Goal: Task Accomplishment & Management: Manage account settings

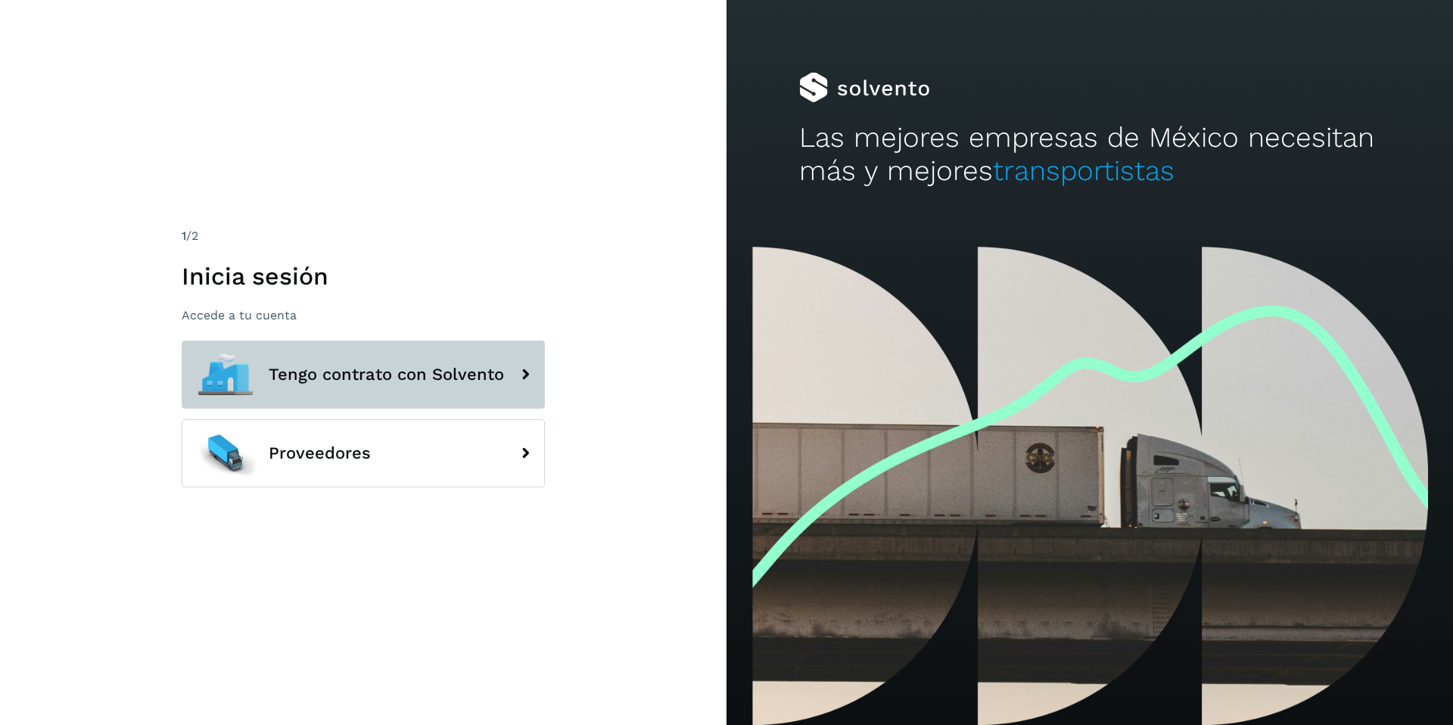
click at [444, 353] on button "Tengo contrato con Solvento" at bounding box center [363, 374] width 363 height 68
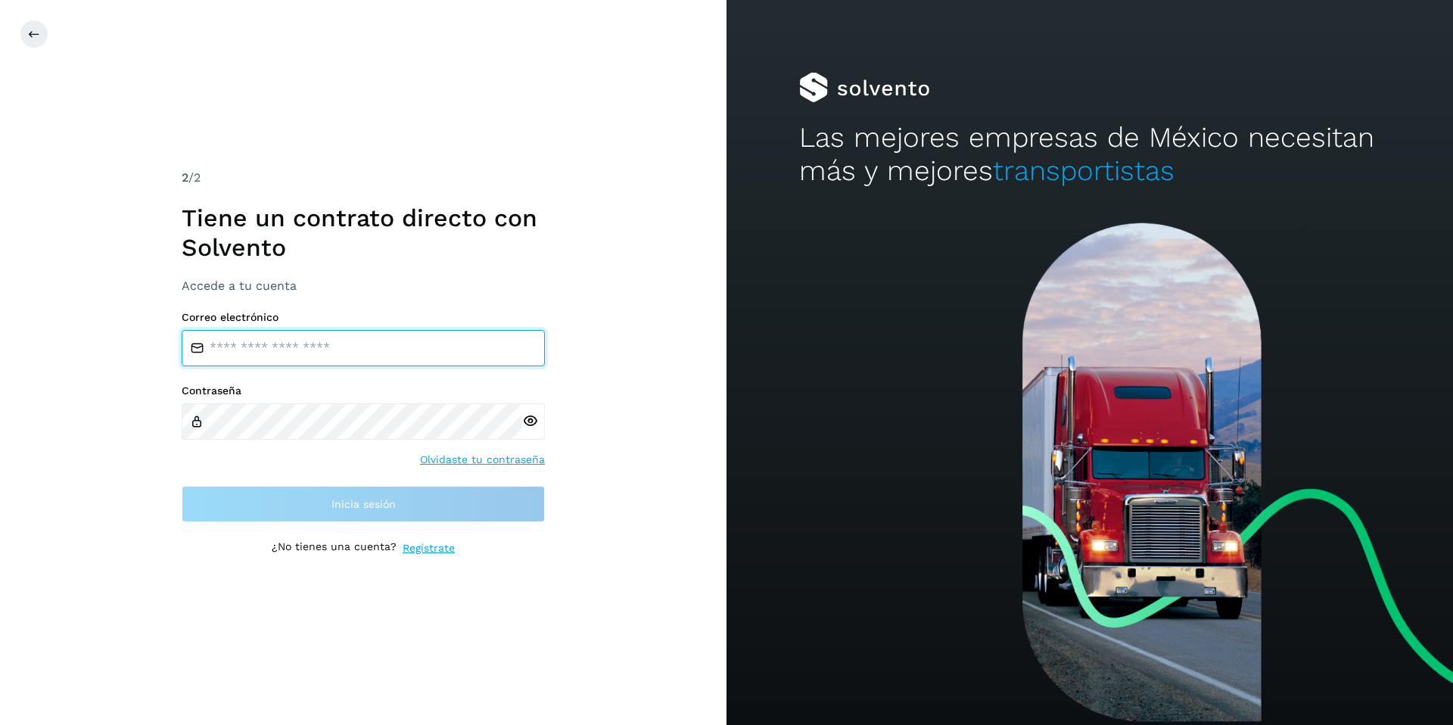
click at [391, 348] on input "email" at bounding box center [363, 348] width 363 height 36
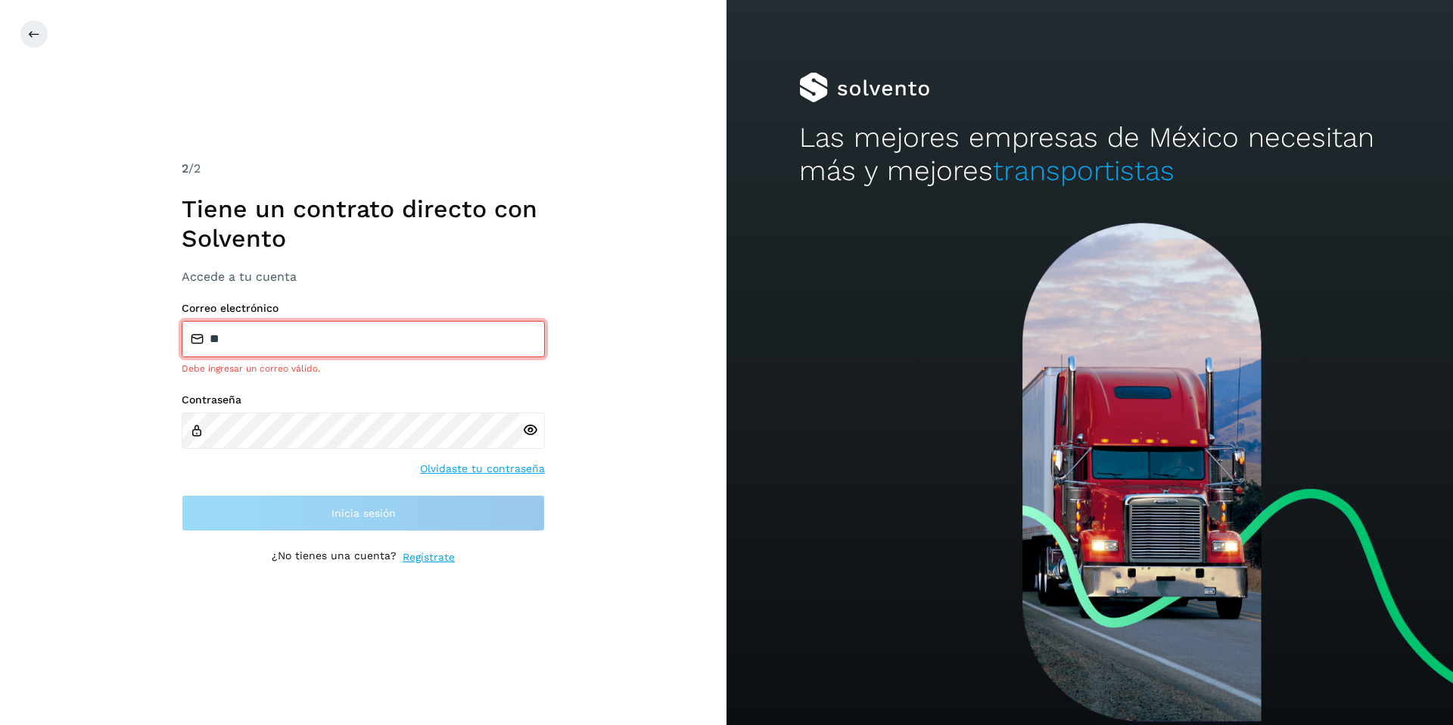
type input "**********"
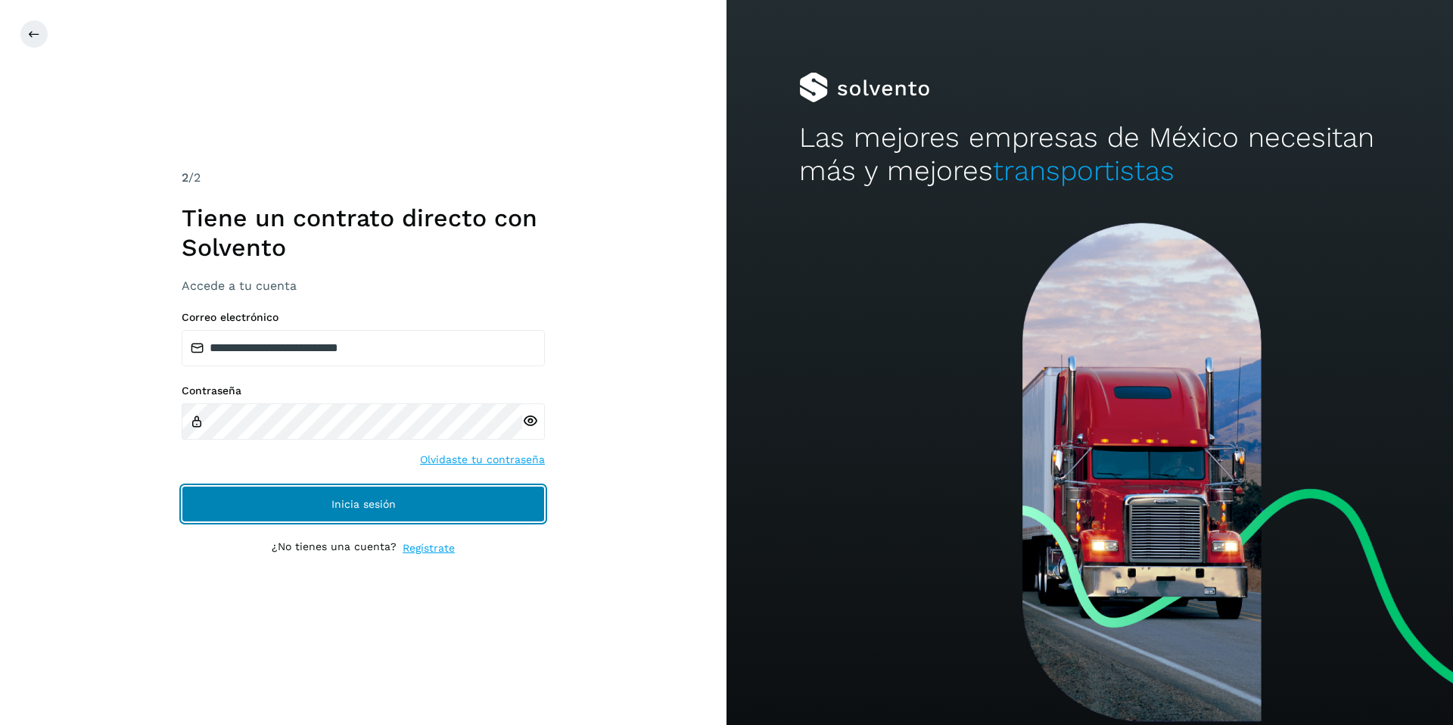
click at [439, 515] on button "Inicia sesión" at bounding box center [363, 504] width 363 height 36
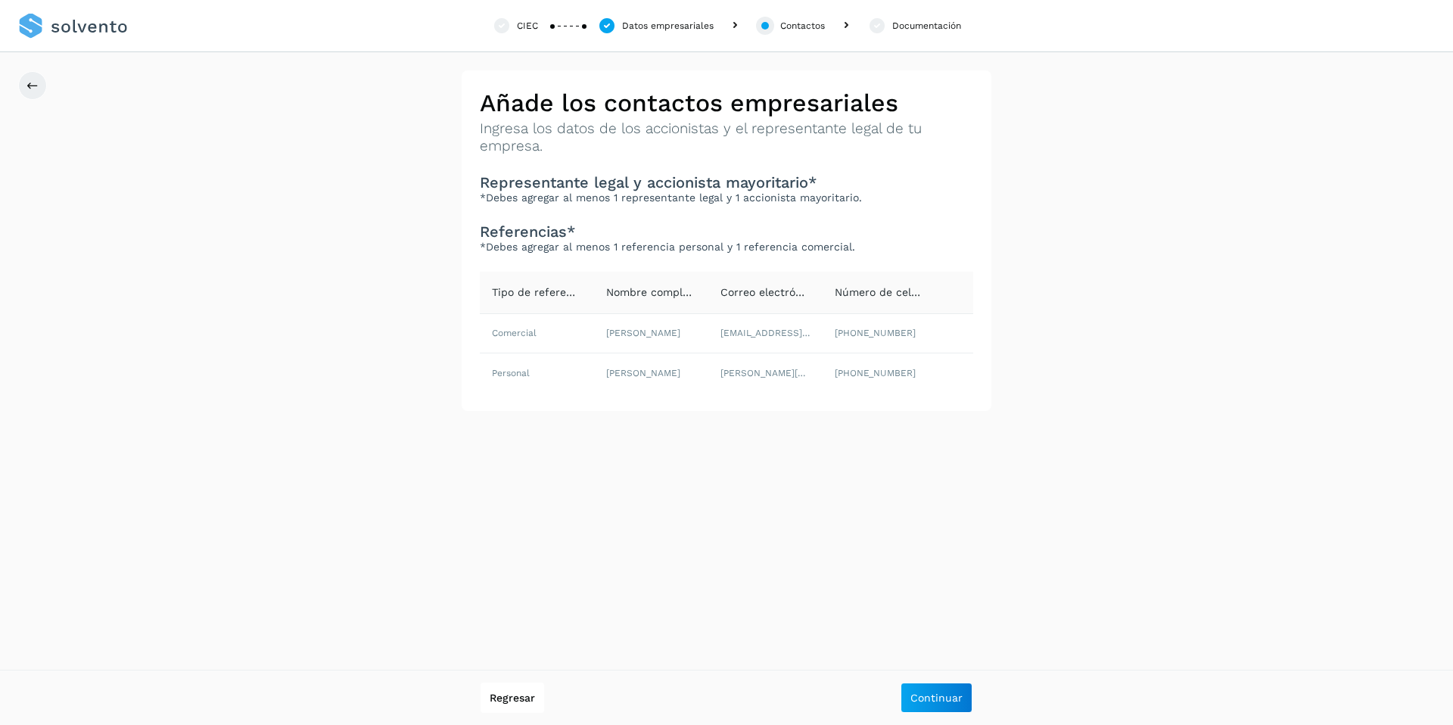
click at [101, 33] on link at bounding box center [73, 26] width 110 height 52
click at [98, 23] on link at bounding box center [73, 26] width 110 height 52
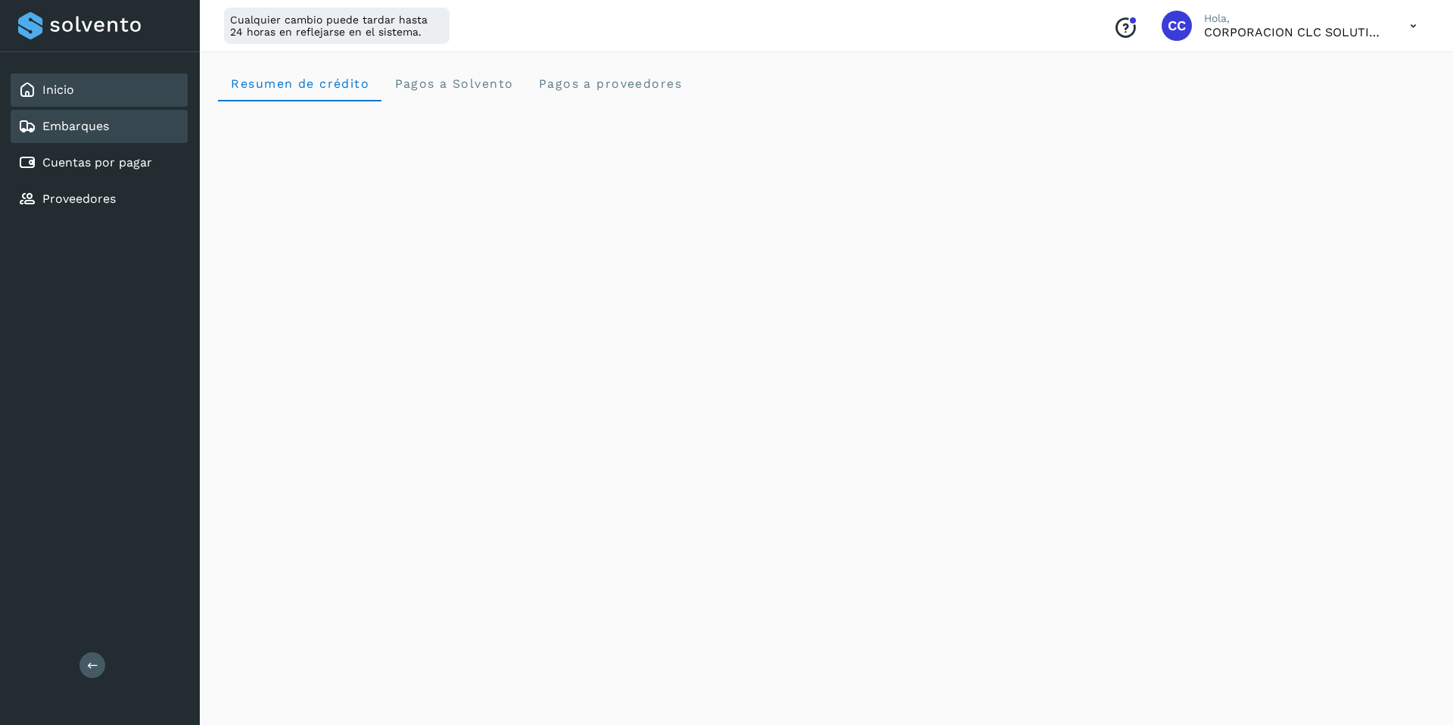
click at [89, 112] on div "Embarques" at bounding box center [99, 126] width 177 height 33
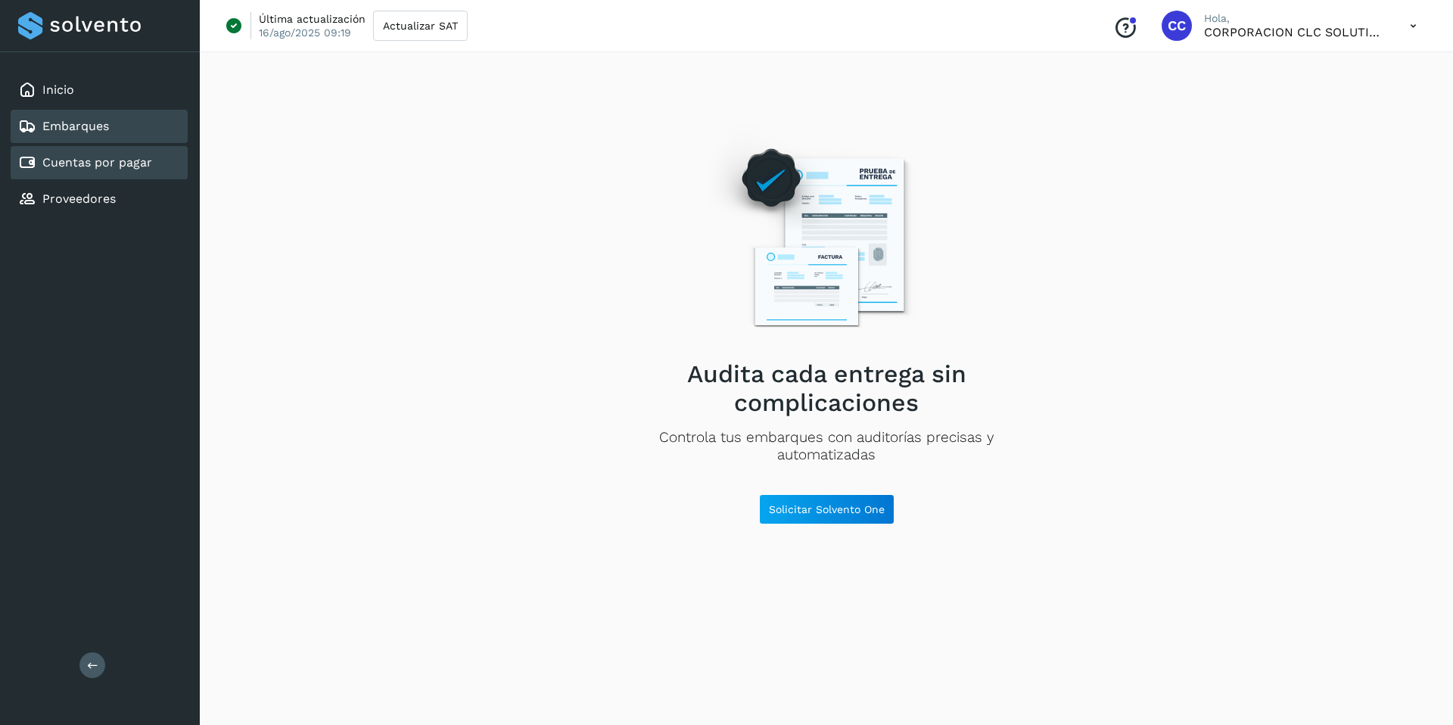
click at [119, 175] on div "Cuentas por pagar" at bounding box center [99, 162] width 177 height 33
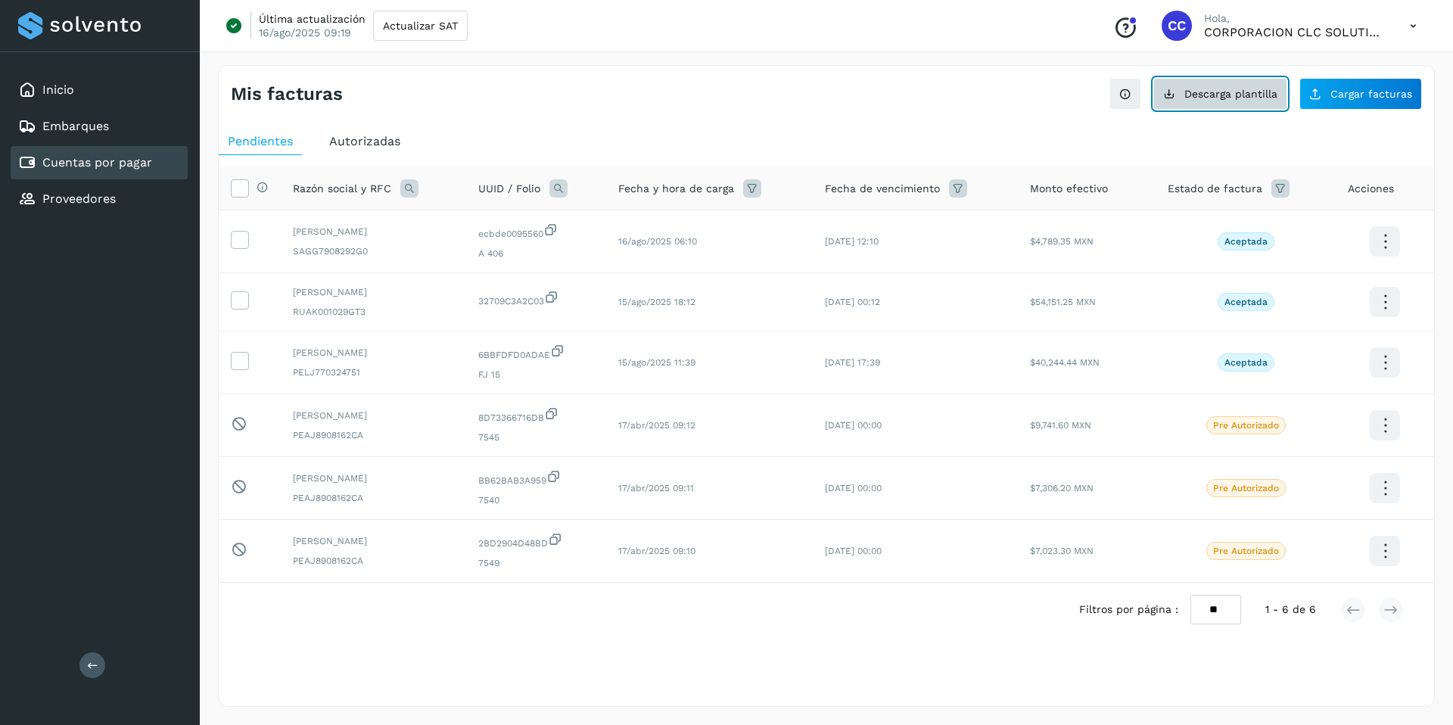
click at [1183, 95] on button "Descarga plantilla" at bounding box center [1220, 94] width 134 height 32
click at [1337, 97] on span "Cargar facturas" at bounding box center [1371, 94] width 82 height 11
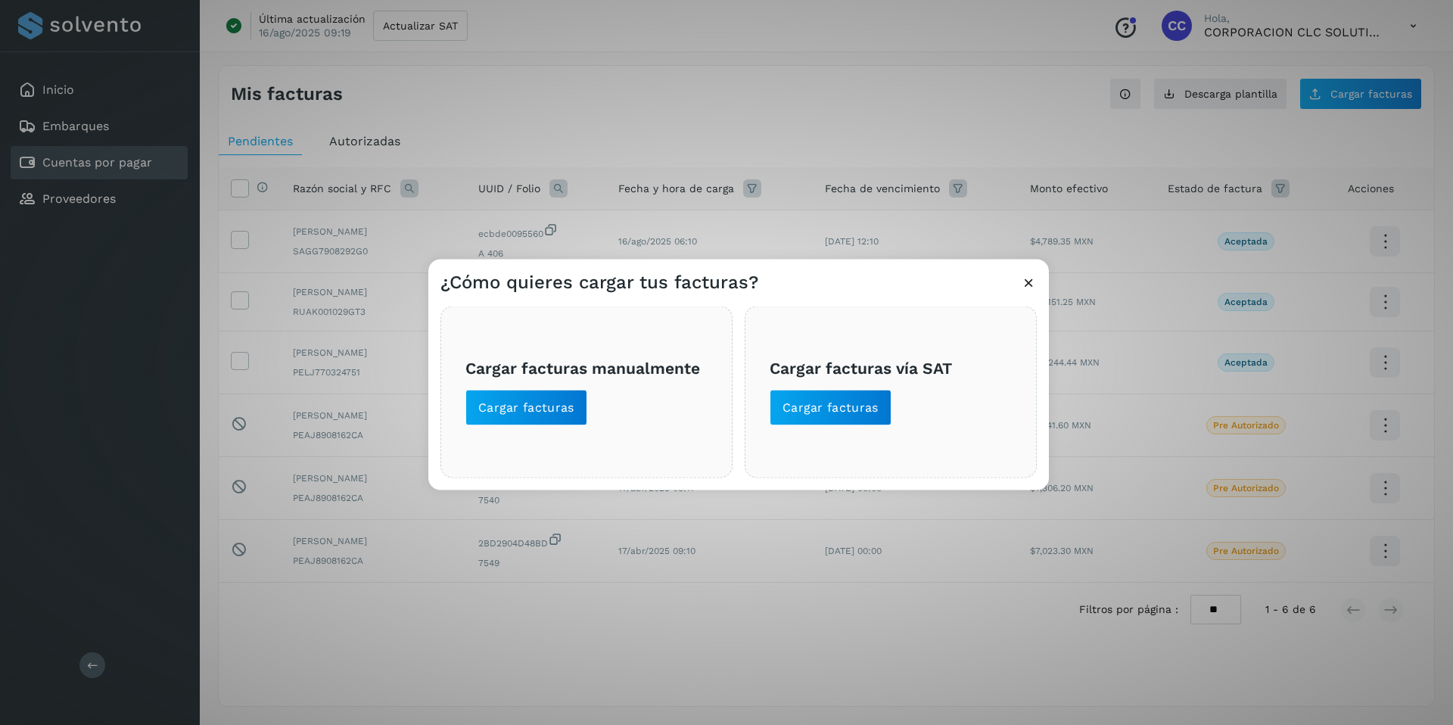
click at [431, 416] on div "Cargar facturas manualmente Cargar facturas Cargar facturas vía SAT Cargar fact…" at bounding box center [738, 392] width 620 height 196
click at [536, 408] on span "Cargar facturas" at bounding box center [526, 408] width 96 height 17
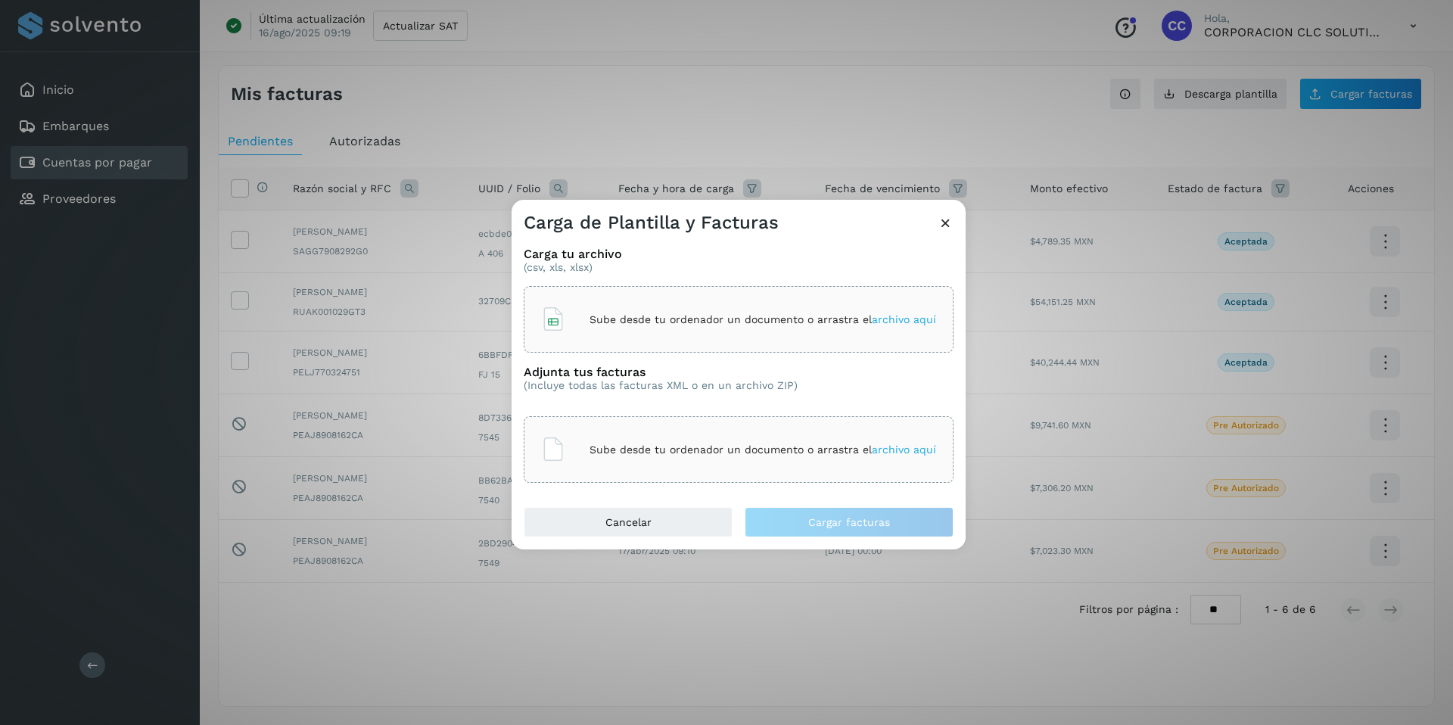
click at [577, 314] on div "Sube desde tu ordenador un documento o arrastra el archivo aquí" at bounding box center [738, 319] width 395 height 41
click at [620, 336] on div "Sube desde tu ordenador un documento o arrastra el archivo aquí" at bounding box center [738, 319] width 395 height 41
click at [625, 456] on div "Sube desde tu ordenador un documento o arrastra el archivo aquí" at bounding box center [738, 449] width 395 height 41
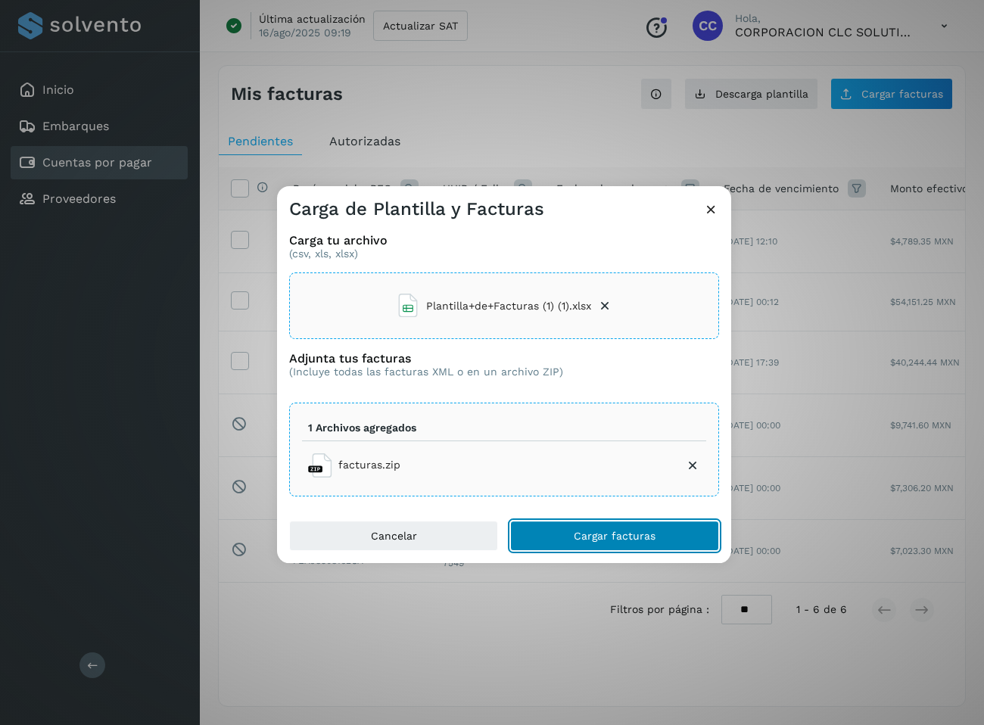
click at [655, 548] on button "Cargar facturas" at bounding box center [614, 536] width 209 height 30
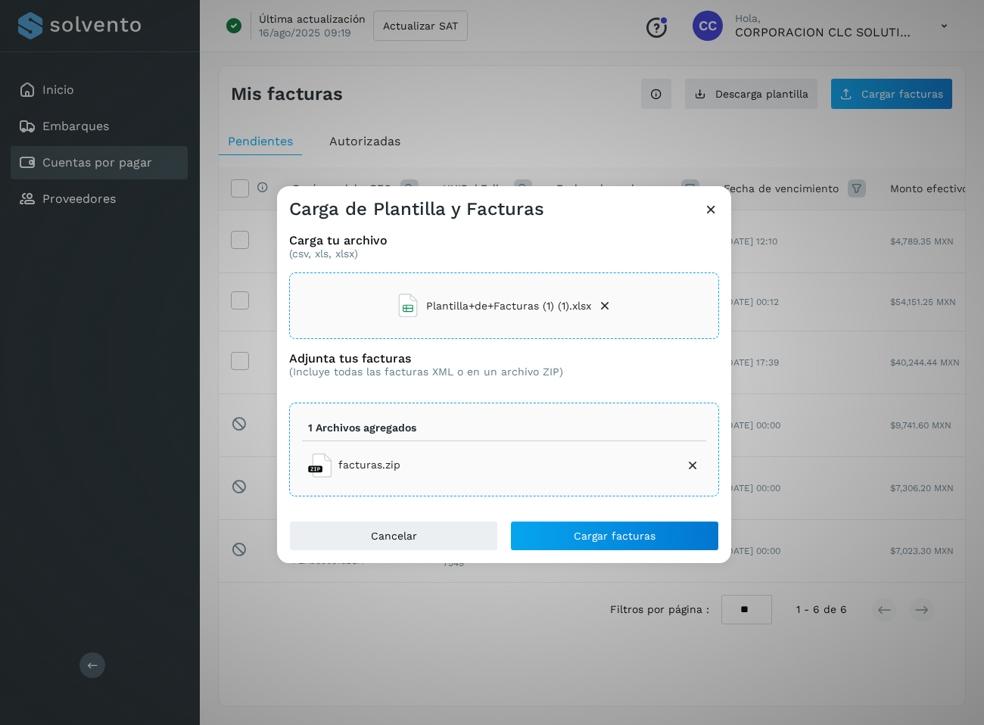
drag, startPoint x: 491, startPoint y: 636, endPoint x: 924, endPoint y: 653, distance: 433.2
copy span "Error de archivo - El archivo __MACOSX/facturas/._d0876ed2-3b81-47af-880b-eb726…"
drag, startPoint x: 982, startPoint y: 275, endPoint x: 811, endPoint y: 276, distance: 171.0
click at [811, 276] on div "Carga de Plantilla y Facturas Carga tu archivo (csv, xls, xlsx) Plantilla+de+Fa…" at bounding box center [492, 362] width 984 height 725
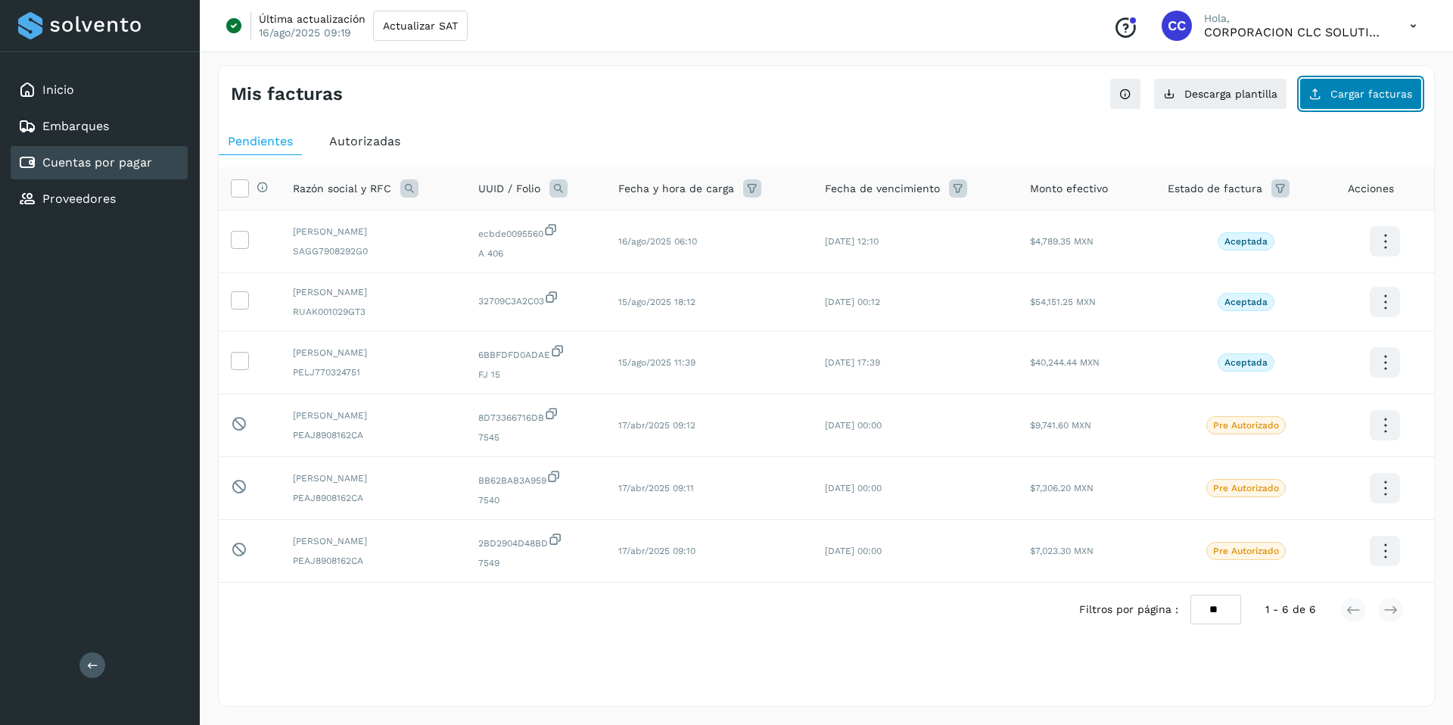
click at [1362, 98] on span "Cargar facturas" at bounding box center [1371, 94] width 82 height 11
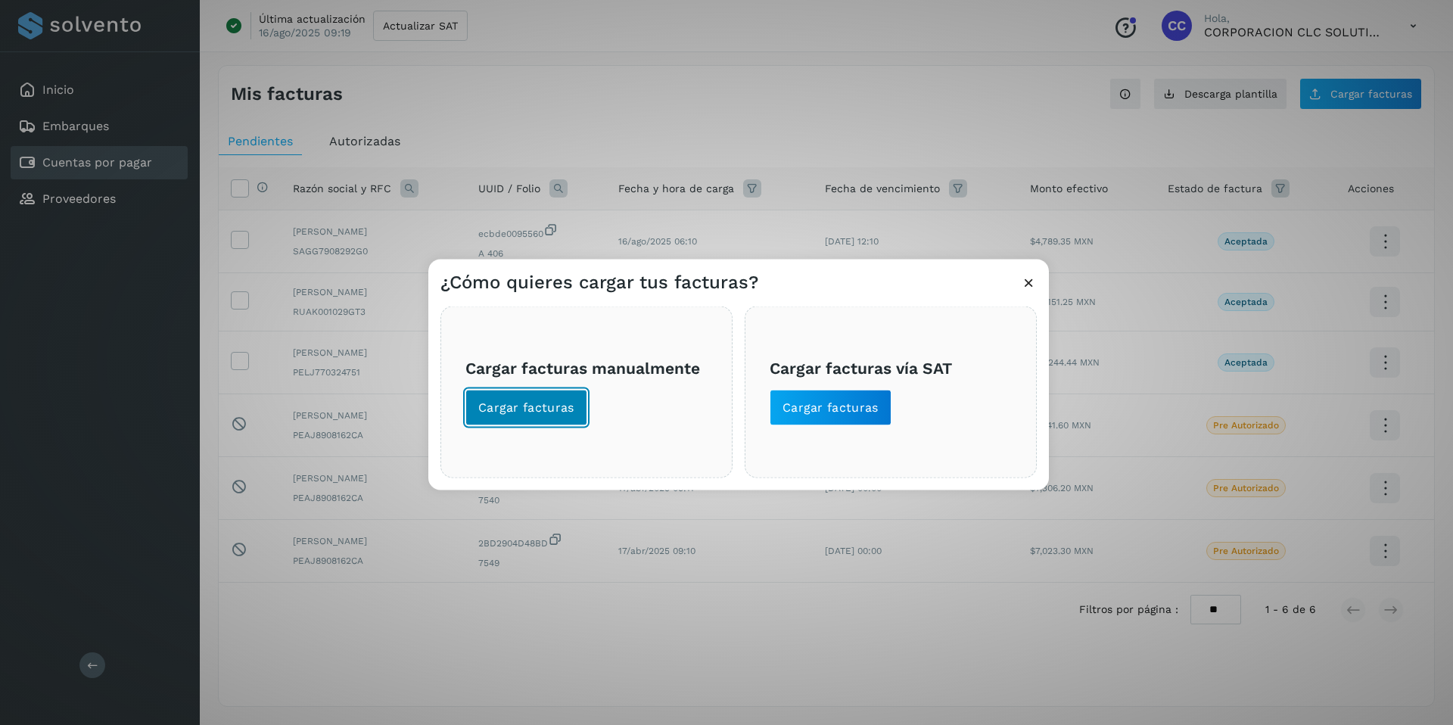
click at [523, 390] on button "Cargar facturas" at bounding box center [526, 408] width 122 height 36
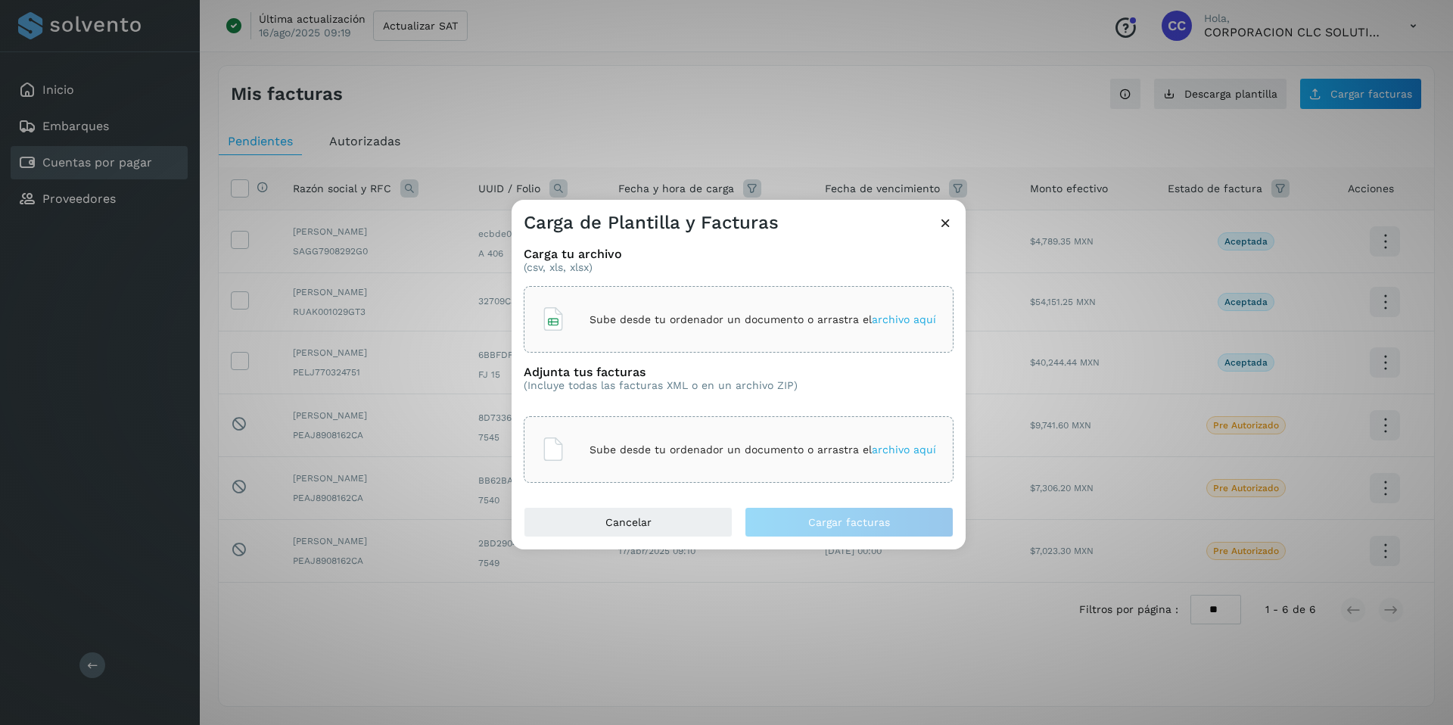
click at [613, 312] on div "Sube desde tu ordenador un documento o arrastra el archivo aquí" at bounding box center [738, 319] width 395 height 41
click at [745, 445] on p "Sube desde tu ordenador un documento o arrastra el archivo aquí" at bounding box center [762, 449] width 347 height 13
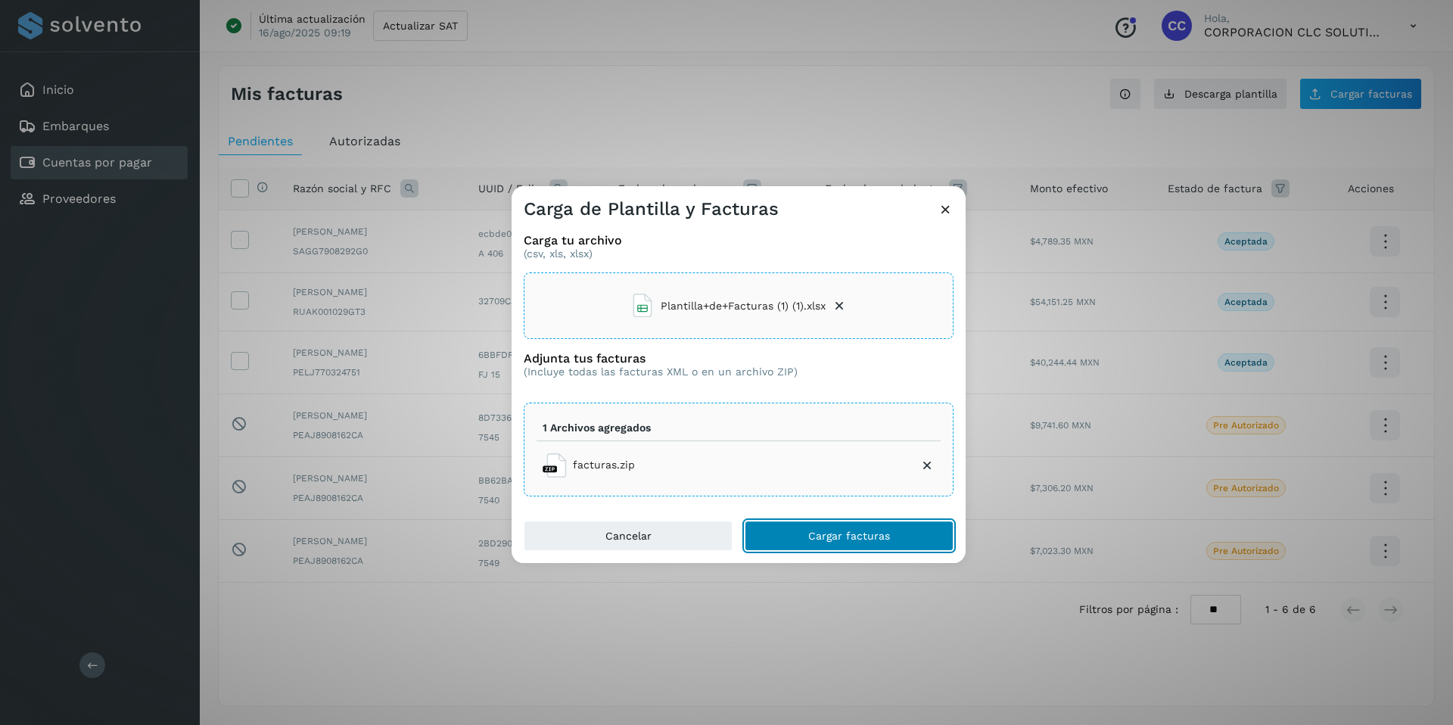
click at [856, 538] on span "Cargar facturas" at bounding box center [849, 535] width 82 height 11
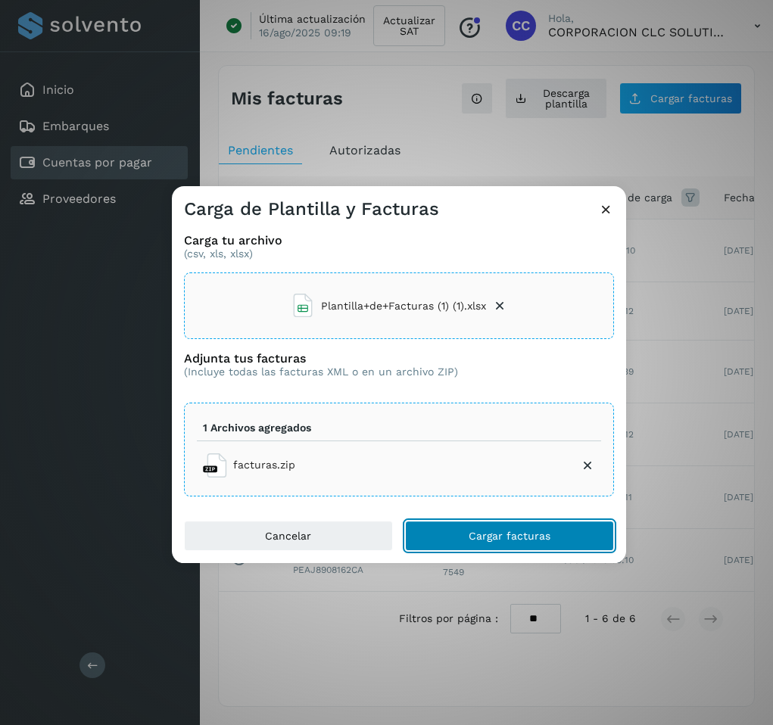
click at [479, 542] on button "Cargar facturas" at bounding box center [509, 536] width 209 height 30
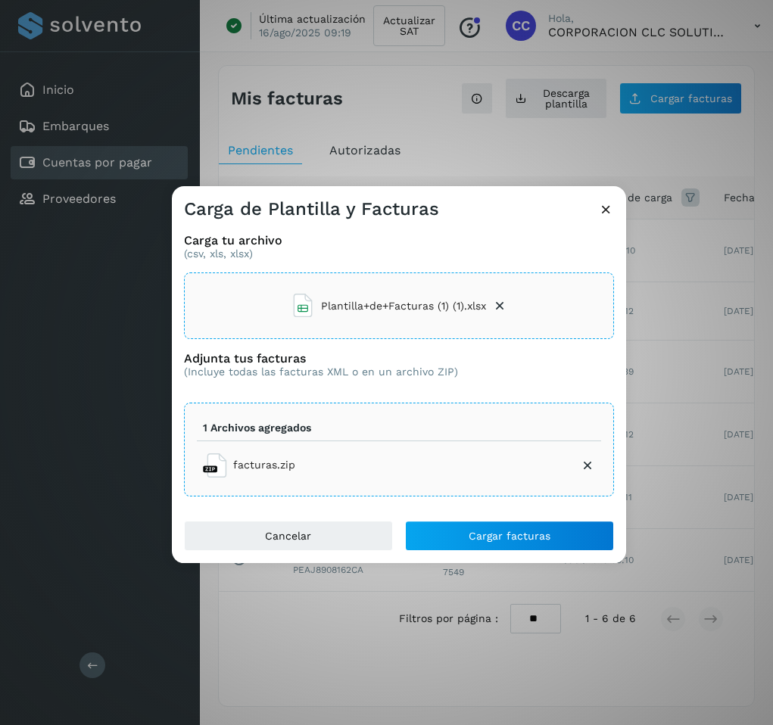
click at [502, 301] on icon at bounding box center [499, 305] width 15 height 15
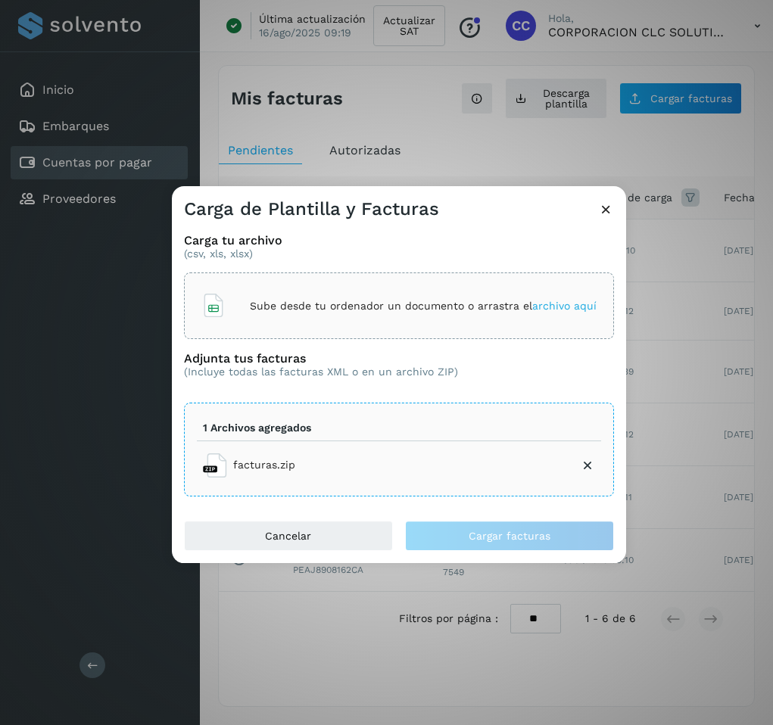
click at [587, 466] on icon at bounding box center [587, 465] width 15 height 15
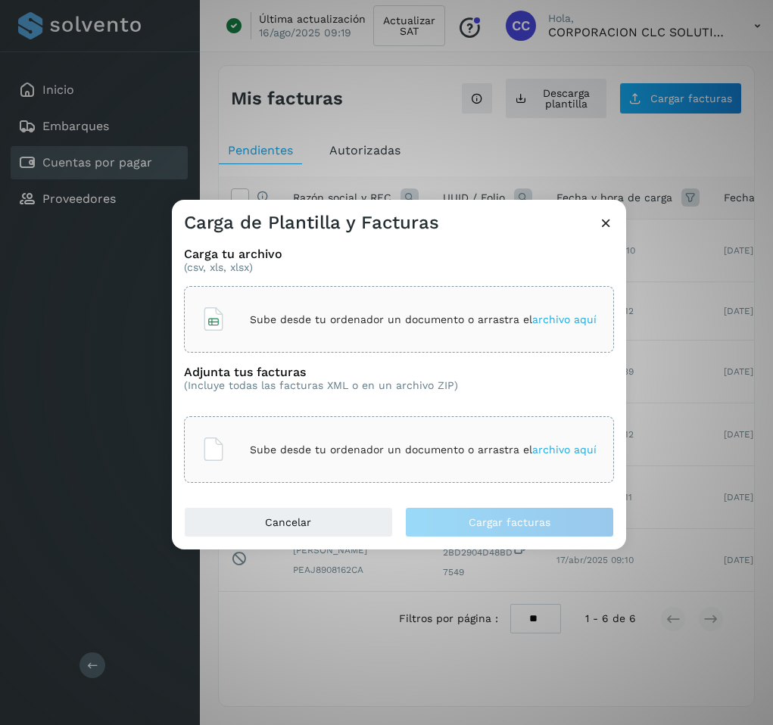
click at [339, 313] on p "Sube desde tu ordenador un documento o arrastra el archivo aquí" at bounding box center [423, 319] width 347 height 13
click at [533, 452] on span "archivo aquí" at bounding box center [564, 449] width 64 height 12
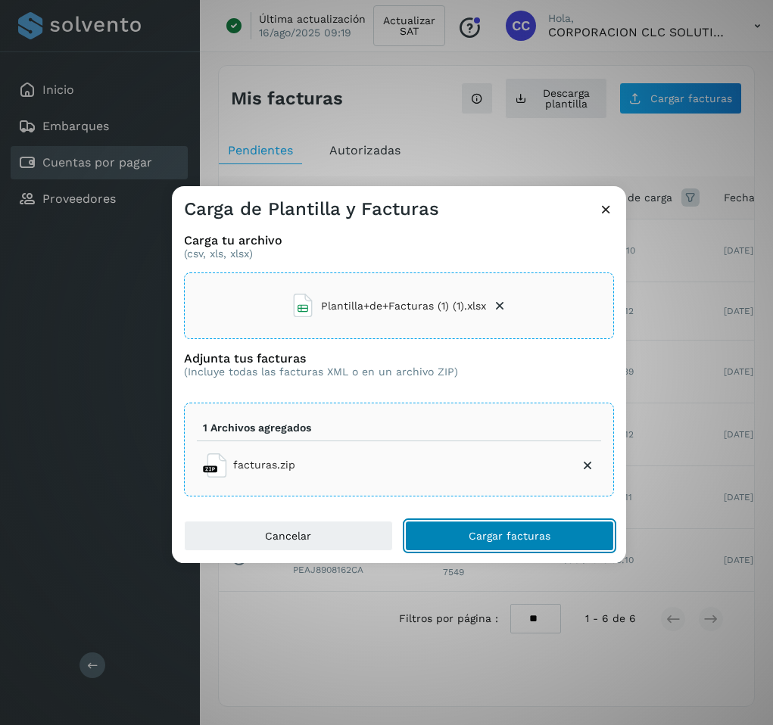
click at [536, 546] on button "Cargar facturas" at bounding box center [509, 536] width 209 height 30
click at [484, 536] on span "Cargar facturas" at bounding box center [509, 535] width 82 height 11
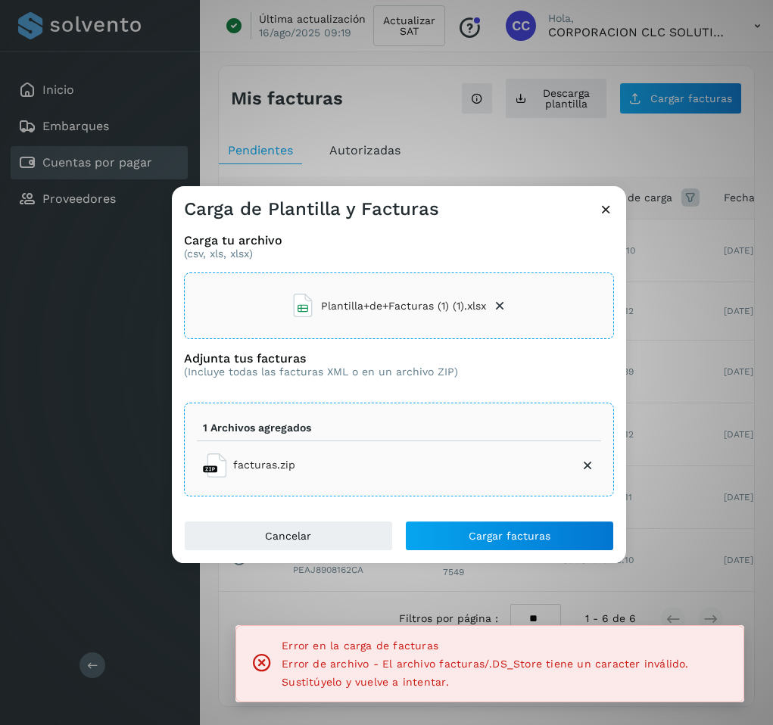
click at [406, 660] on span "Error de archivo - El archivo facturas/.DS_Store tiene un caracter inválido. Su…" at bounding box center [484, 673] width 406 height 30
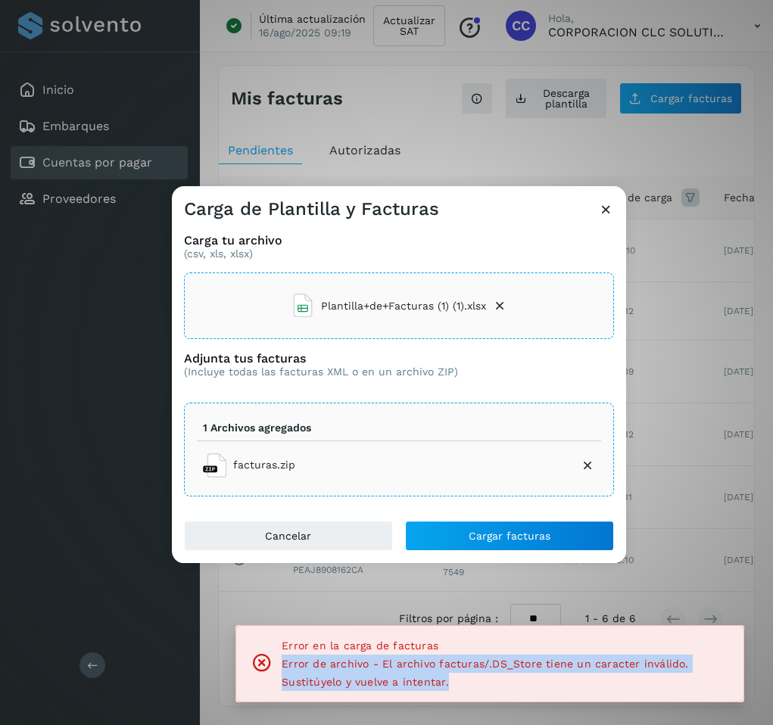
click at [406, 660] on span "Error de archivo - El archivo facturas/.DS_Store tiene un caracter inválido. Su…" at bounding box center [484, 673] width 406 height 30
copy span "Error de archivo - El archivo facturas/.DS_Store tiene un caracter inválido. Su…"
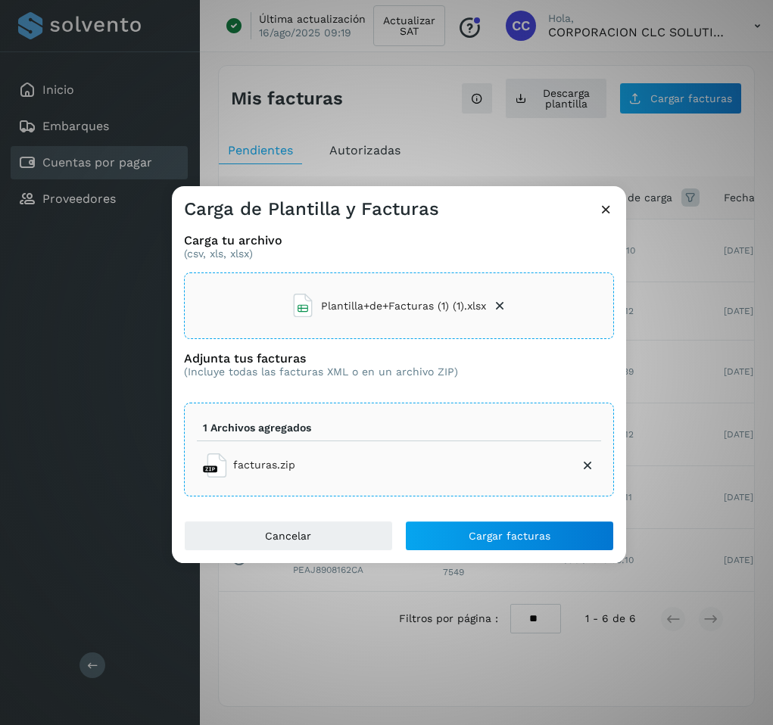
click at [589, 464] on icon at bounding box center [587, 465] width 15 height 15
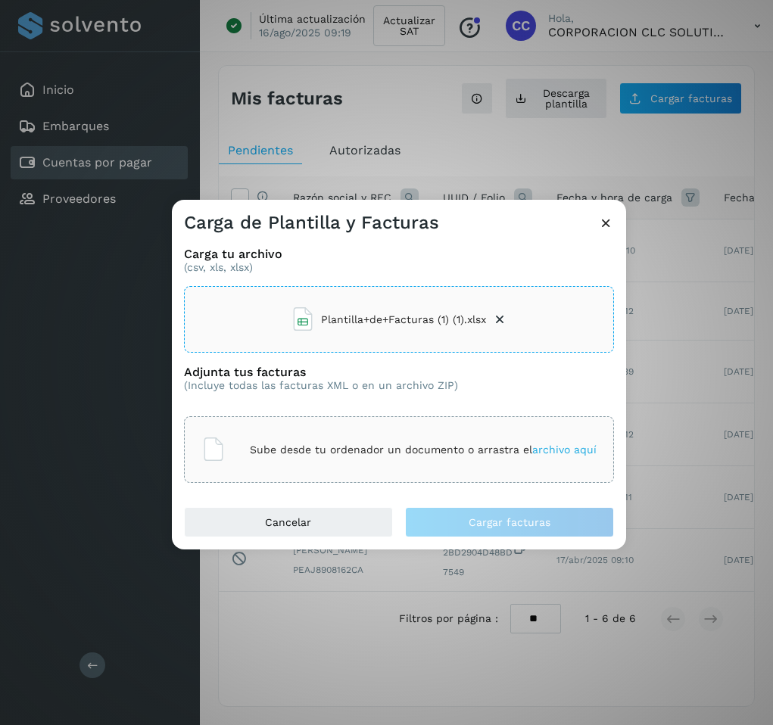
click at [440, 475] on div "Sube desde tu ordenador un documento o arrastra el archivo aquí" at bounding box center [399, 449] width 430 height 67
click at [499, 438] on div "Sube desde tu ordenador un documento o arrastra el archivo aquí" at bounding box center [398, 449] width 395 height 41
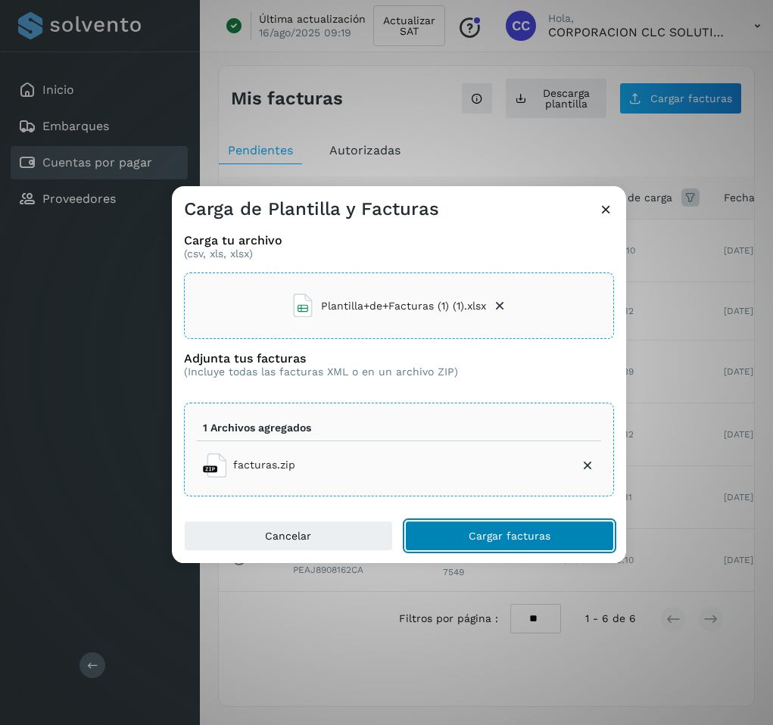
click at [519, 539] on span "Cargar facturas" at bounding box center [509, 535] width 82 height 11
click at [470, 536] on span "Cargar facturas" at bounding box center [509, 535] width 82 height 11
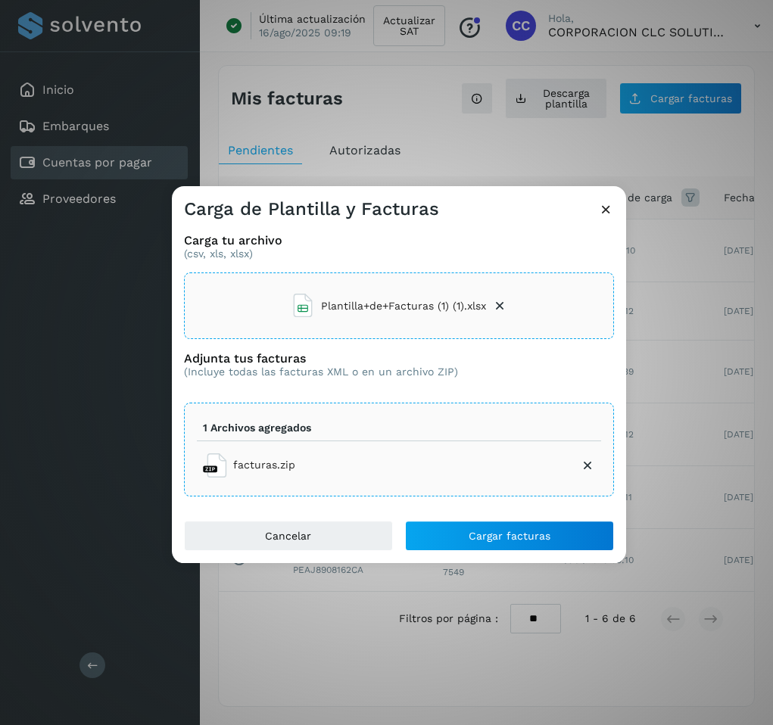
click at [585, 465] on icon at bounding box center [587, 465] width 15 height 15
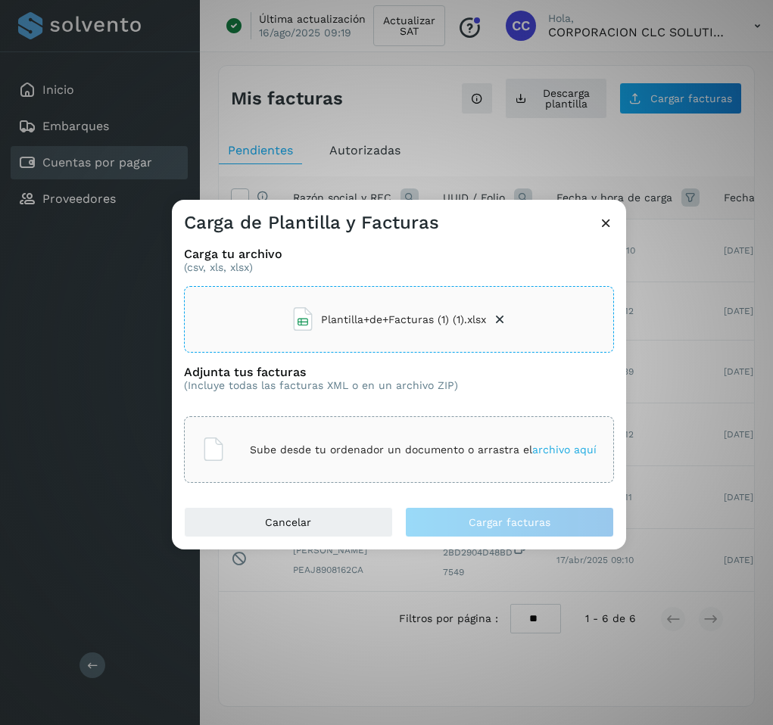
click at [500, 317] on icon at bounding box center [499, 319] width 15 height 15
click at [558, 319] on span "archivo aquí" at bounding box center [564, 319] width 64 height 12
click at [452, 465] on div "Sube desde tu ordenador un documento o arrastra el archivo aquí" at bounding box center [398, 449] width 395 height 41
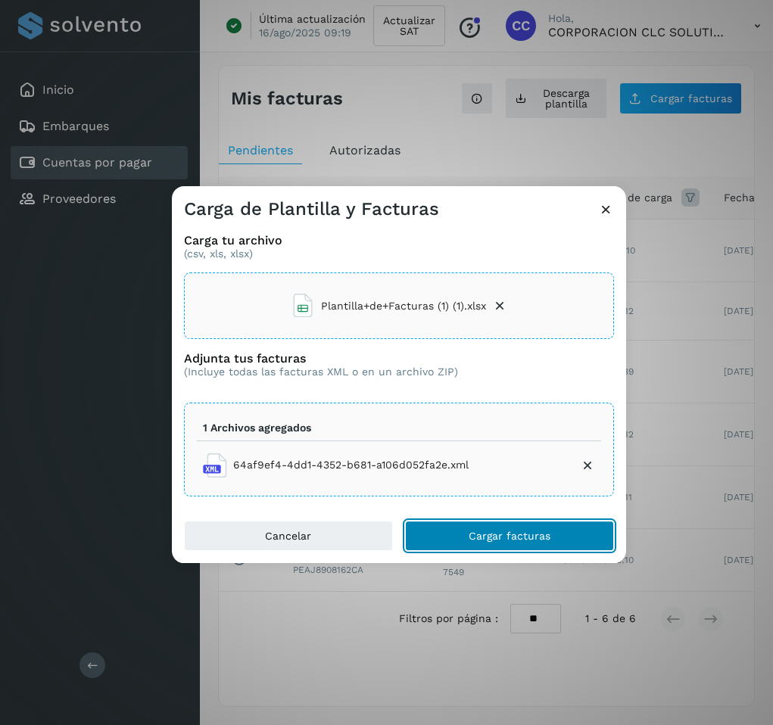
click at [559, 543] on button "Cargar facturas" at bounding box center [509, 536] width 209 height 30
click at [476, 539] on span "Cargar facturas" at bounding box center [509, 535] width 82 height 11
click at [434, 542] on button "Cargar facturas" at bounding box center [509, 536] width 209 height 30
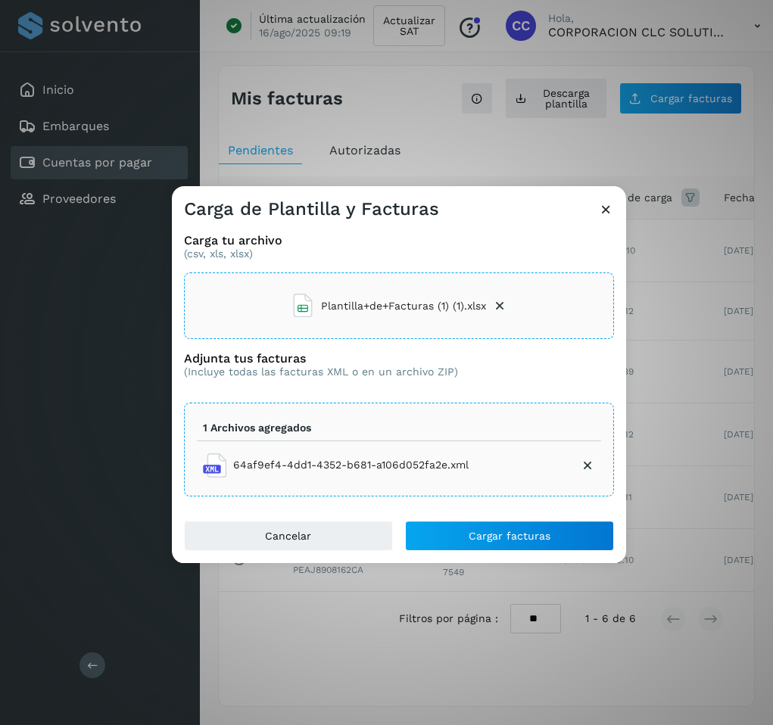
click at [588, 465] on icon at bounding box center [587, 465] width 15 height 15
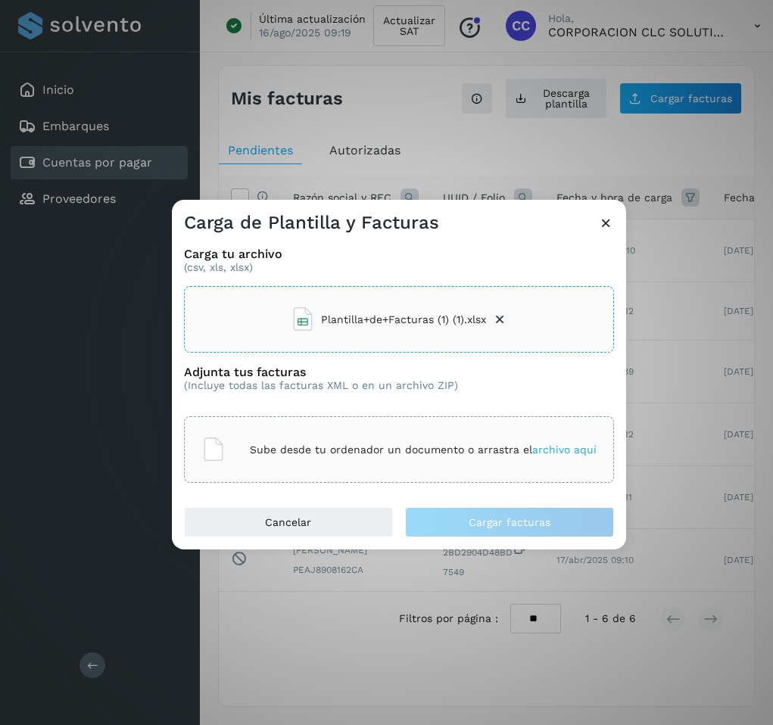
click at [500, 322] on icon at bounding box center [499, 319] width 15 height 15
click at [540, 317] on span "archivo aquí" at bounding box center [564, 319] width 64 height 12
click at [419, 465] on div "Sube desde tu ordenador un documento o arrastra el archivo aquí" at bounding box center [398, 449] width 395 height 41
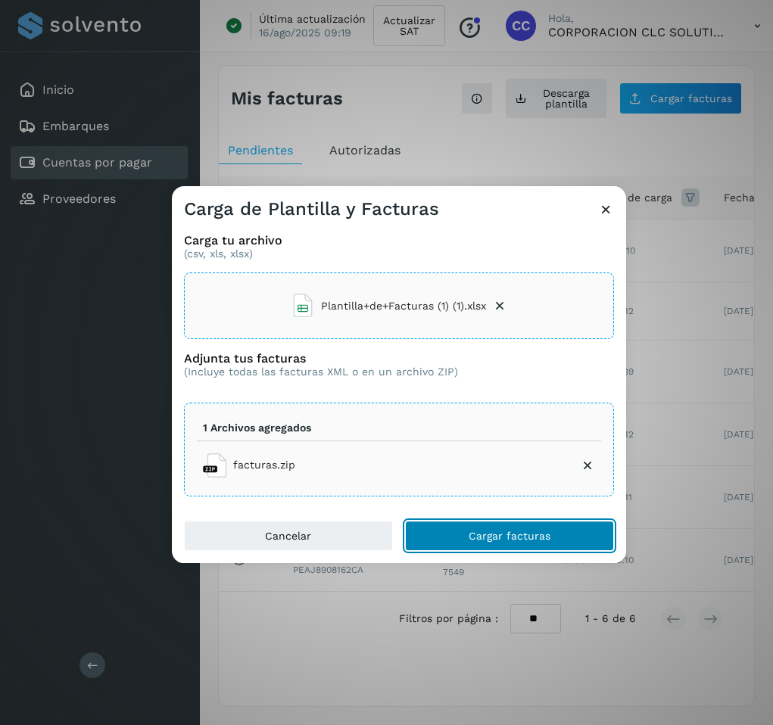
click at [564, 526] on button "Cargar facturas" at bounding box center [509, 536] width 209 height 30
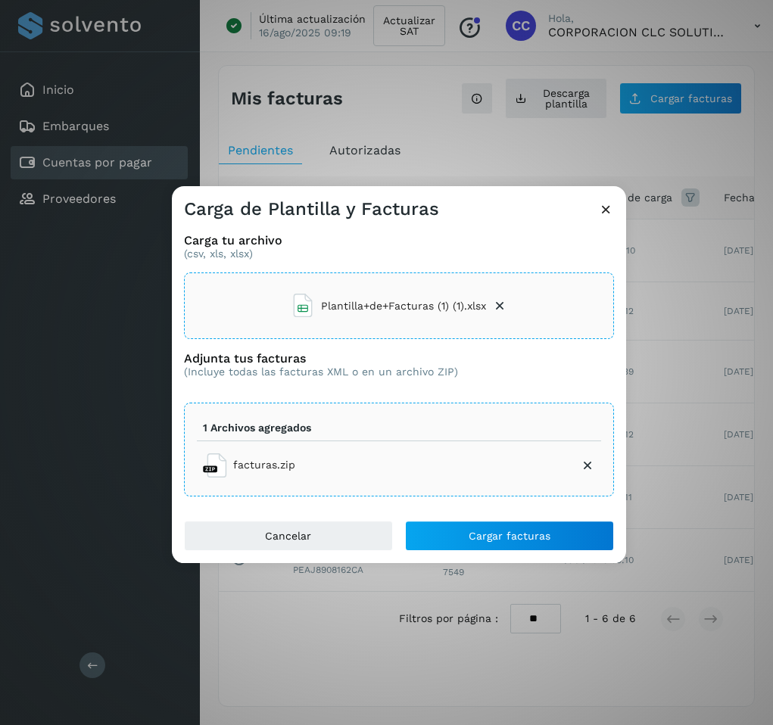
click at [584, 465] on icon at bounding box center [587, 465] width 15 height 15
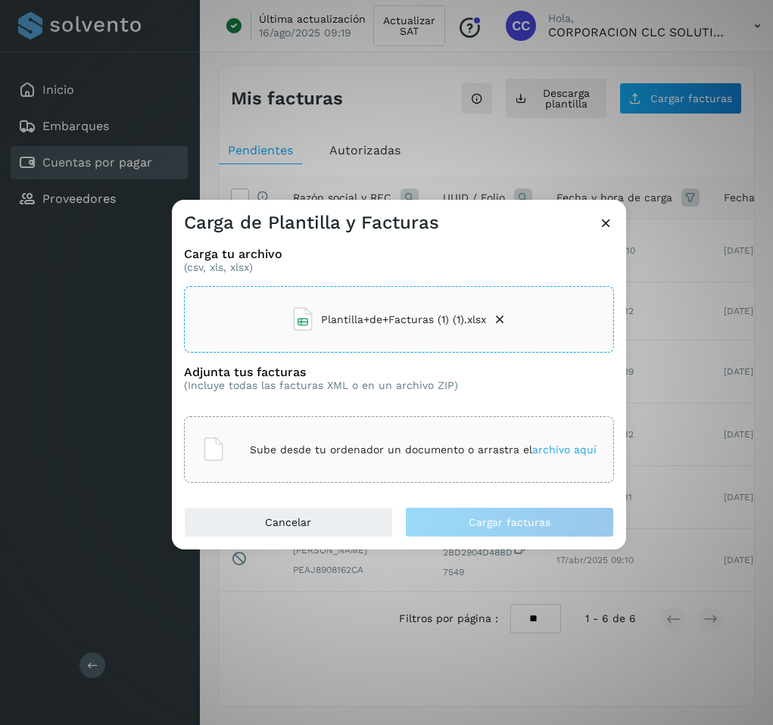
click at [458, 439] on div "Sube desde tu ordenador un documento o arrastra el archivo aquí" at bounding box center [398, 449] width 395 height 41
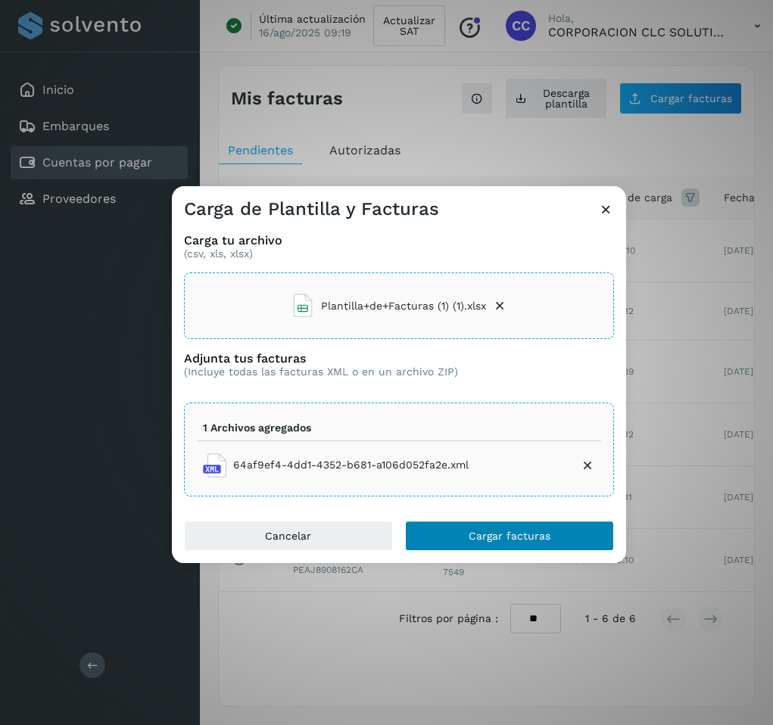
drag, startPoint x: 521, startPoint y: 515, endPoint x: 524, endPoint y: 528, distance: 13.1
click at [521, 518] on div "Carga tu archivo (csv, xls, xlsx) Plantilla+de+Facturas (1) (1).xlsx Adjunta tu…" at bounding box center [399, 371] width 454 height 300
click at [524, 532] on span "Cargar facturas" at bounding box center [509, 535] width 82 height 11
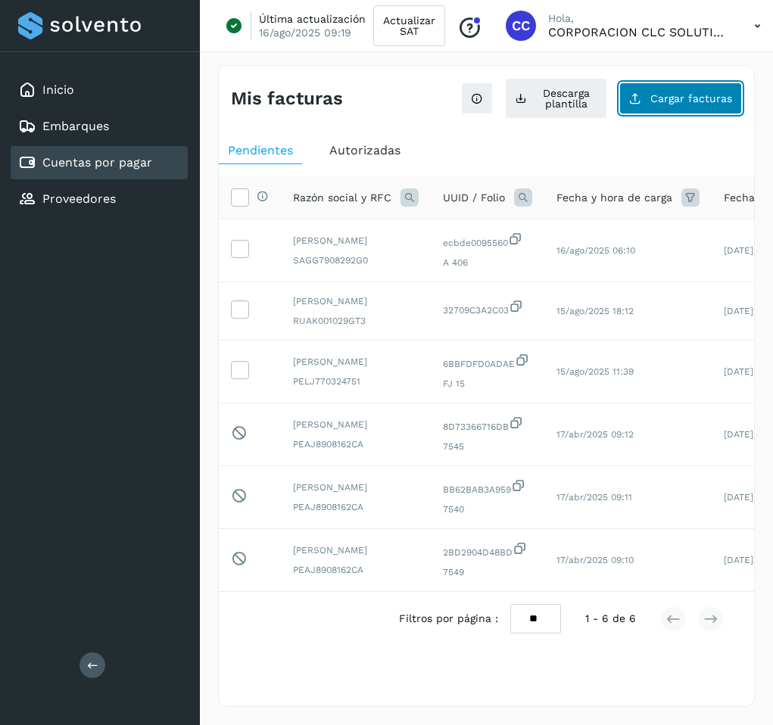
click at [684, 110] on button "Cargar facturas" at bounding box center [680, 98] width 123 height 32
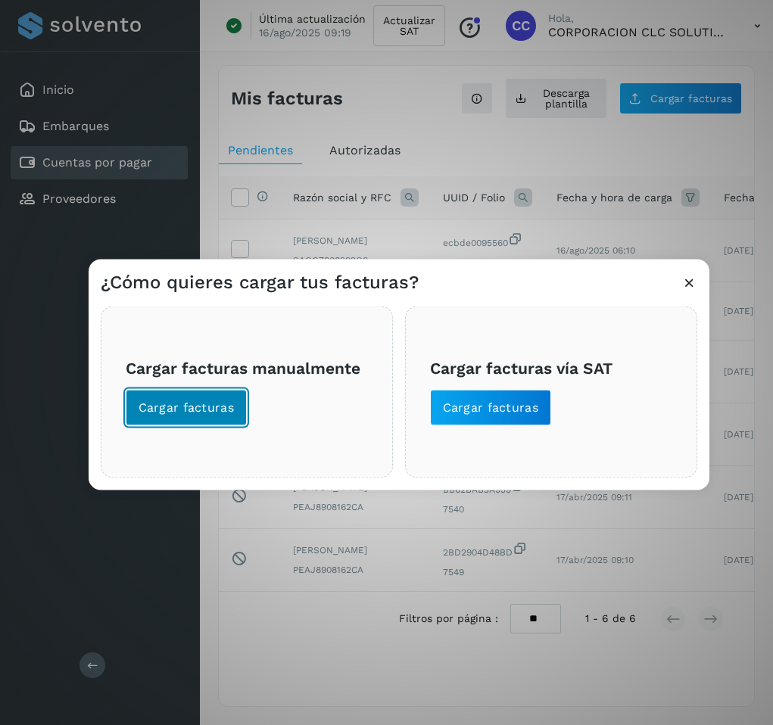
click at [220, 414] on span "Cargar facturas" at bounding box center [186, 408] width 96 height 17
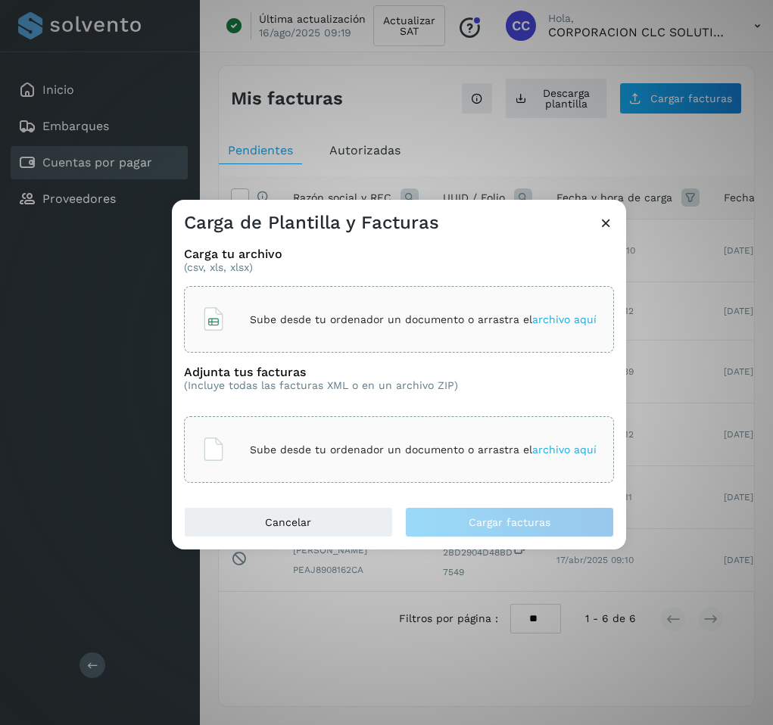
click at [359, 305] on div "Sube desde tu ordenador un documento o arrastra el archivo aquí" at bounding box center [398, 319] width 395 height 41
click at [486, 310] on div "Sube desde tu ordenador un documento o arrastra el archivo aquí" at bounding box center [398, 319] width 395 height 41
click at [499, 424] on div "Sube desde tu ordenador un documento o arrastra el archivo aquí" at bounding box center [399, 449] width 430 height 67
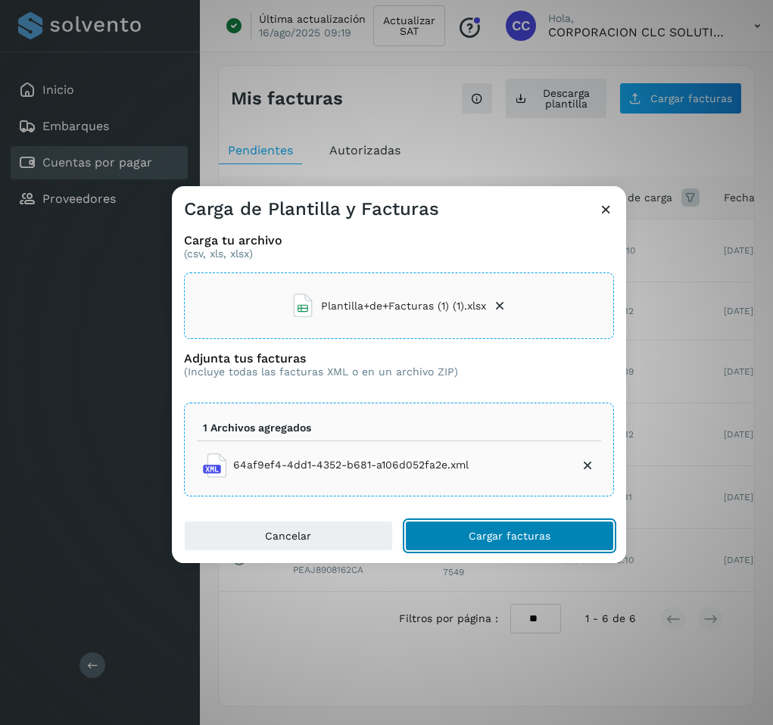
click at [462, 528] on button "Cargar facturas" at bounding box center [509, 536] width 209 height 30
click at [509, 527] on button "Cargar facturas" at bounding box center [509, 536] width 209 height 30
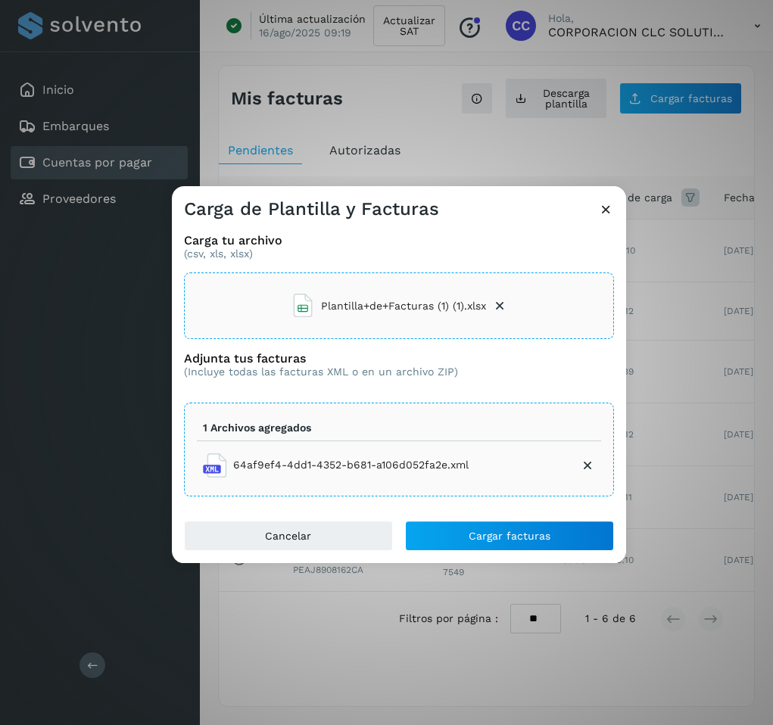
click at [499, 303] on icon at bounding box center [499, 305] width 15 height 15
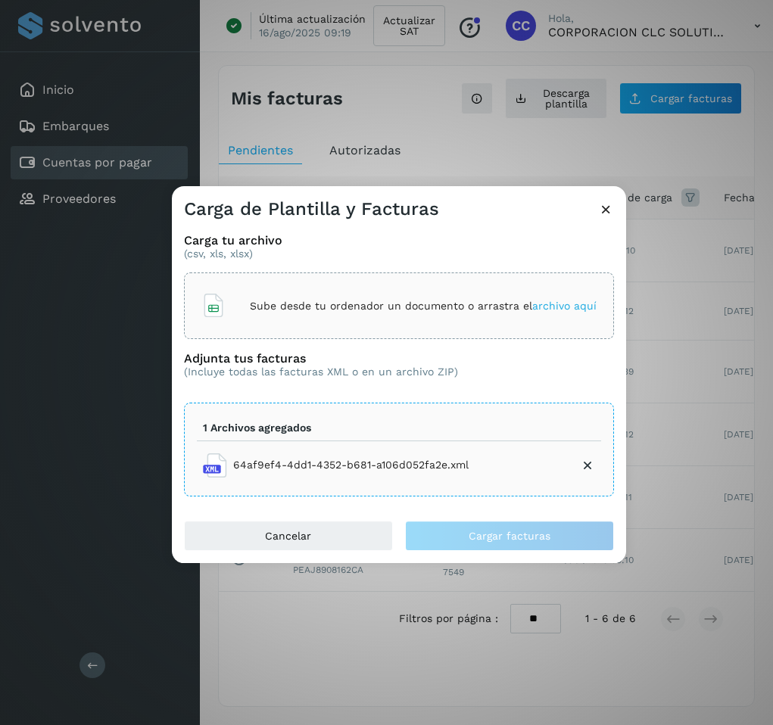
click at [458, 308] on p "Sube desde tu ordenador un documento o arrastra el archivo aquí" at bounding box center [423, 306] width 347 height 13
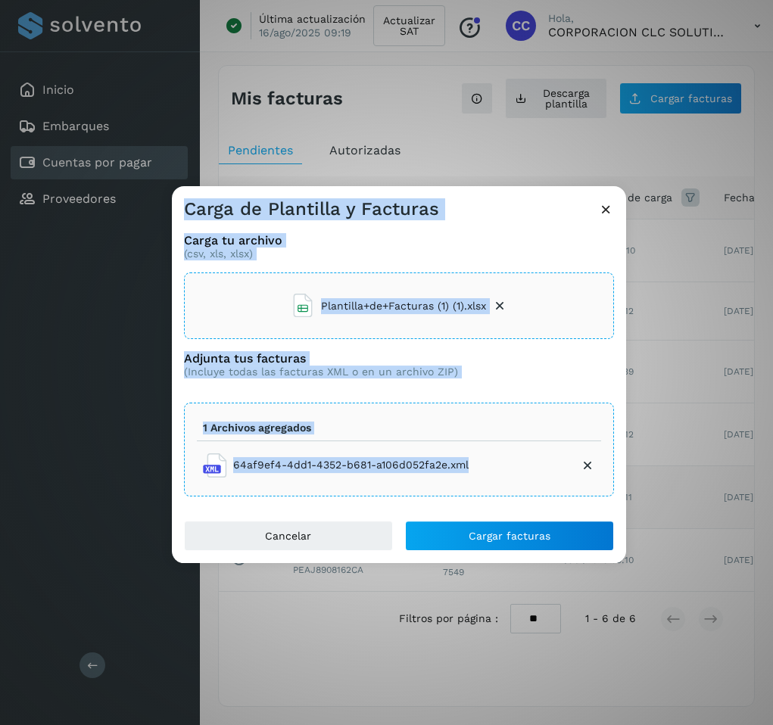
drag, startPoint x: 410, startPoint y: 475, endPoint x: 677, endPoint y: 484, distance: 267.3
click at [689, 497] on div "Carga de Plantilla y Facturas Carga tu archivo (csv, xls, xlsx) Plantilla+de+Fa…" at bounding box center [386, 362] width 773 height 725
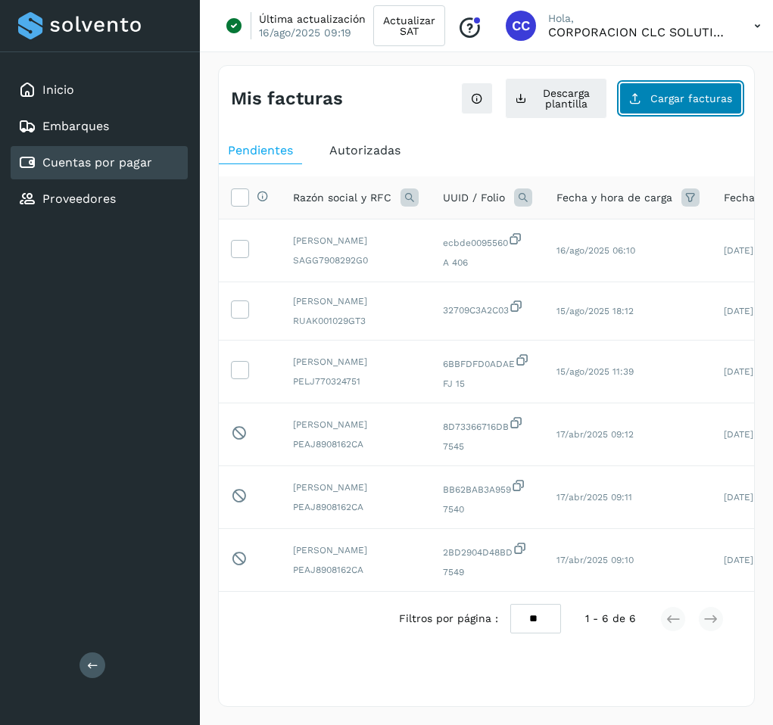
click at [674, 114] on div "Ver instrucciones para cargar Facturas Descarga plantilla Cargar facturas" at bounding box center [601, 98] width 281 height 41
click at [672, 103] on span "Cargar facturas" at bounding box center [691, 98] width 82 height 11
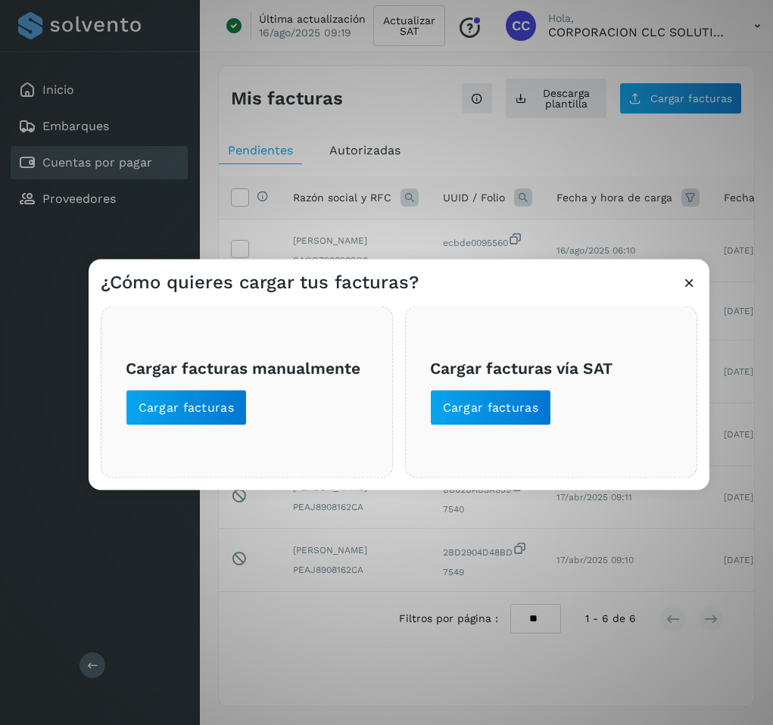
click at [340, 365] on h3 "Cargar facturas manualmente" at bounding box center [247, 367] width 242 height 19
click at [238, 406] on button "Cargar facturas" at bounding box center [187, 408] width 122 height 36
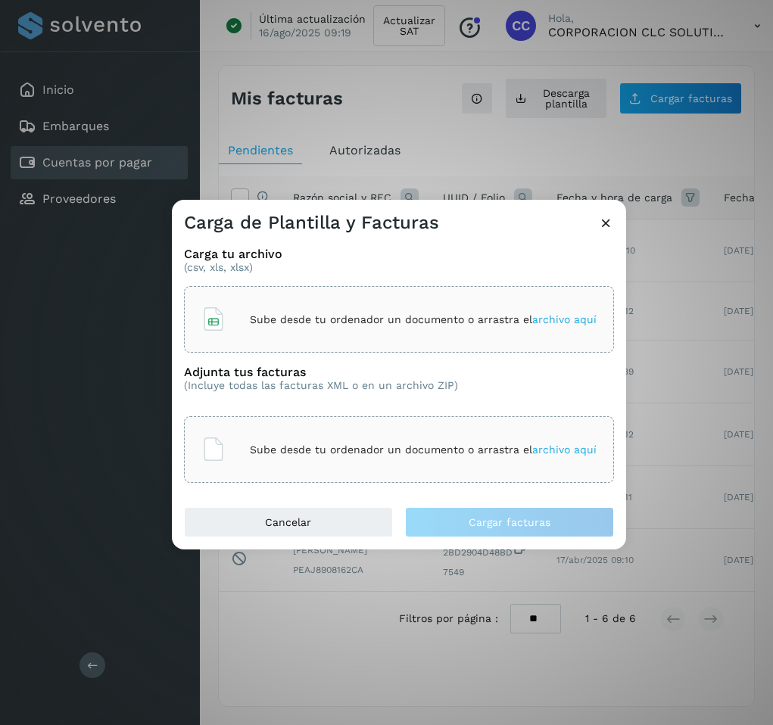
click at [387, 325] on p "Sube desde tu ordenador un documento o arrastra el archivo aquí" at bounding box center [423, 319] width 347 height 13
click at [405, 440] on div "Sube desde tu ordenador un documento o arrastra el archivo aquí" at bounding box center [398, 449] width 395 height 41
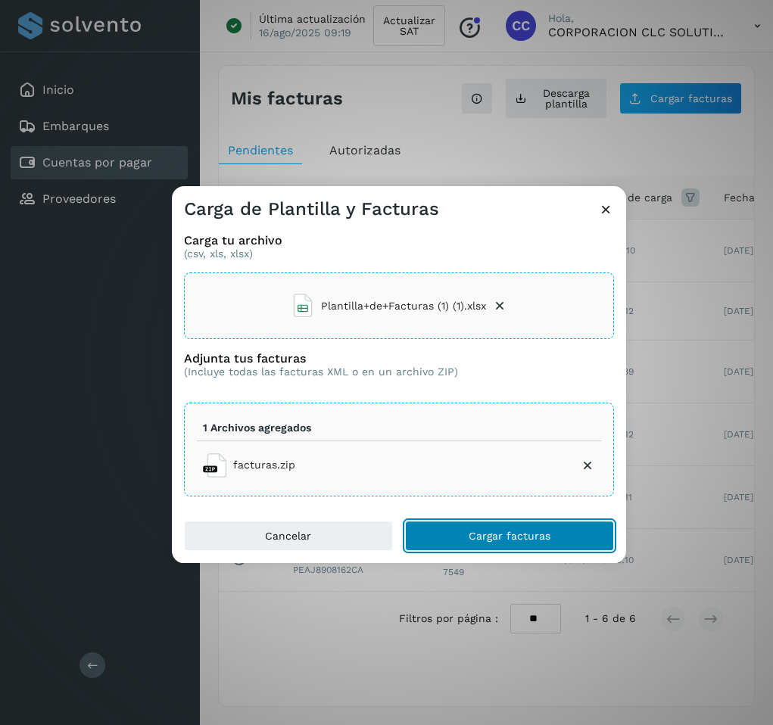
click at [564, 532] on button "Cargar facturas" at bounding box center [509, 536] width 209 height 30
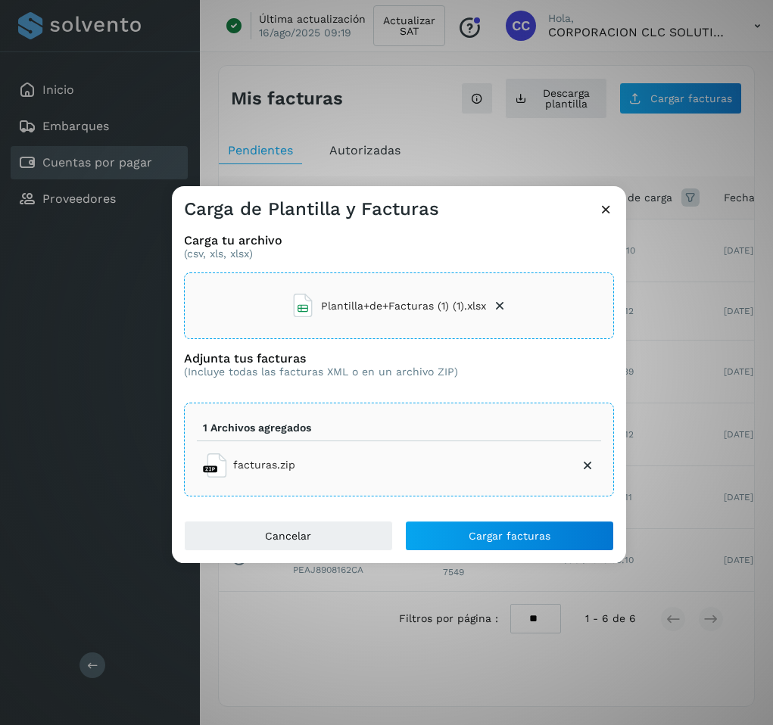
click at [585, 465] on icon at bounding box center [587, 465] width 15 height 15
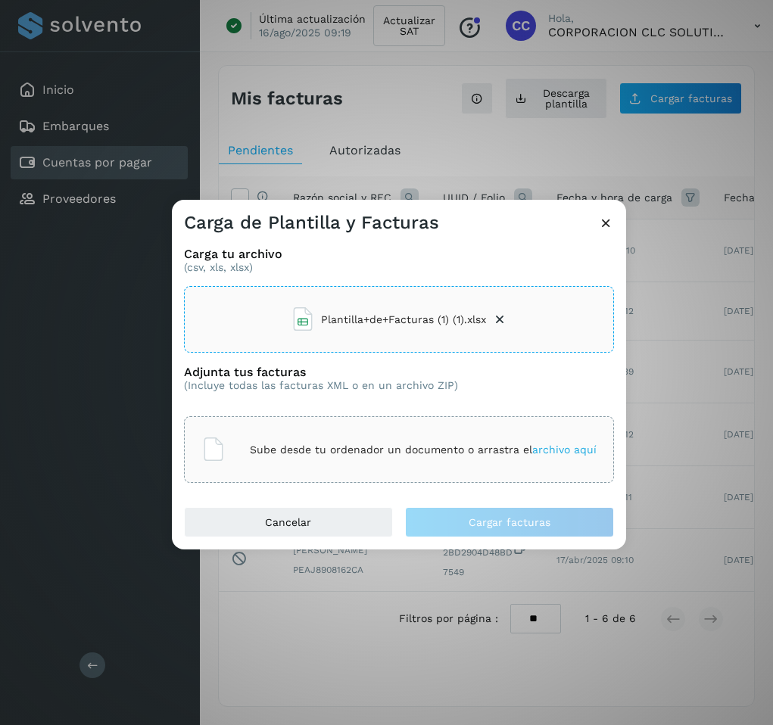
click at [536, 446] on span "archivo aquí" at bounding box center [564, 449] width 64 height 12
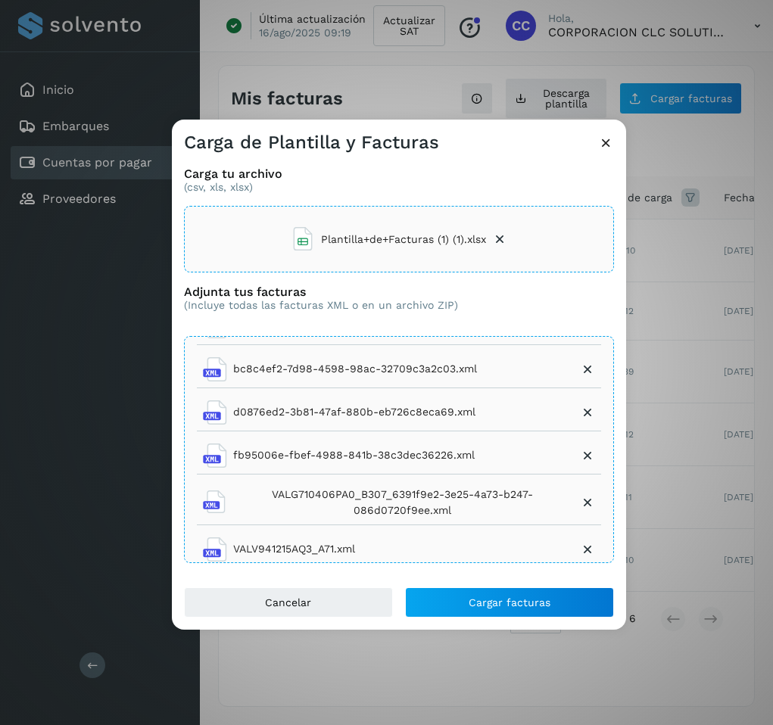
scroll to position [78, 0]
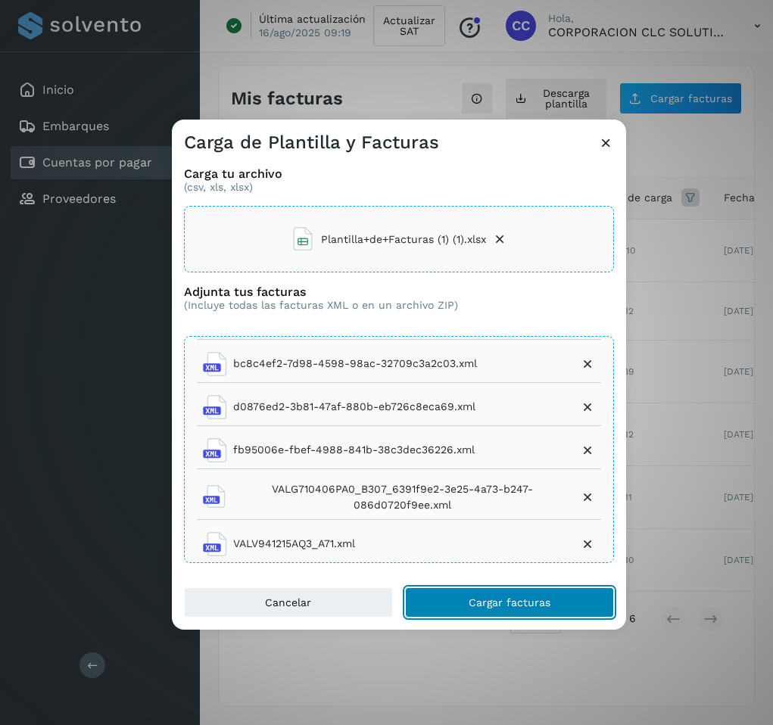
click at [535, 608] on span "Cargar facturas" at bounding box center [509, 602] width 82 height 11
click at [540, 601] on span "Cargar facturas" at bounding box center [509, 602] width 82 height 11
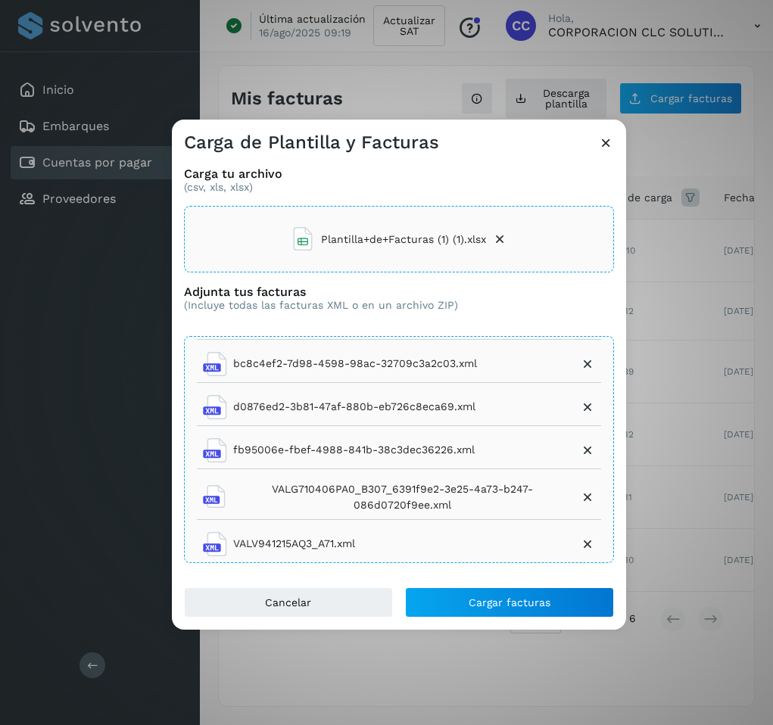
click at [604, 145] on icon at bounding box center [606, 143] width 16 height 16
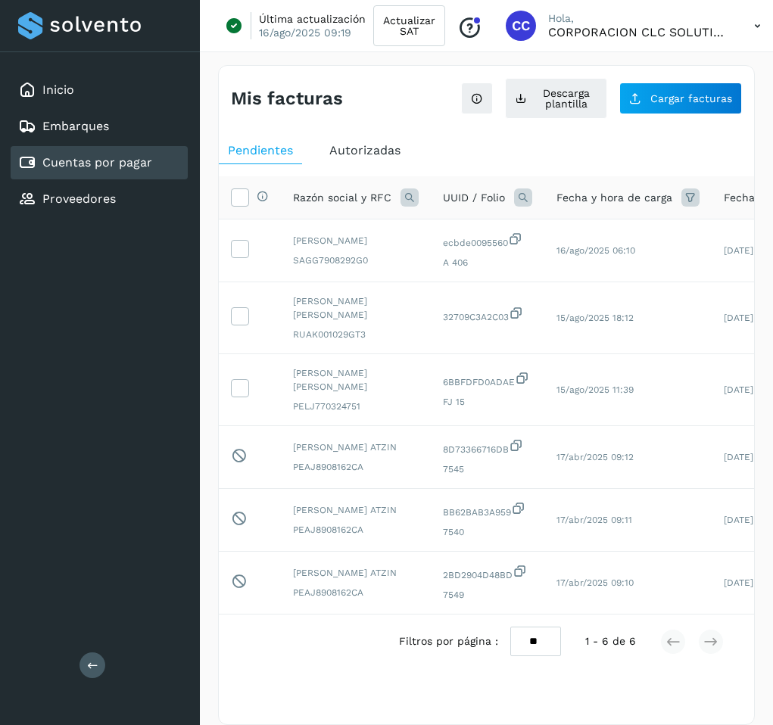
click at [75, 169] on link "Cuentas por pagar" at bounding box center [97, 162] width 110 height 14
click at [688, 103] on span "Cargar facturas" at bounding box center [691, 98] width 82 height 11
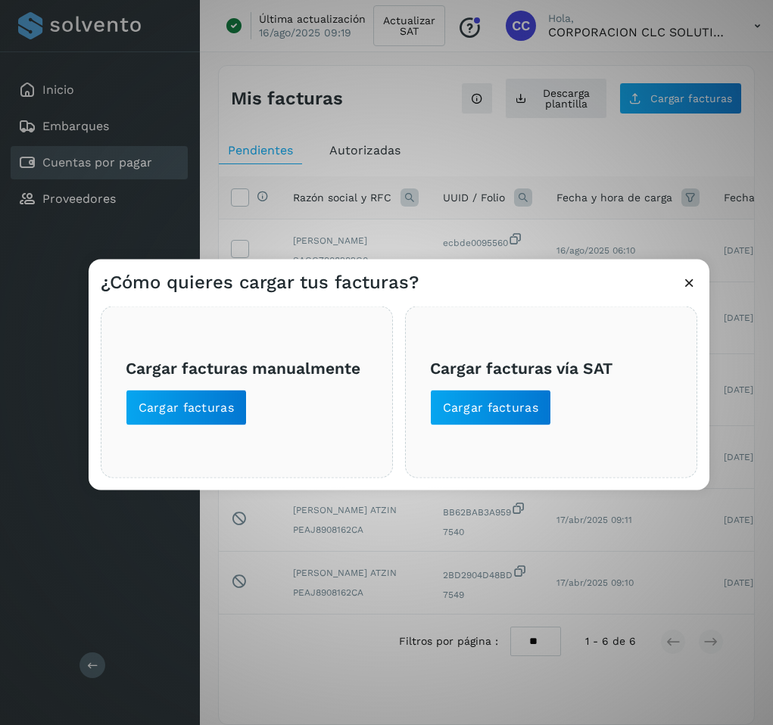
click at [197, 427] on div "Cargar facturas manualmente Cargar facturas" at bounding box center [247, 392] width 292 height 172
click at [206, 400] on span "Cargar facturas" at bounding box center [186, 408] width 96 height 17
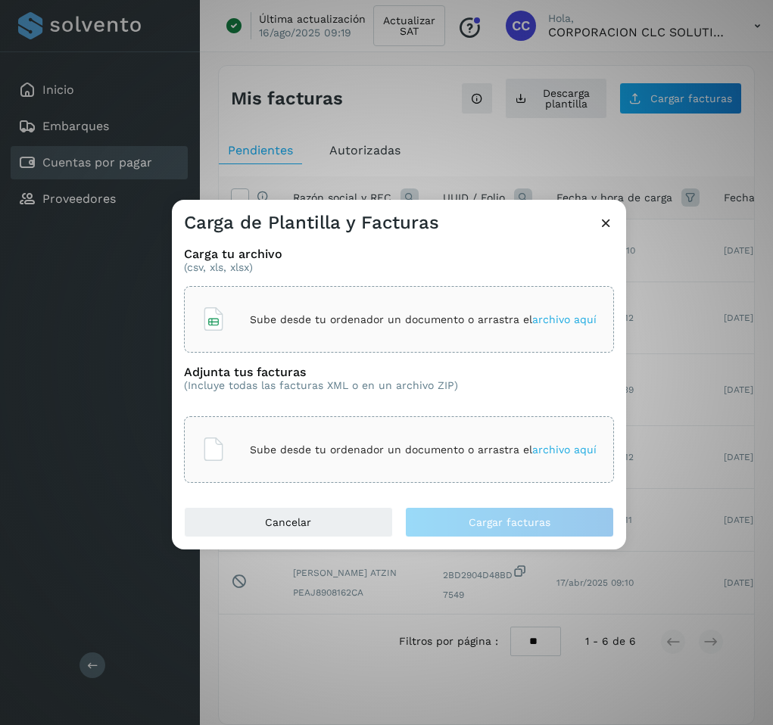
click at [400, 322] on p "Sube desde tu ordenador un documento o arrastra el archivo aquí" at bounding box center [423, 319] width 347 height 13
click at [432, 449] on p "Sube desde tu ordenador un documento o arrastra el archivo aquí" at bounding box center [423, 449] width 347 height 13
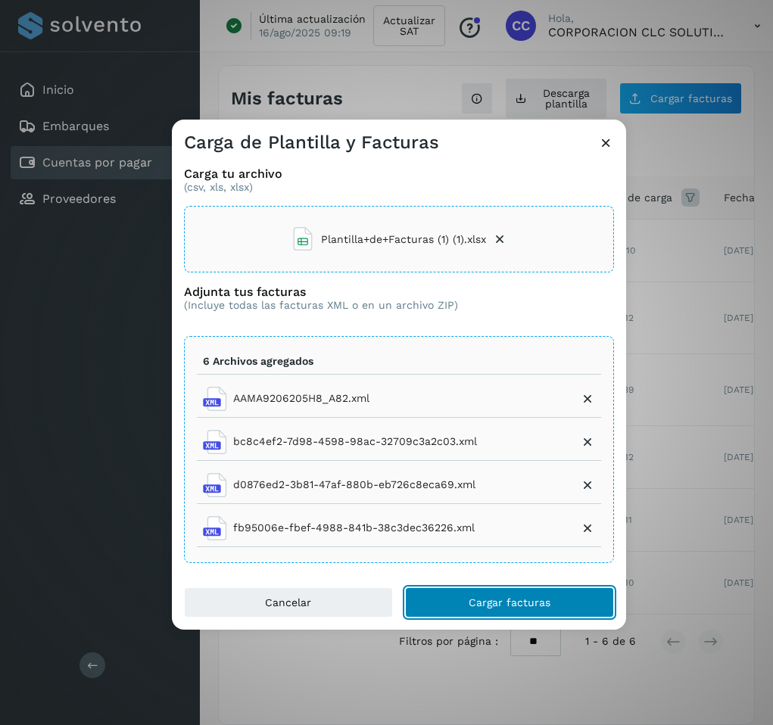
click at [502, 611] on button "Cargar facturas" at bounding box center [509, 602] width 209 height 30
click at [480, 603] on span "Cargar facturas" at bounding box center [509, 602] width 82 height 11
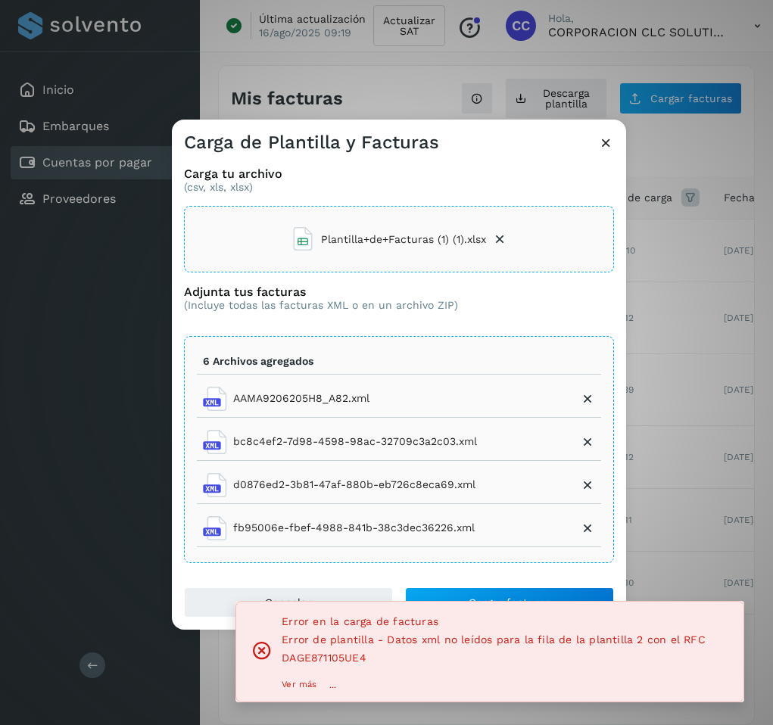
click at [304, 681] on p "Ver más" at bounding box center [298, 684] width 35 height 11
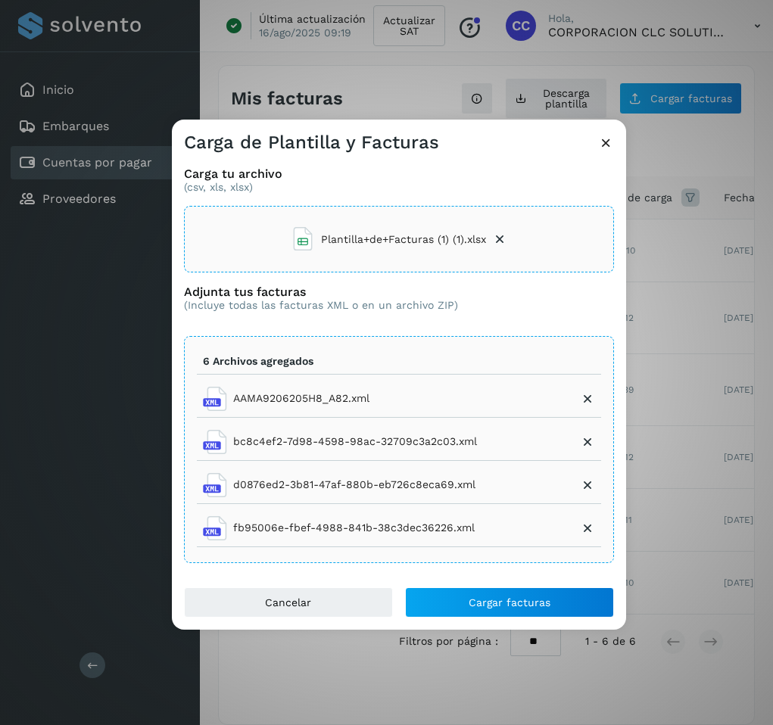
click at [587, 399] on icon at bounding box center [587, 398] width 15 height 15
click at [589, 401] on icon at bounding box center [587, 398] width 15 height 15
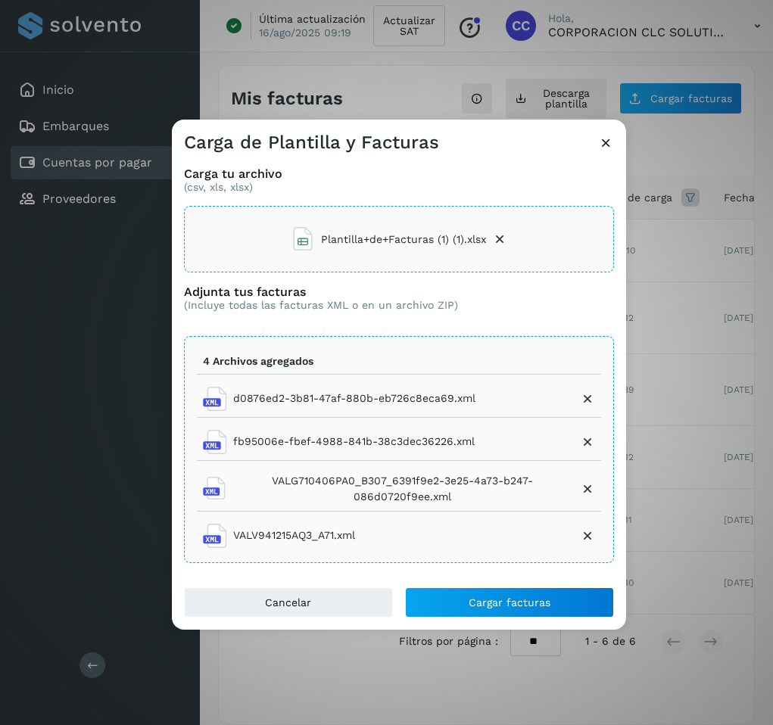
click at [586, 402] on icon at bounding box center [587, 398] width 15 height 15
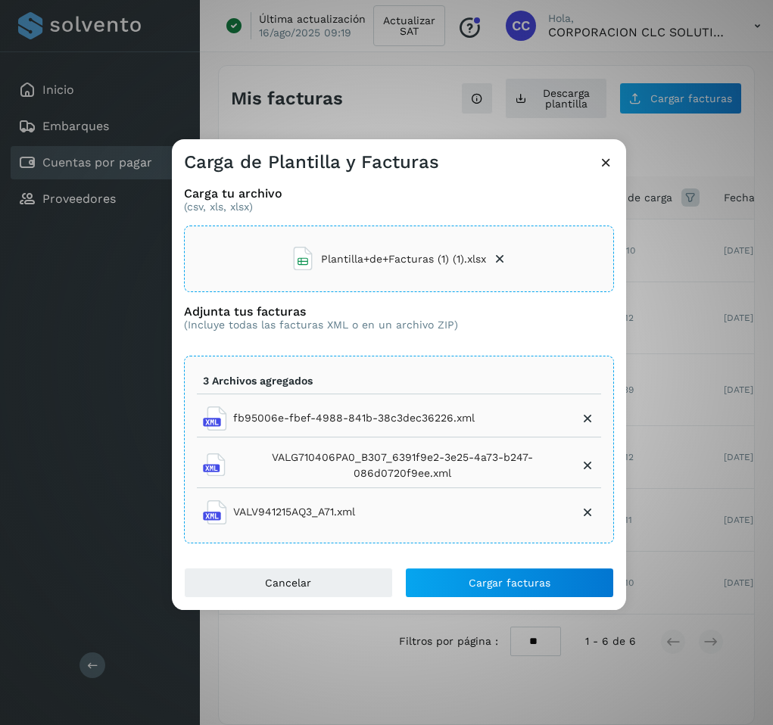
click at [589, 424] on icon at bounding box center [587, 418] width 15 height 15
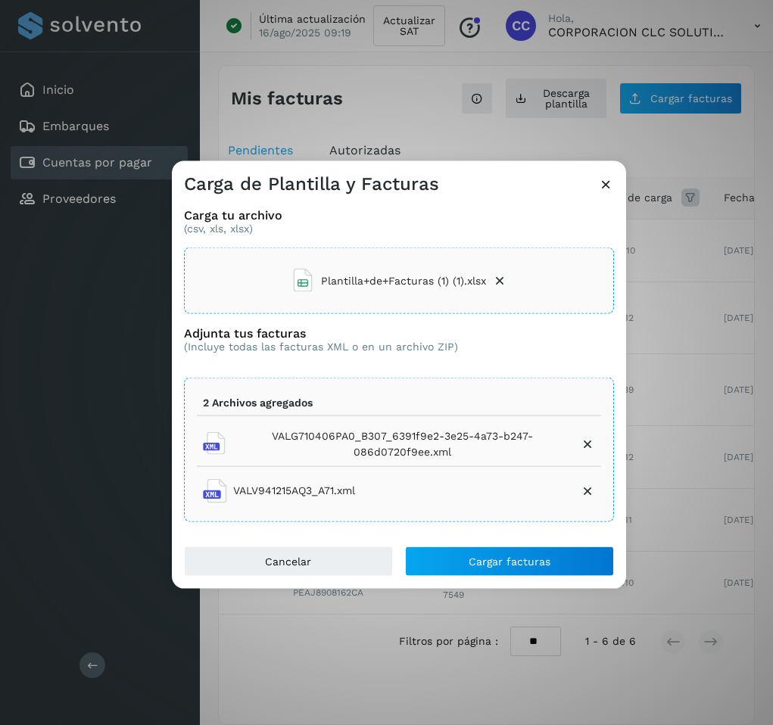
drag, startPoint x: 586, startPoint y: 440, endPoint x: 587, endPoint y: 477, distance: 37.1
click at [586, 441] on icon at bounding box center [587, 443] width 15 height 15
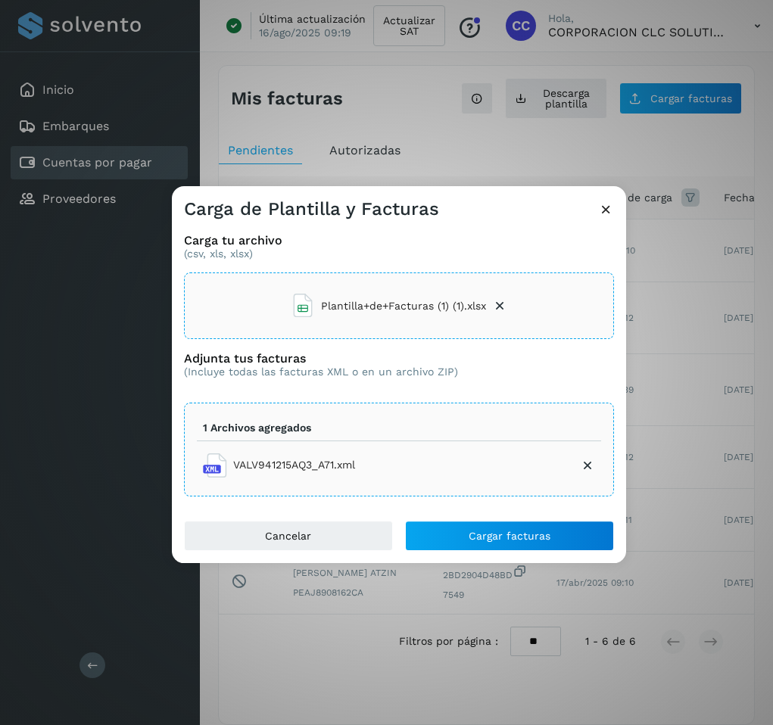
click at [587, 462] on icon at bounding box center [587, 465] width 15 height 15
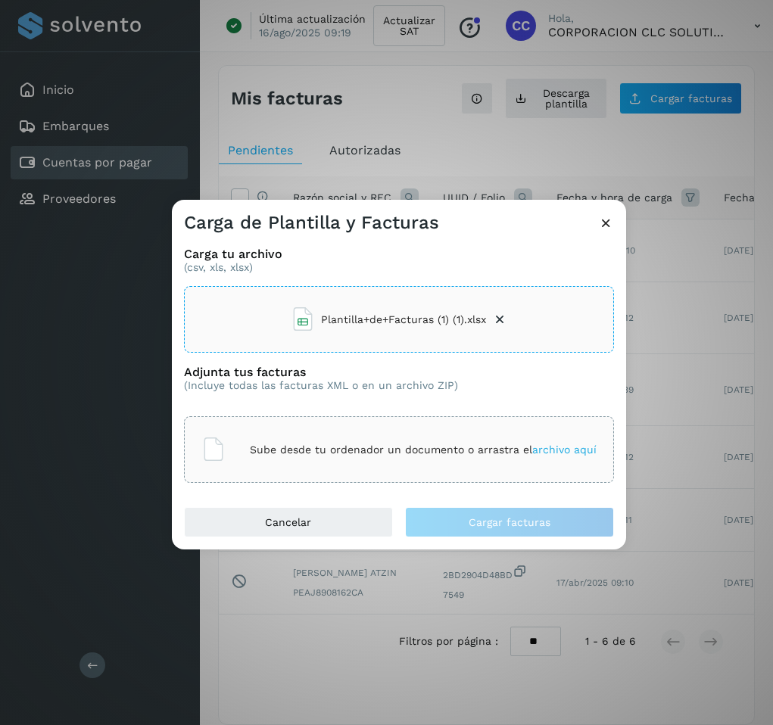
click at [497, 314] on icon at bounding box center [499, 319] width 15 height 15
click at [540, 316] on span "archivo aquí" at bounding box center [564, 319] width 64 height 12
click at [431, 322] on p "Sube desde tu ordenador un documento o arrastra el archivo aquí" at bounding box center [423, 319] width 347 height 13
click at [493, 457] on div "Sube desde tu ordenador un documento o arrastra el archivo aquí" at bounding box center [398, 449] width 395 height 41
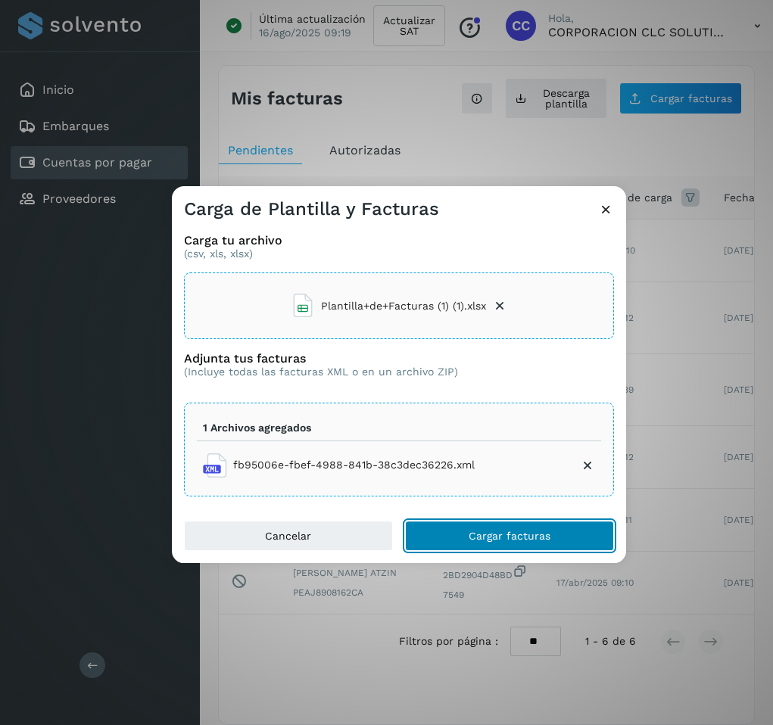
click at [476, 538] on span "Cargar facturas" at bounding box center [509, 535] width 82 height 11
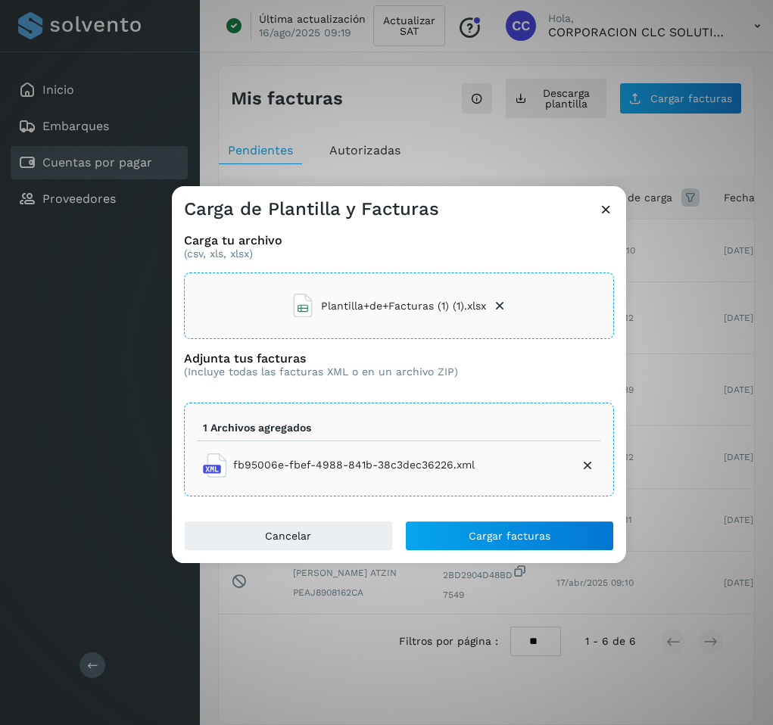
click at [605, 210] on icon at bounding box center [606, 209] width 16 height 16
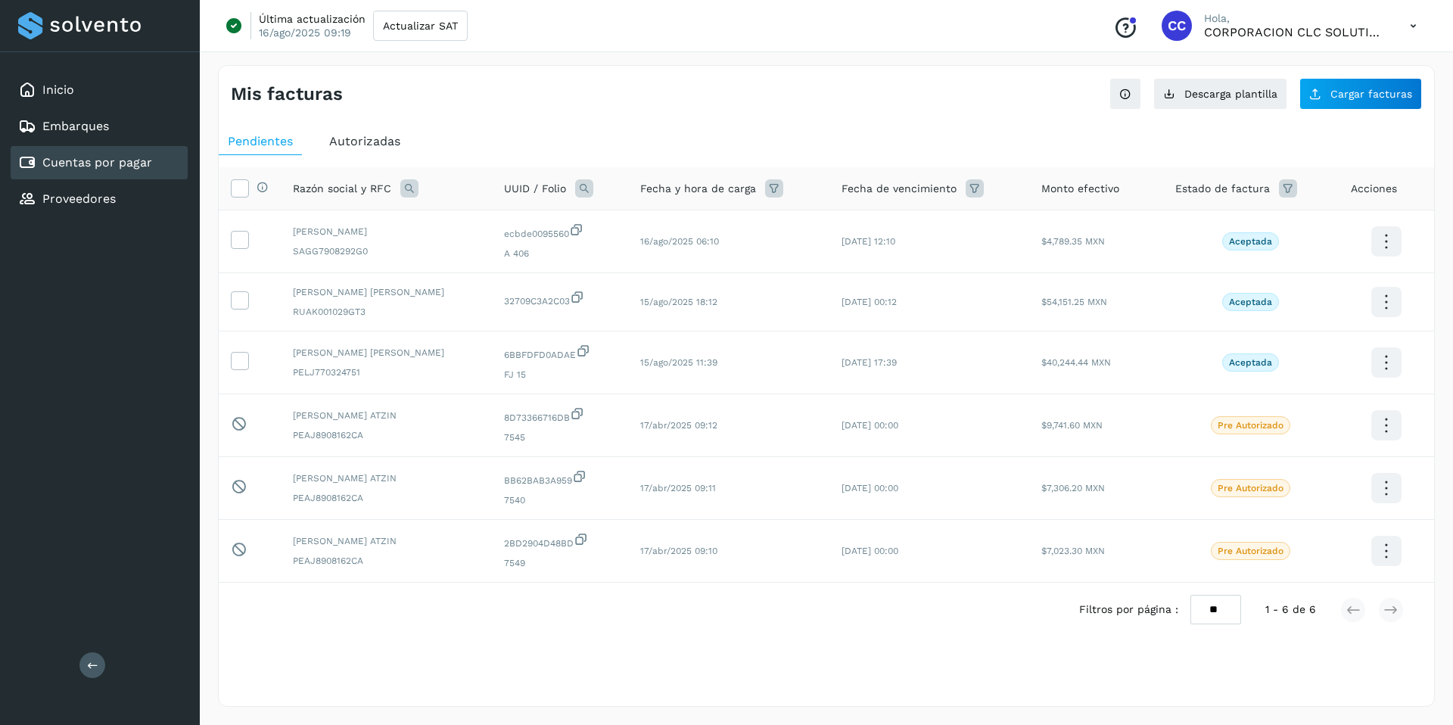
click at [563, 186] on span "UUID / Folio" at bounding box center [535, 189] width 62 height 16
click at [576, 186] on icon at bounding box center [584, 188] width 18 height 18
click at [609, 253] on icon at bounding box center [603, 251] width 14 height 14
click at [619, 246] on input "text" at bounding box center [682, 251] width 186 height 24
paste input "**********"
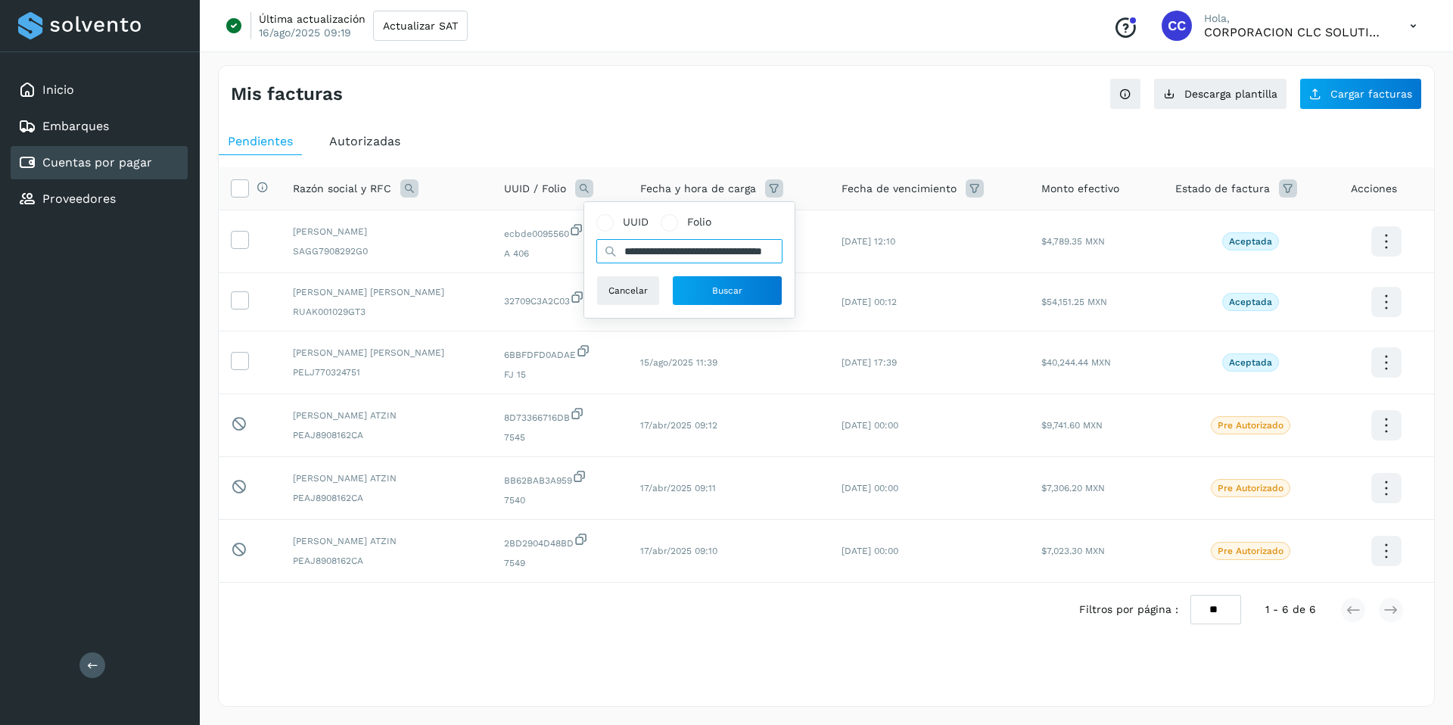
scroll to position [0, 74]
type input "**********"
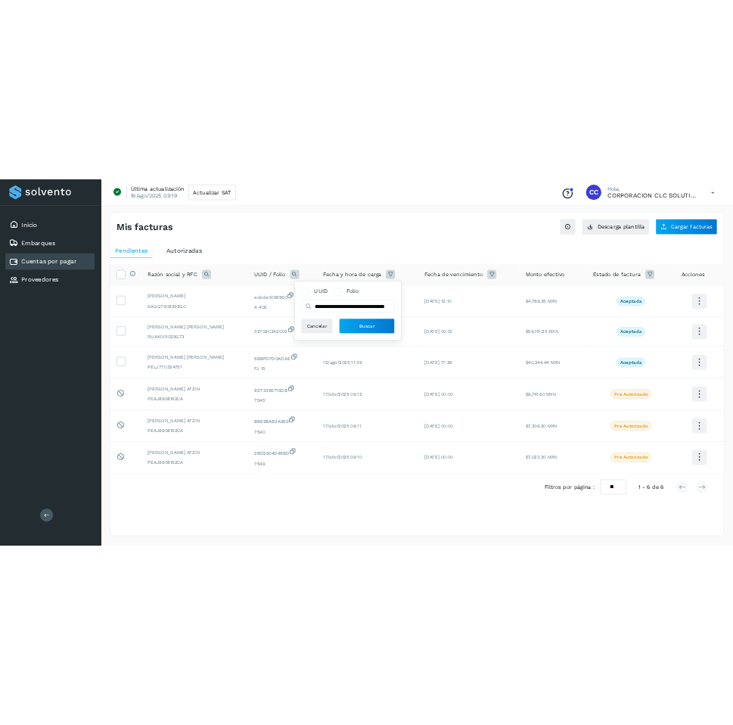
scroll to position [0, 0]
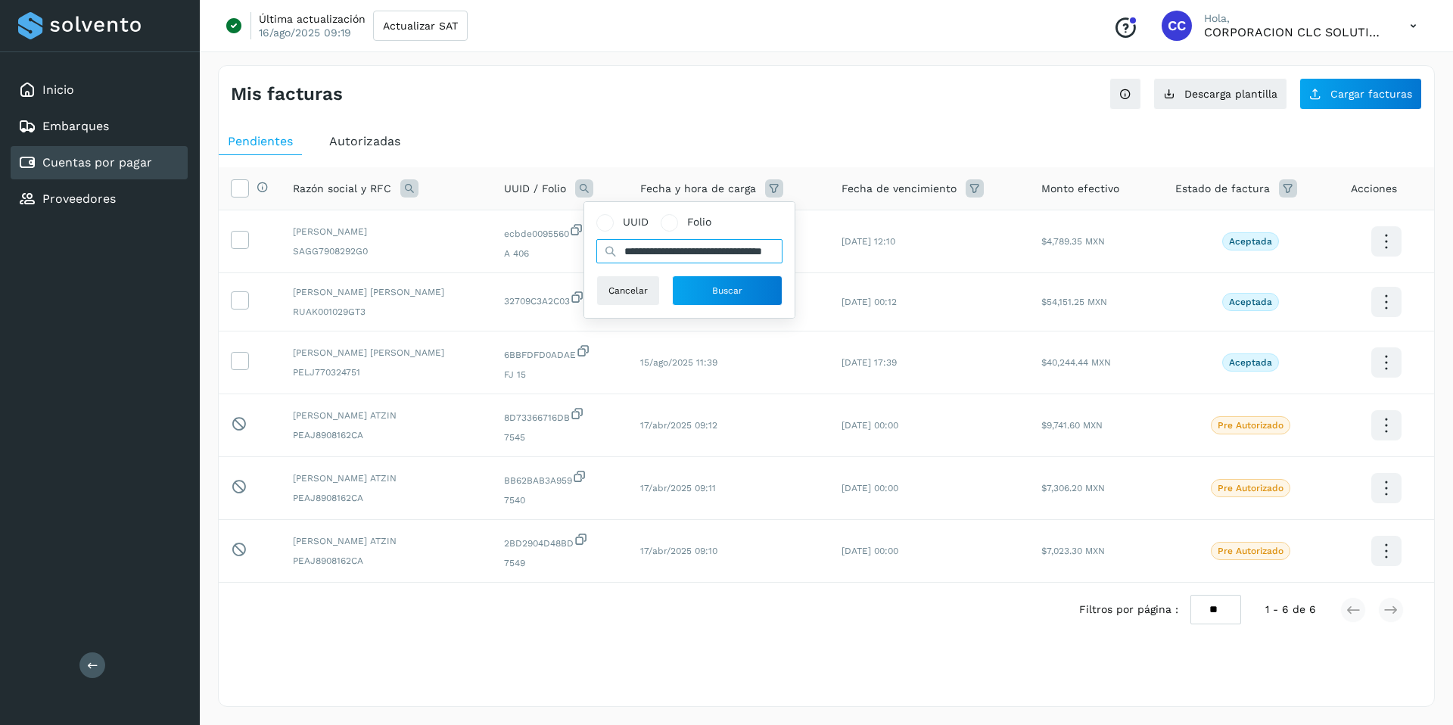
click at [658, 251] on input "**********" at bounding box center [689, 251] width 186 height 24
click at [710, 221] on span "Folio" at bounding box center [699, 222] width 24 height 16
click at [673, 254] on input "text" at bounding box center [689, 251] width 186 height 24
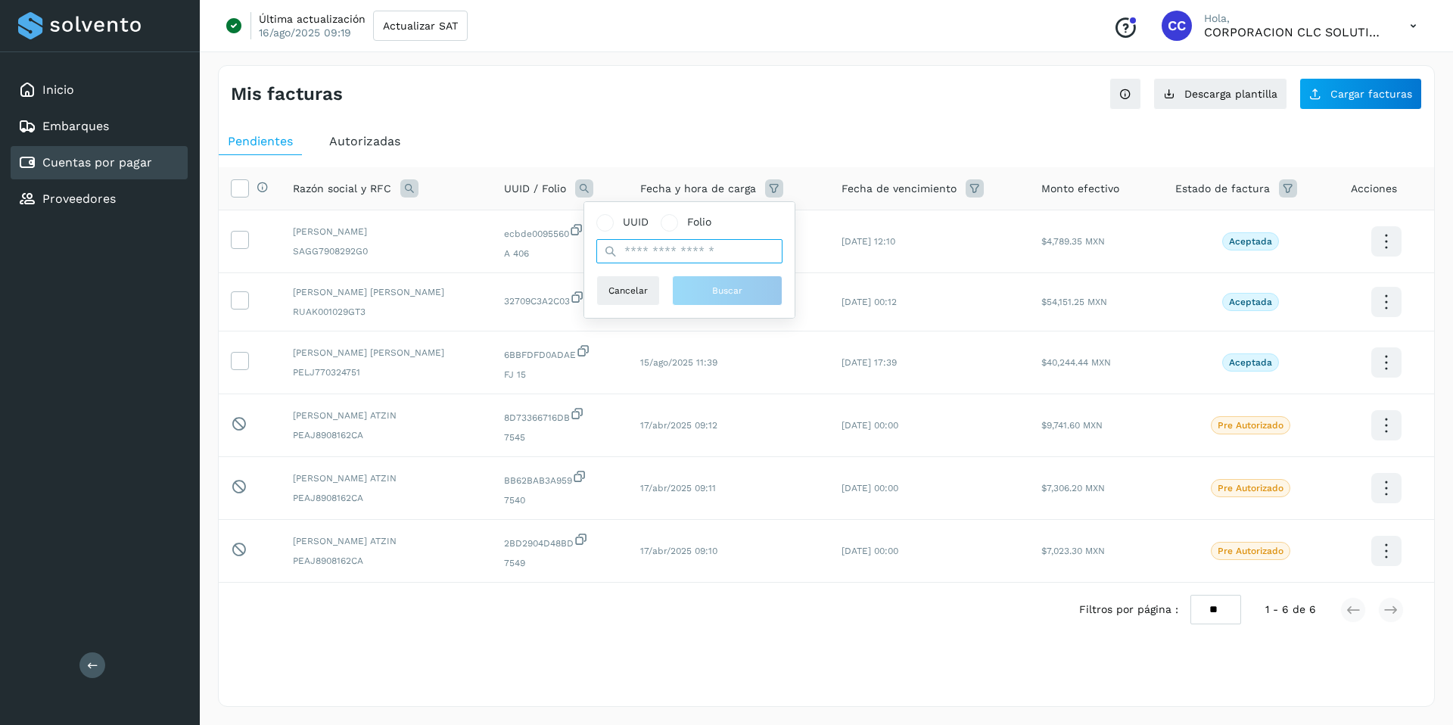
paste input "**********"
type input "**********"
click at [705, 281] on button "Buscar" at bounding box center [727, 290] width 110 height 30
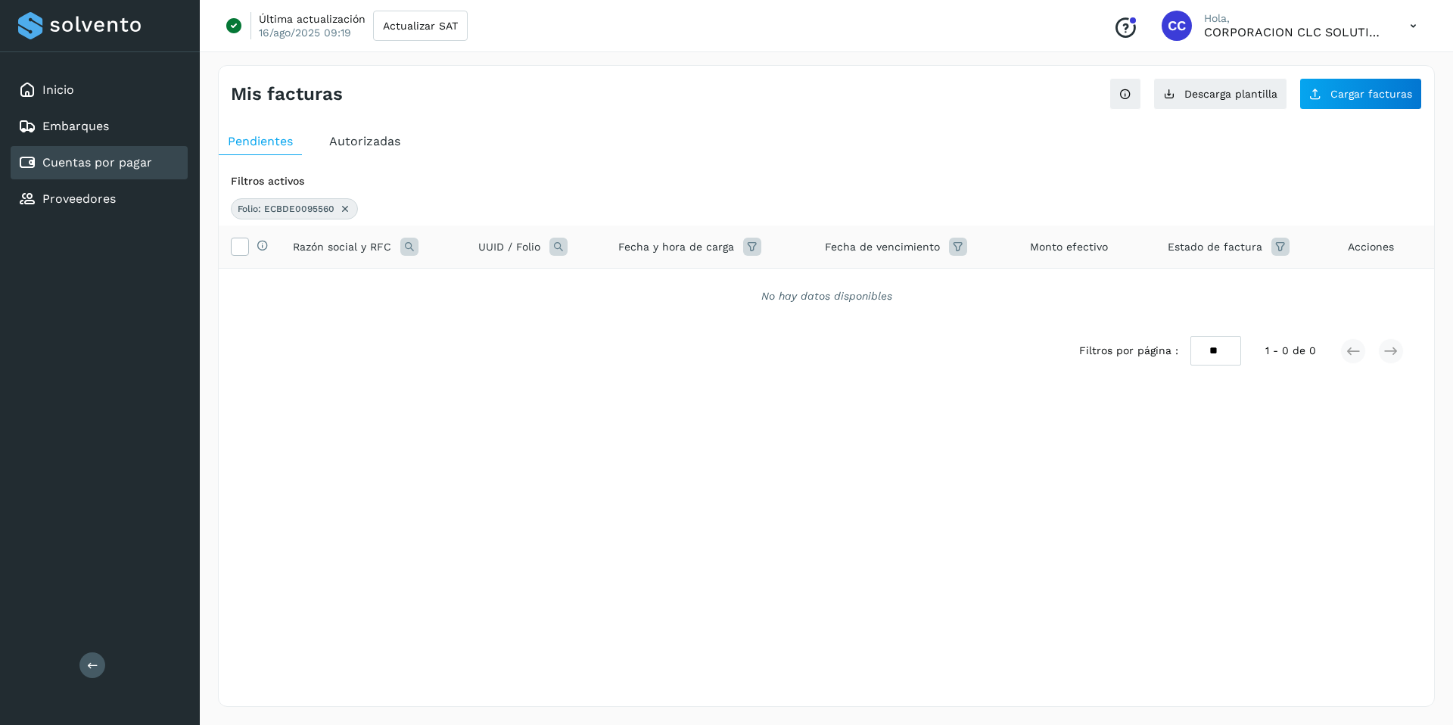
click at [344, 209] on icon at bounding box center [345, 209] width 12 height 12
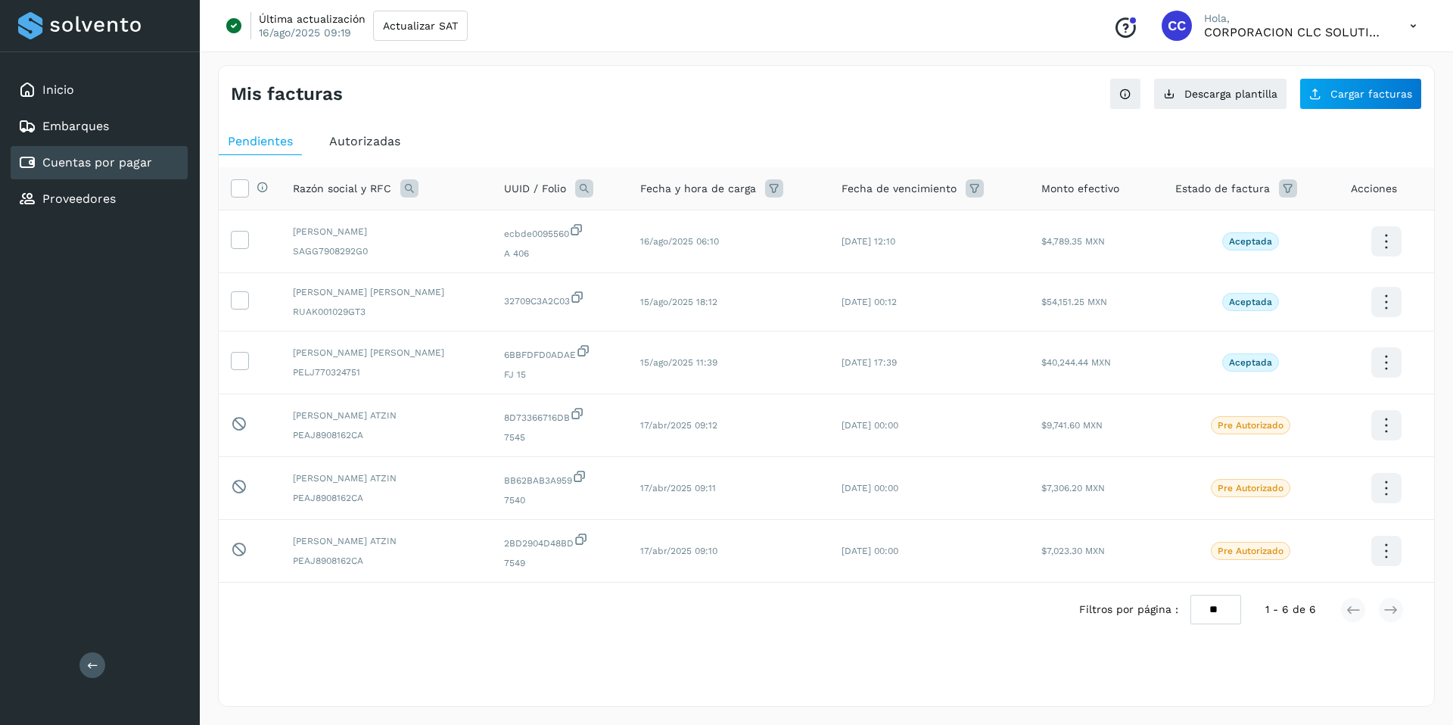
click at [578, 188] on icon at bounding box center [584, 188] width 18 height 18
click at [651, 247] on input "text" at bounding box center [682, 251] width 186 height 24
paste input "**********"
type input "**********"
click at [681, 220] on span "Folio" at bounding box center [691, 222] width 24 height 16
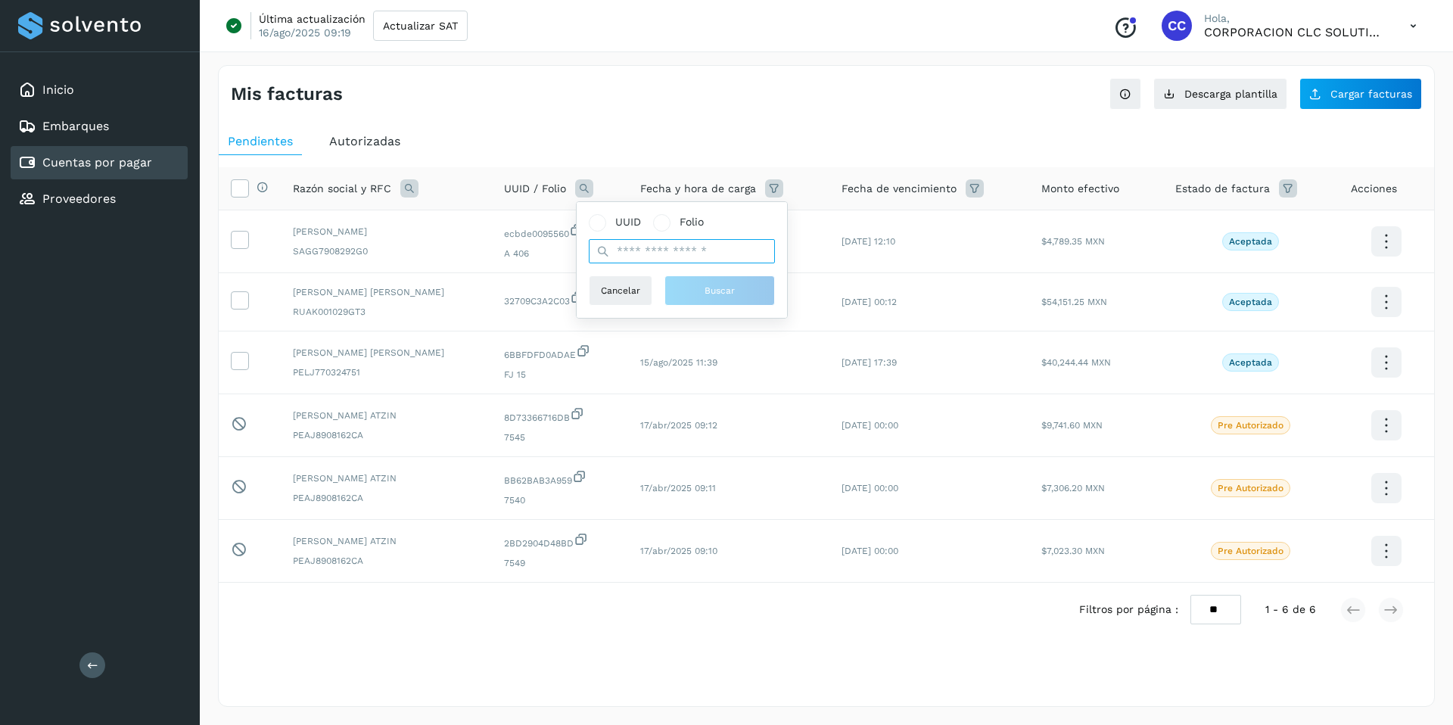
click at [685, 259] on input "text" at bounding box center [682, 251] width 186 height 24
paste input "**********"
type input "**********"
click at [615, 227] on span "UUID" at bounding box center [628, 222] width 26 height 16
click at [368, 148] on span "Autorizadas" at bounding box center [364, 141] width 71 height 14
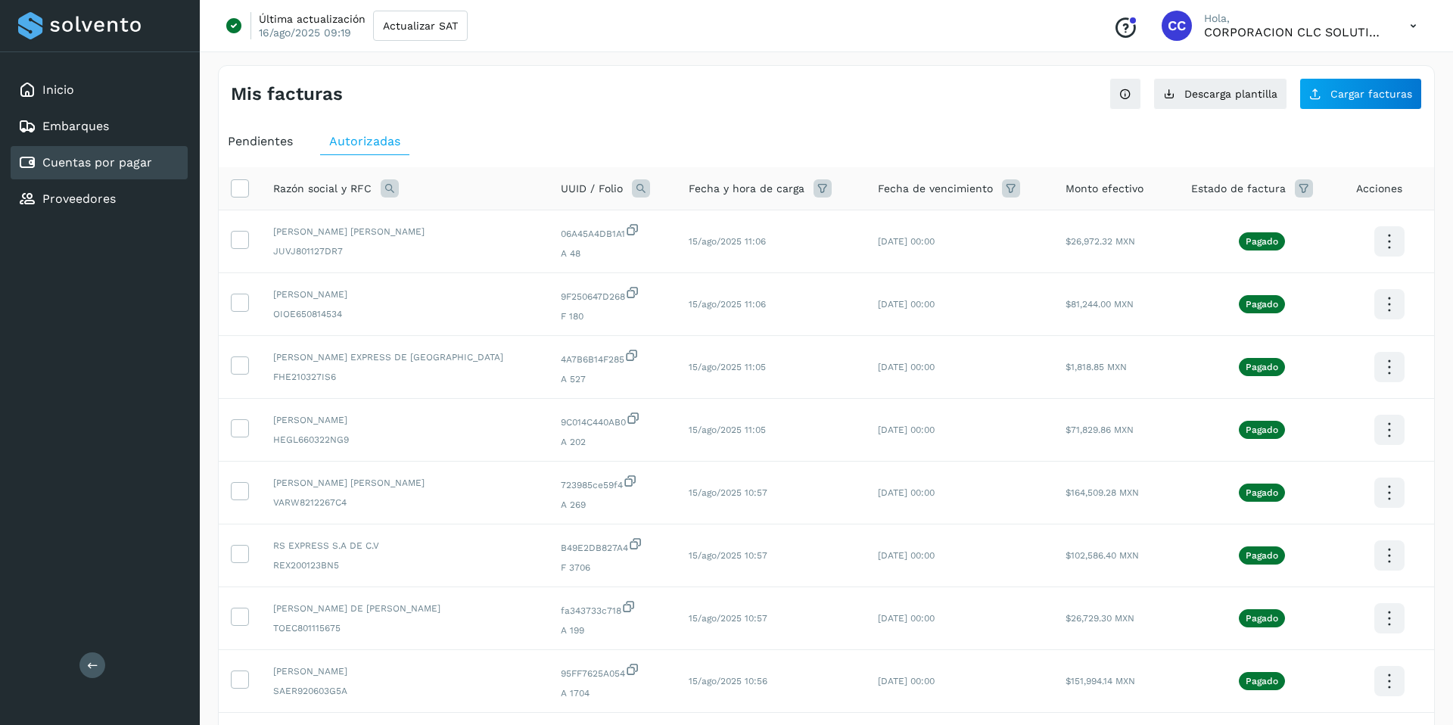
click at [632, 188] on icon at bounding box center [641, 188] width 18 height 18
click at [704, 229] on span "Folio" at bounding box center [698, 222] width 24 height 16
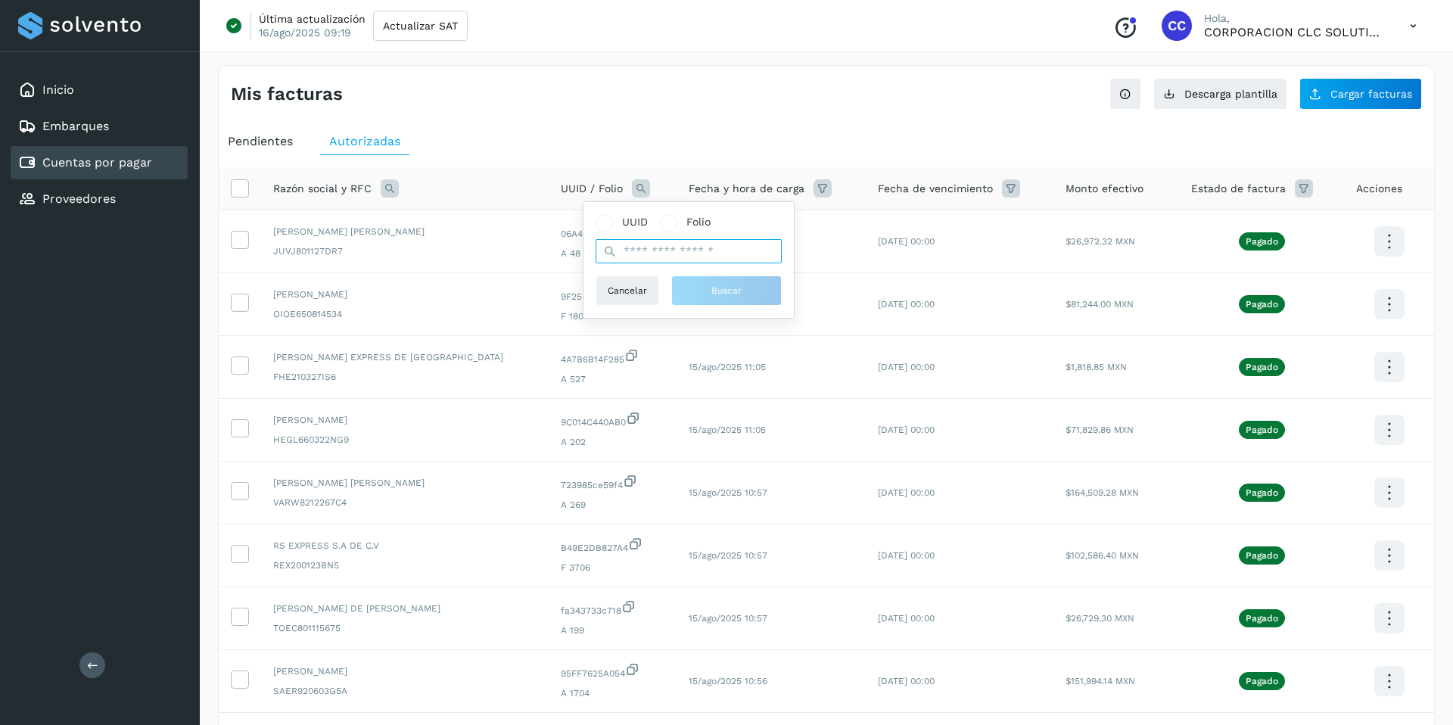
click at [673, 249] on input "text" at bounding box center [688, 251] width 186 height 24
paste input "**********"
click at [734, 249] on input "**********" at bounding box center [688, 251] width 186 height 24
type input "**********"
drag, startPoint x: 751, startPoint y: 221, endPoint x: 749, endPoint y: 260, distance: 39.4
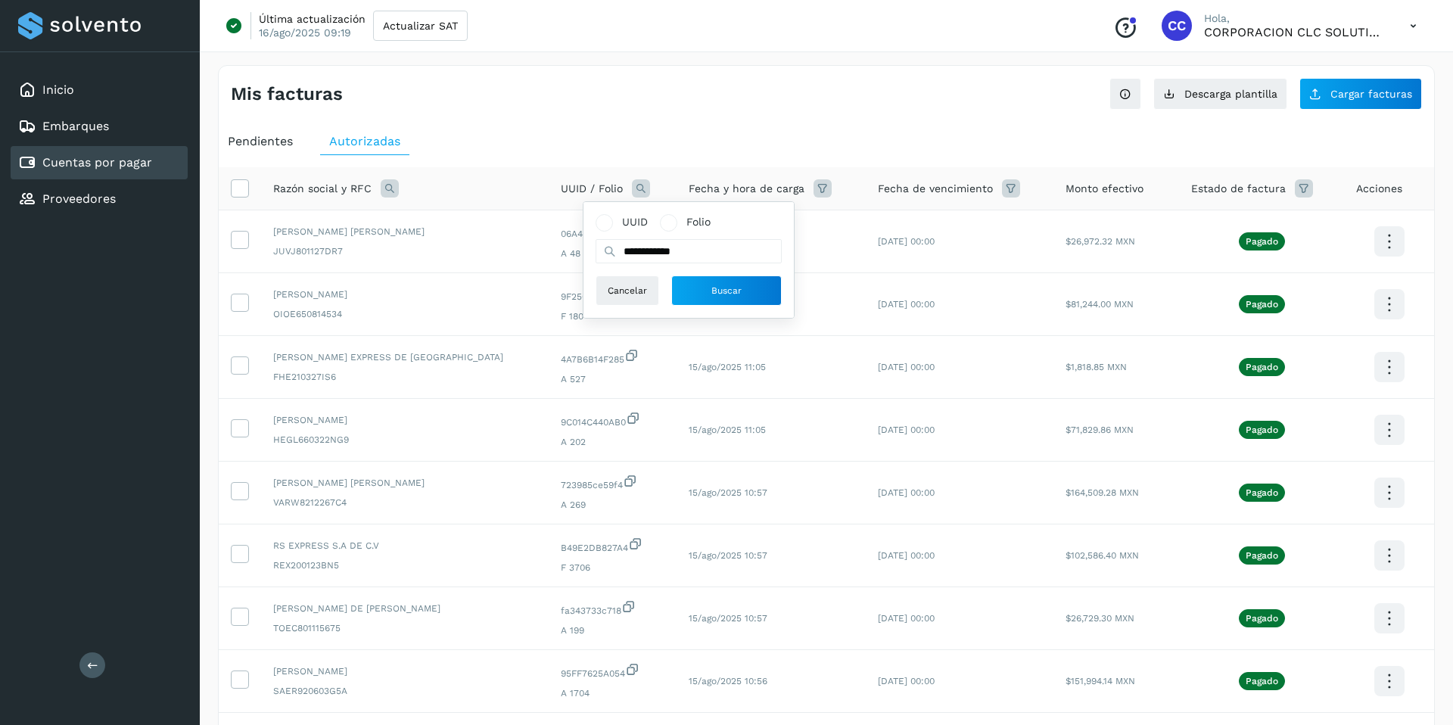
click at [751, 221] on div "UUID Folio" at bounding box center [688, 222] width 186 height 16
click at [720, 287] on span "Buscar" at bounding box center [726, 291] width 30 height 14
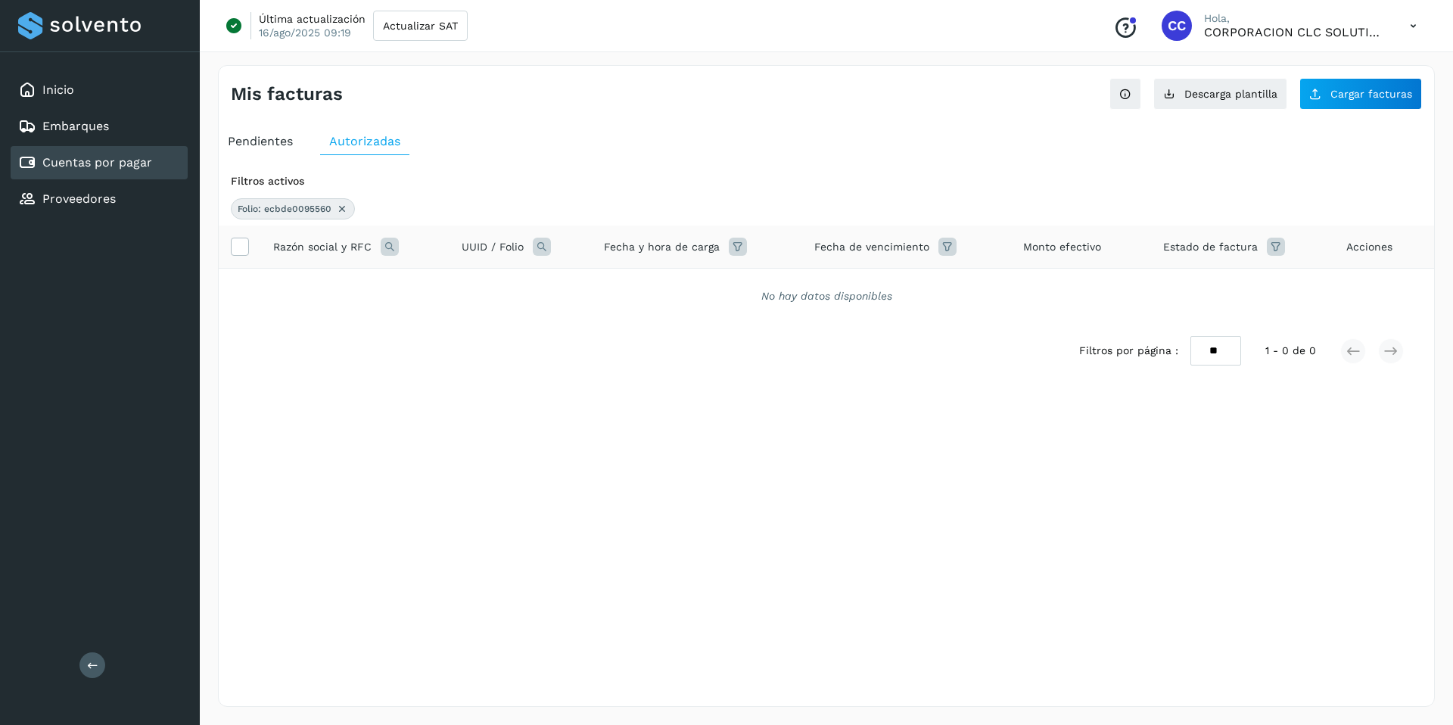
click at [347, 207] on div "Folio: ecbde0095560" at bounding box center [293, 208] width 124 height 21
click at [278, 139] on span "Pendientes" at bounding box center [260, 141] width 65 height 14
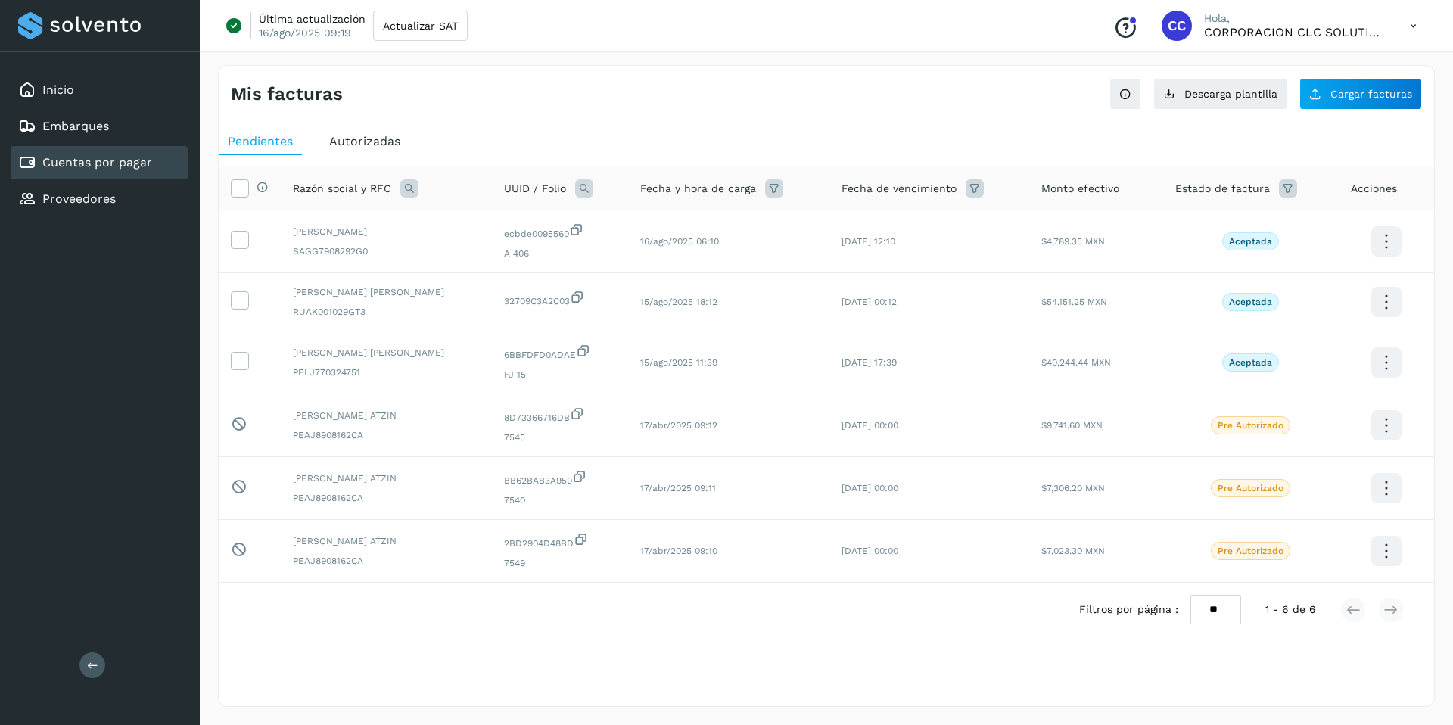
click at [580, 190] on icon at bounding box center [584, 188] width 18 height 18
click at [677, 252] on input "text" at bounding box center [682, 251] width 186 height 24
paste input "**********"
type input "**********"
click at [710, 285] on span "Buscar" at bounding box center [719, 291] width 30 height 14
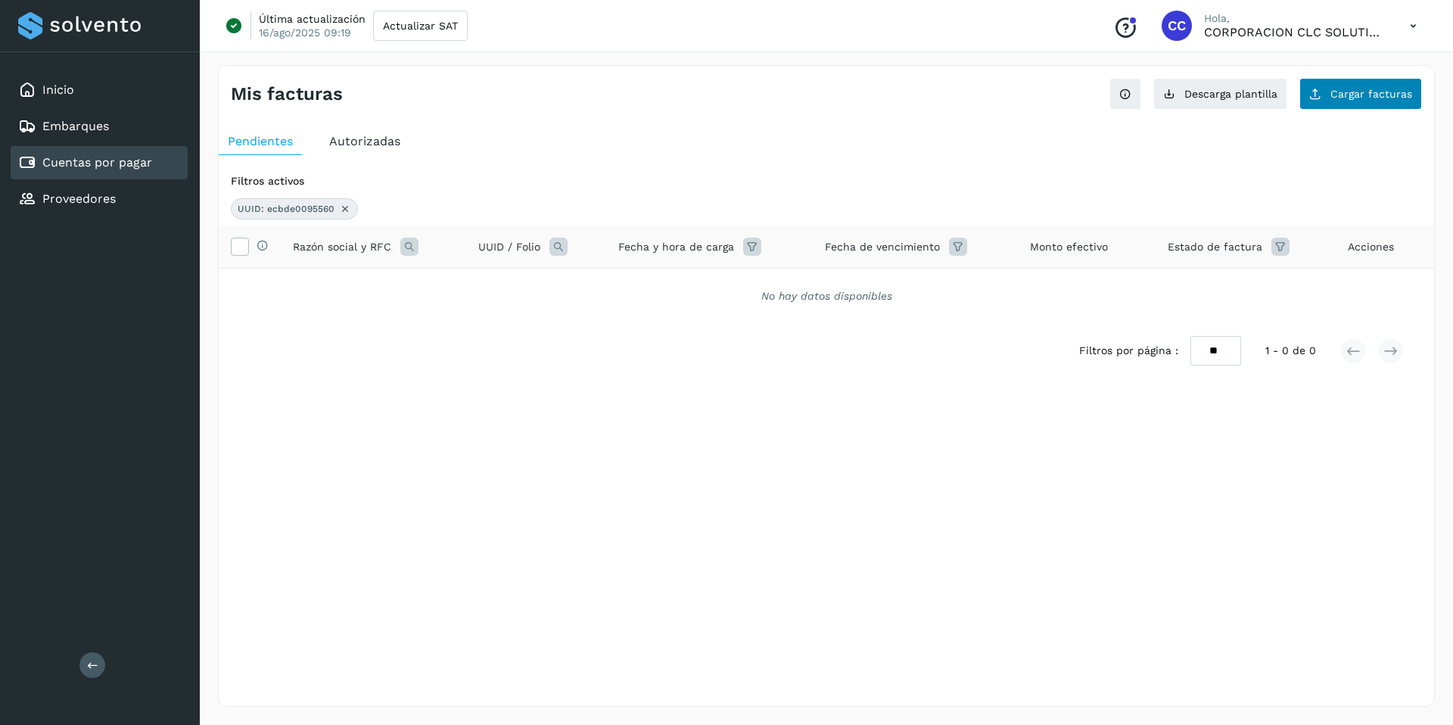
click at [772, 100] on button "Cargar facturas" at bounding box center [1360, 94] width 123 height 32
click at [772, 97] on span "Cargar facturas" at bounding box center [1371, 94] width 82 height 11
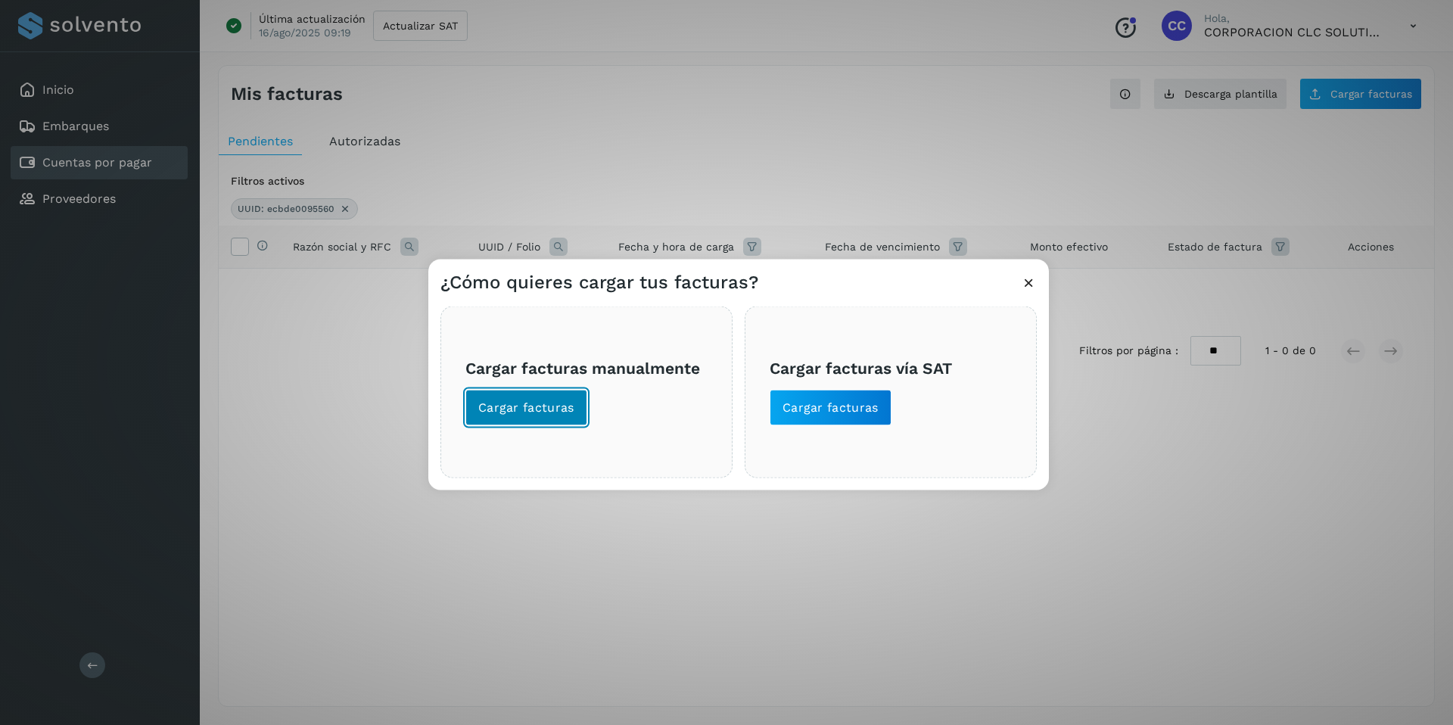
click at [512, 406] on span "Cargar facturas" at bounding box center [526, 408] width 96 height 17
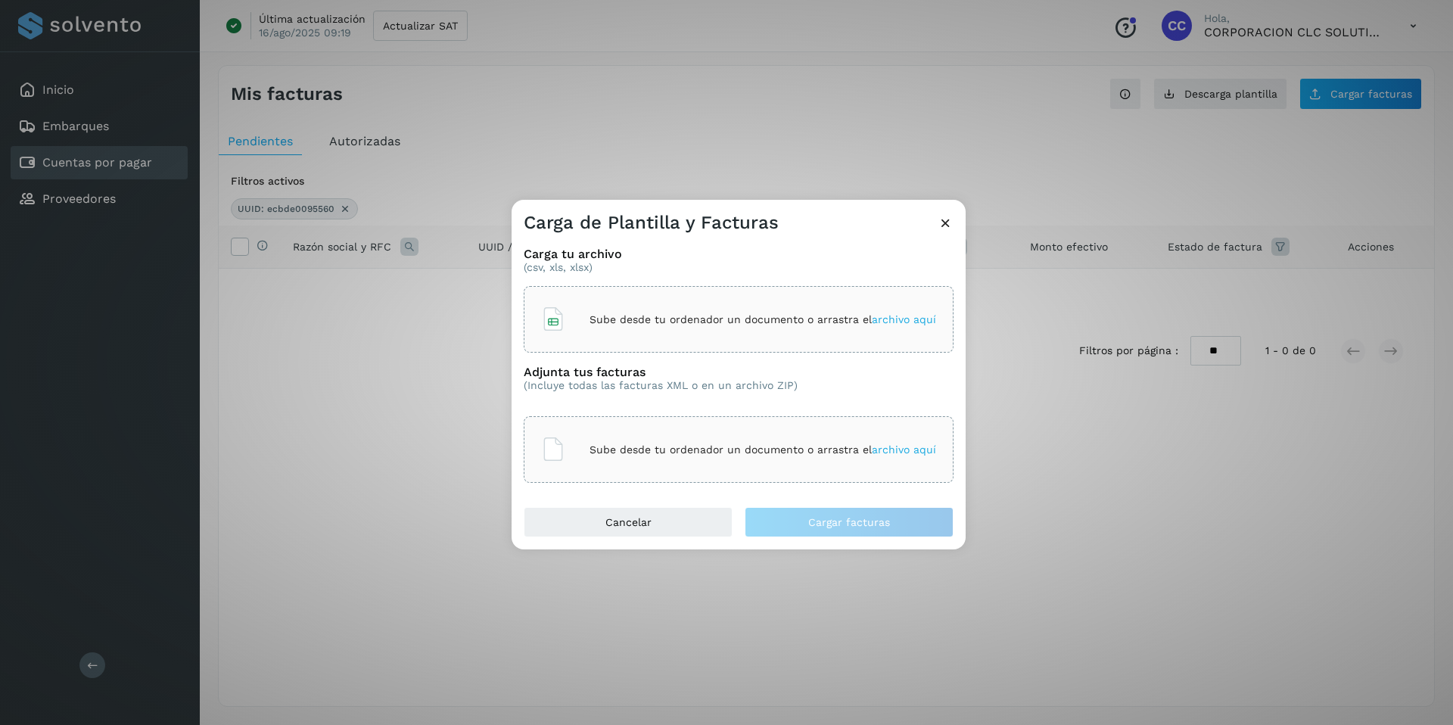
click at [614, 326] on div "Sube desde tu ordenador un documento o arrastra el archivo aquí" at bounding box center [738, 319] width 395 height 41
click at [772, 453] on span "archivo aquí" at bounding box center [904, 449] width 64 height 12
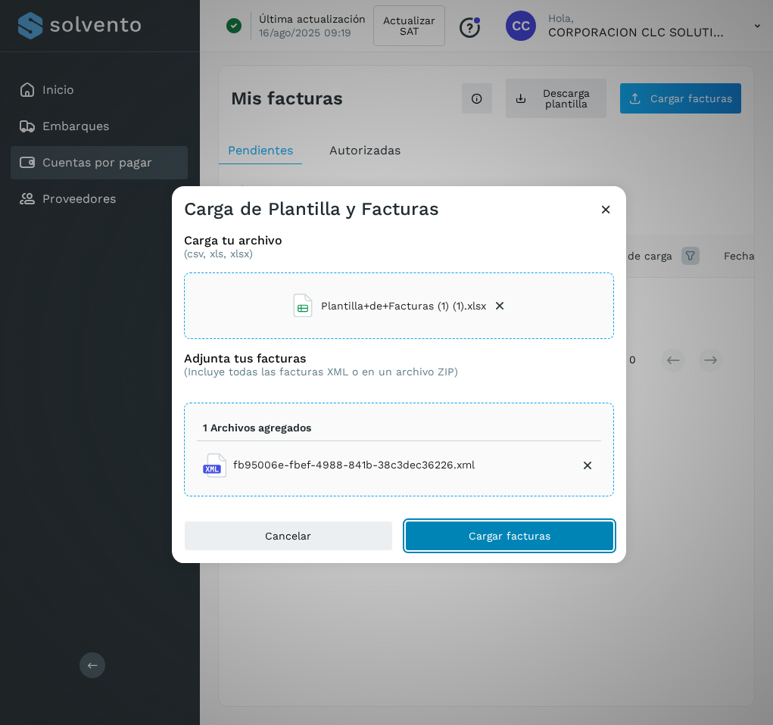
click at [493, 549] on button "Cargar facturas" at bounding box center [509, 536] width 209 height 30
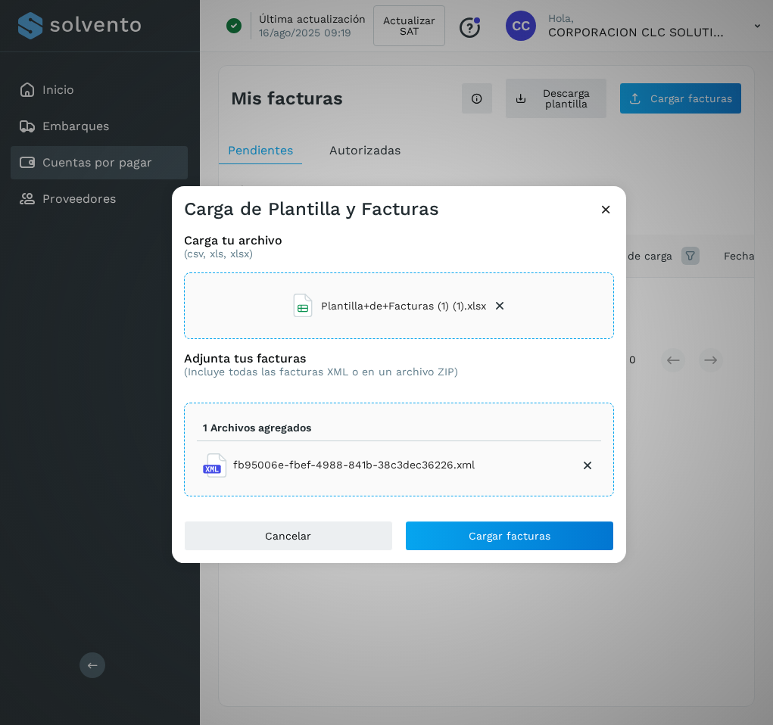
click at [498, 302] on icon at bounding box center [499, 305] width 15 height 15
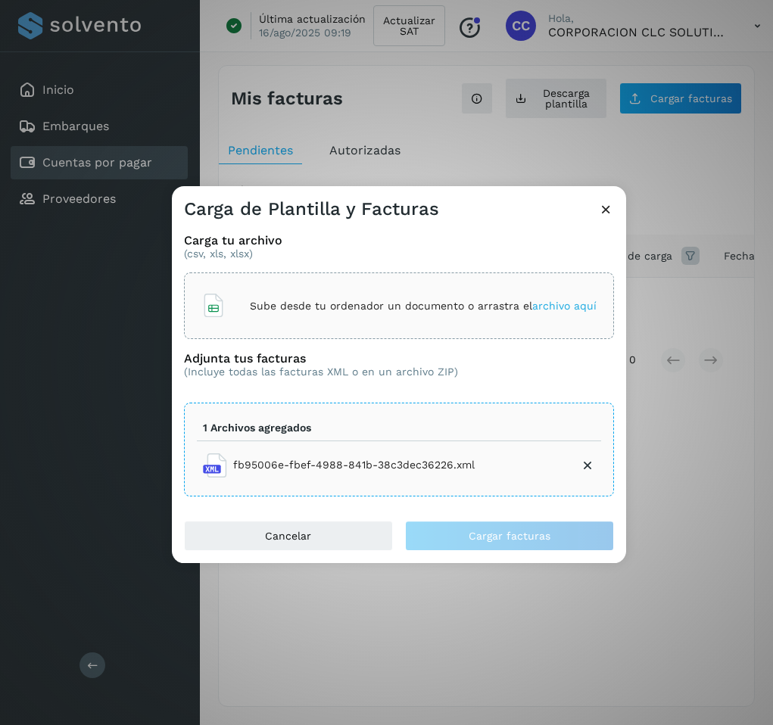
click at [359, 294] on div "Sube desde tu ordenador un documento o arrastra el archivo aquí" at bounding box center [398, 305] width 395 height 41
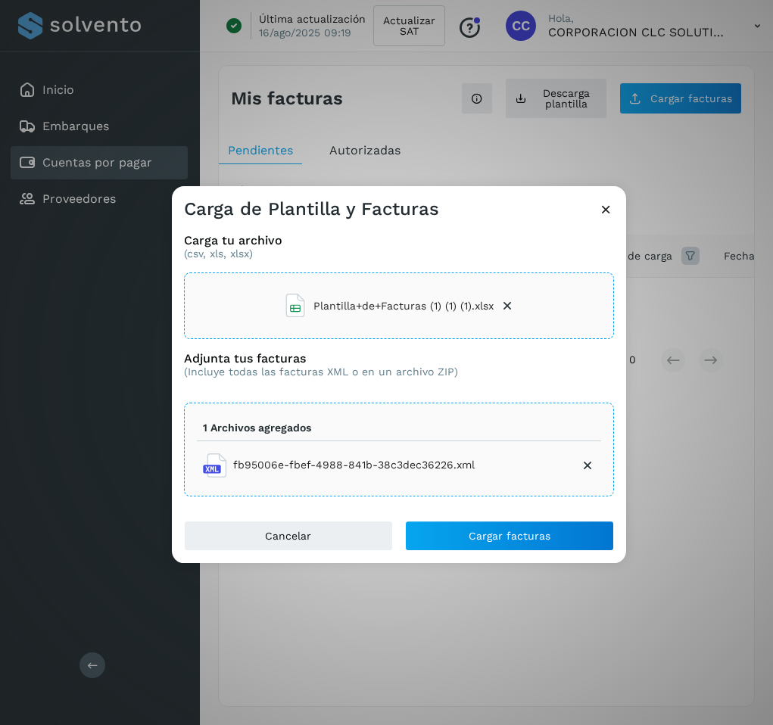
click at [589, 465] on icon at bounding box center [587, 465] width 15 height 15
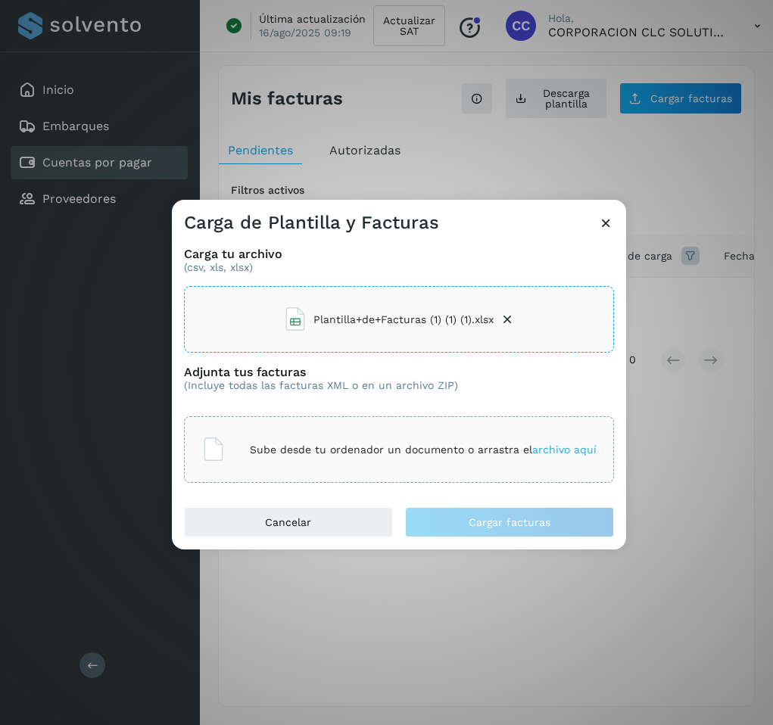
click at [422, 456] on p "Sube desde tu ordenador un documento o arrastra el archivo aquí" at bounding box center [423, 449] width 347 height 13
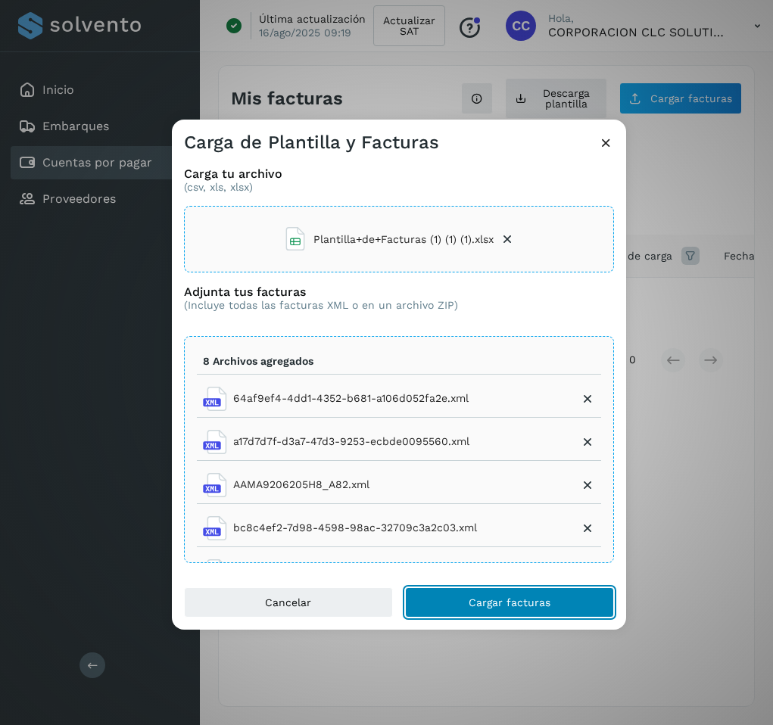
click at [477, 600] on span "Cargar facturas" at bounding box center [509, 602] width 82 height 11
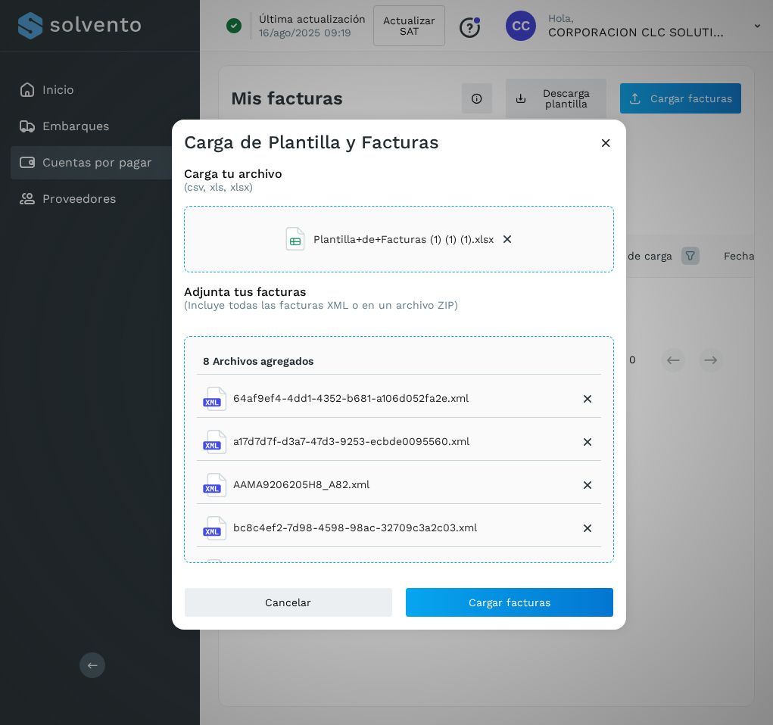
drag, startPoint x: 770, startPoint y: 262, endPoint x: 711, endPoint y: 260, distance: 58.3
click at [711, 260] on div "Carga de Plantilla y Facturas Carga tu archivo (csv, xls, xlsx) Plantilla+de+Fa…" at bounding box center [386, 362] width 773 height 725
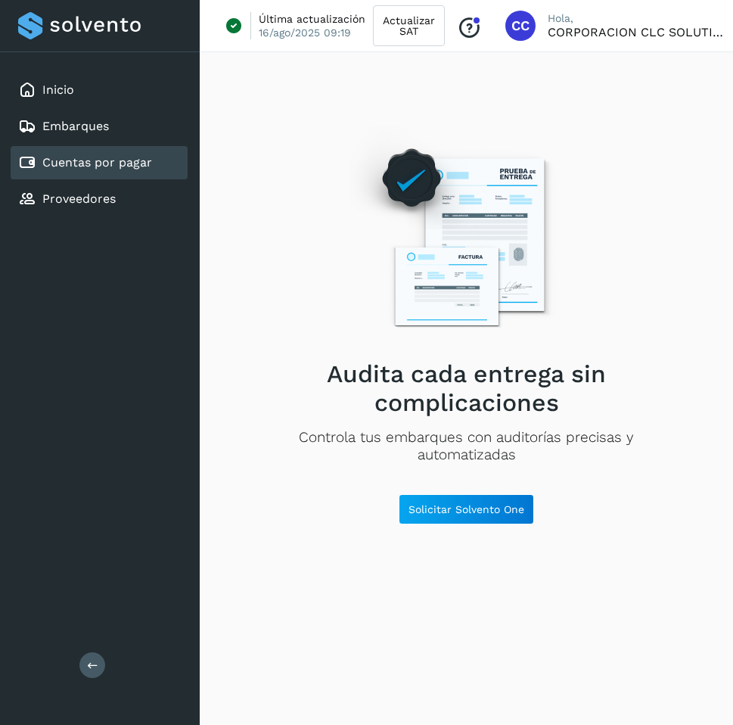
click at [133, 177] on div "Cuentas por pagar" at bounding box center [99, 162] width 177 height 33
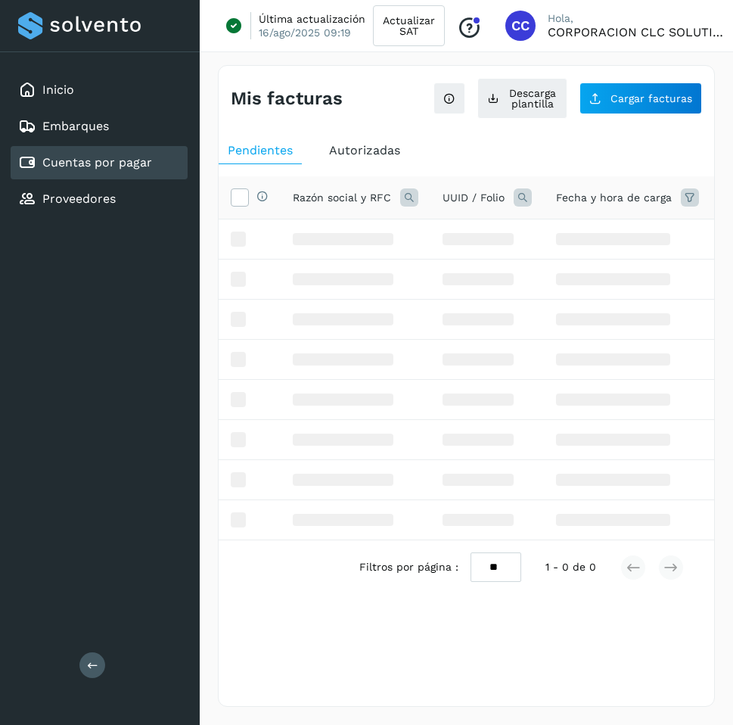
click at [131, 163] on link "Cuentas por pagar" at bounding box center [97, 162] width 110 height 14
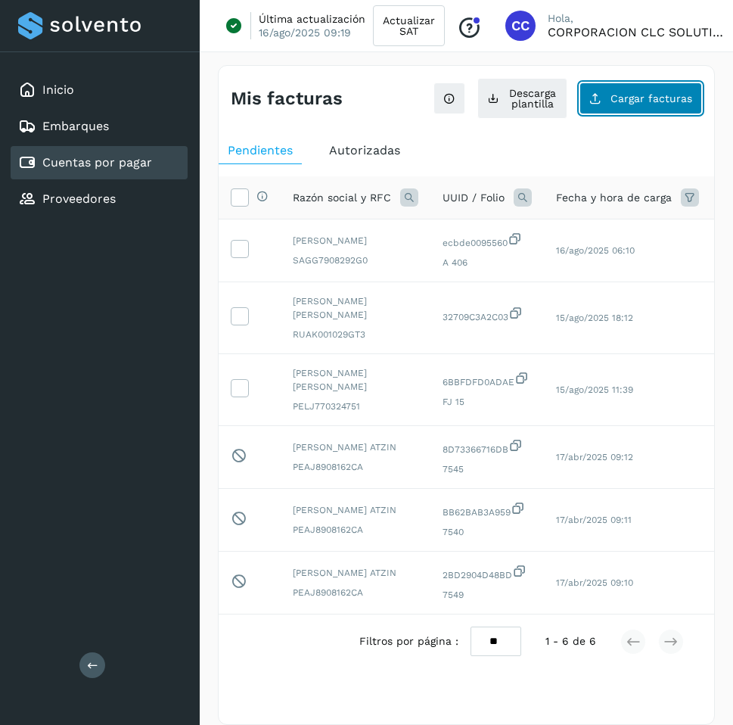
click at [611, 98] on button "Cargar facturas" at bounding box center [641, 98] width 123 height 32
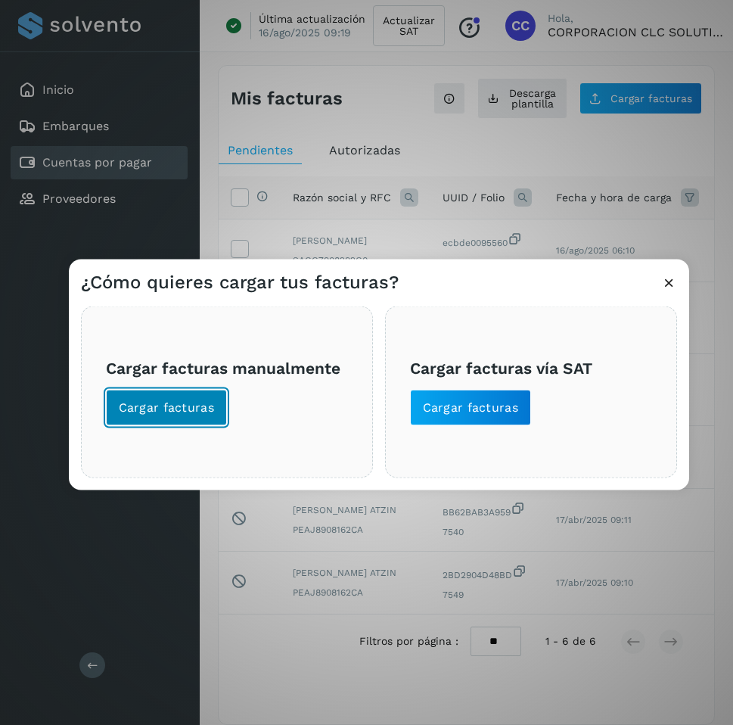
click at [200, 403] on span "Cargar facturas" at bounding box center [167, 408] width 96 height 17
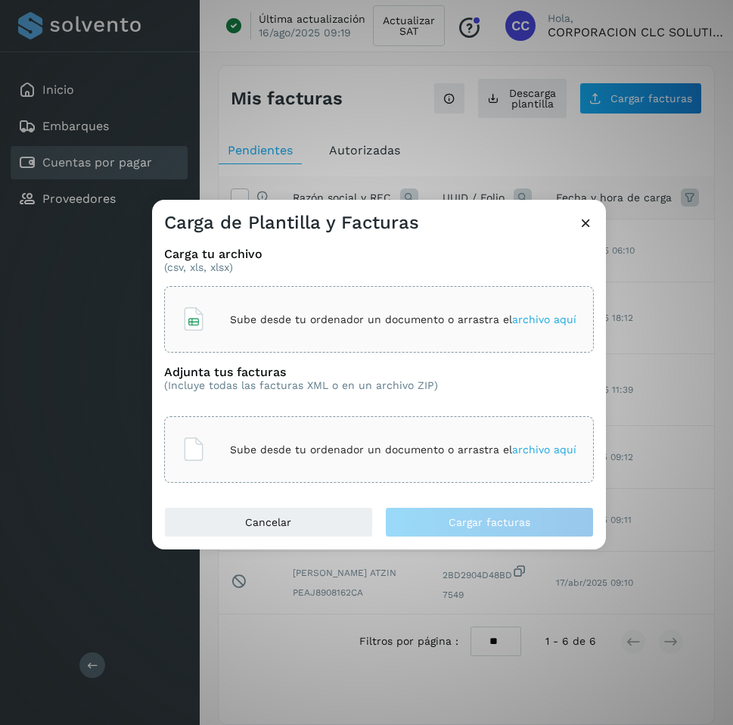
click at [389, 315] on p "Sube desde tu ordenador un documento o arrastra el archivo aquí" at bounding box center [403, 319] width 347 height 13
click at [464, 447] on p "Sube desde tu ordenador un documento o arrastra el archivo aquí" at bounding box center [403, 449] width 347 height 13
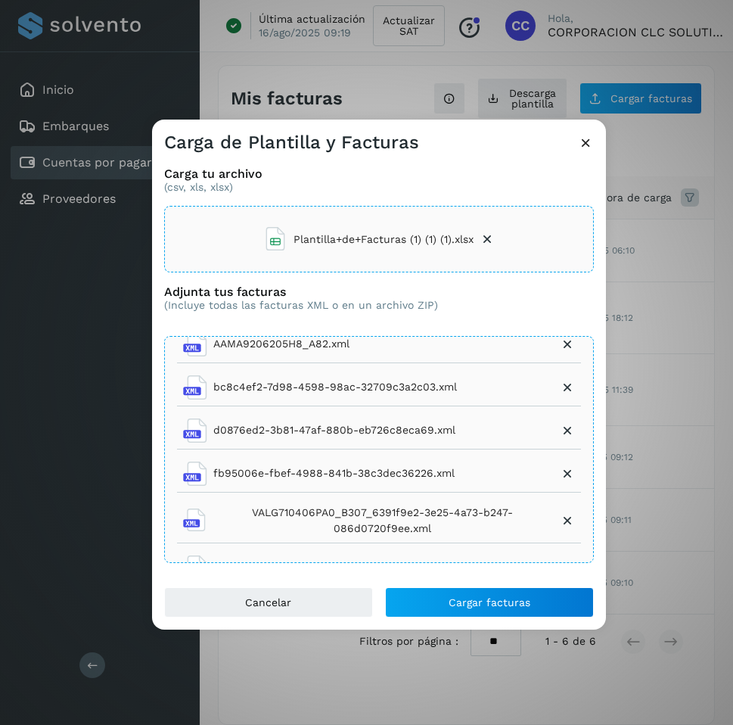
scroll to position [164, 0]
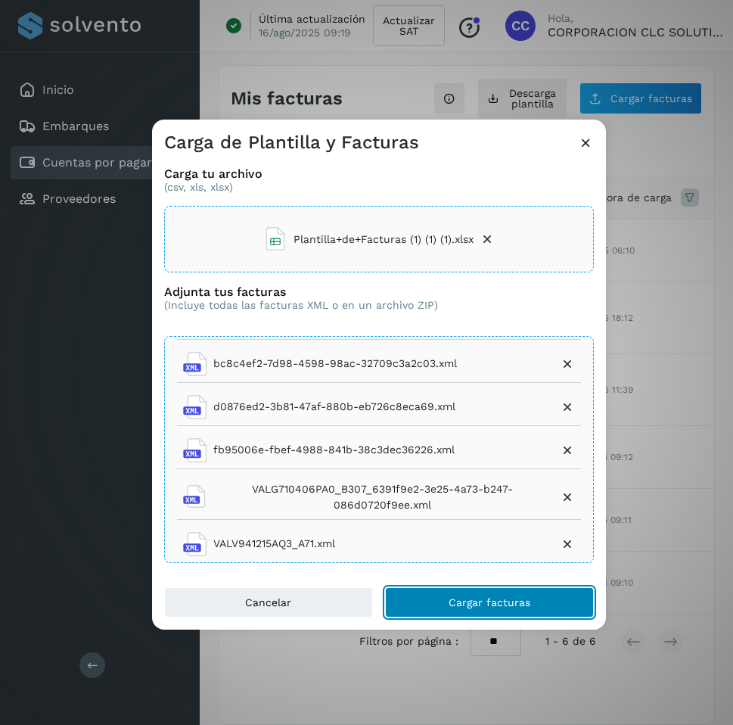
click at [431, 605] on button "Cargar facturas" at bounding box center [489, 602] width 209 height 30
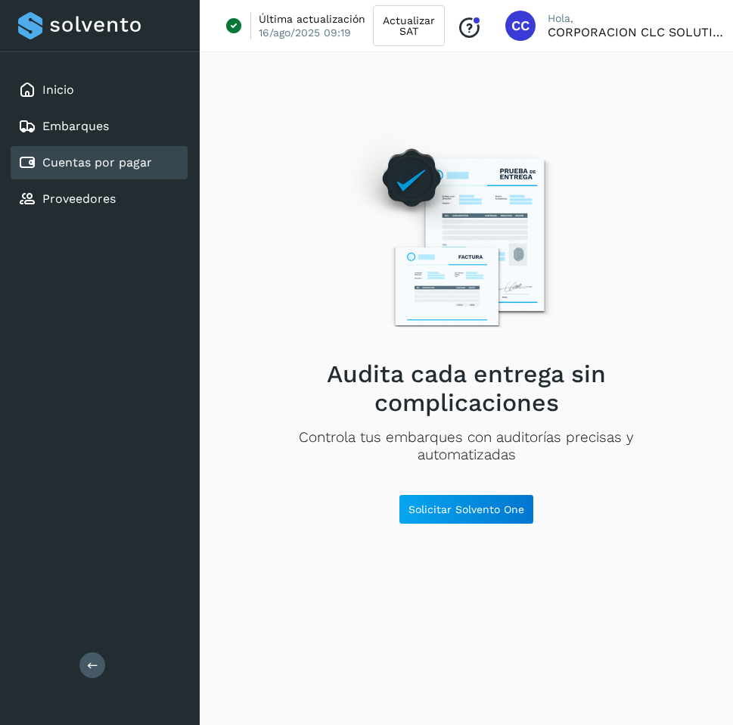
click at [68, 161] on link "Cuentas por pagar" at bounding box center [97, 162] width 110 height 14
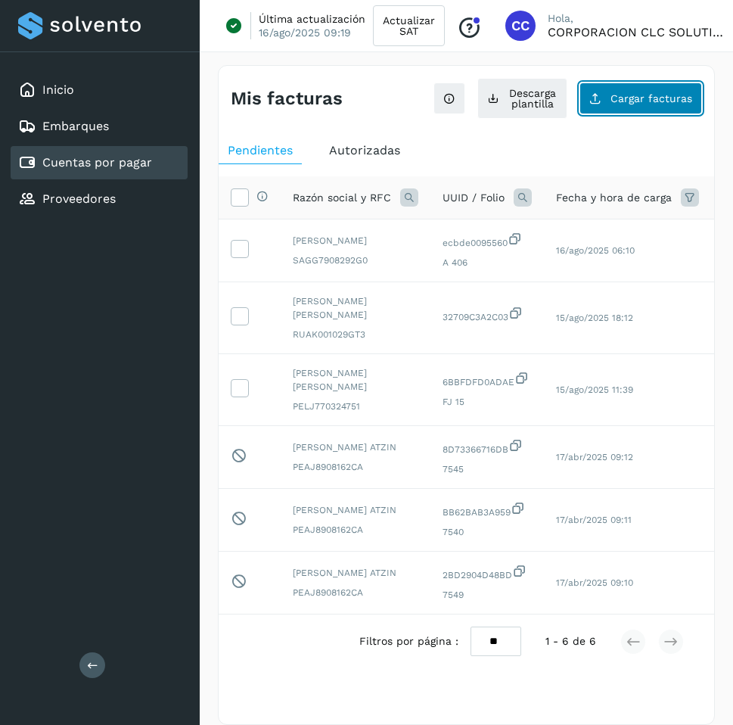
click at [677, 93] on span "Cargar facturas" at bounding box center [652, 98] width 82 height 11
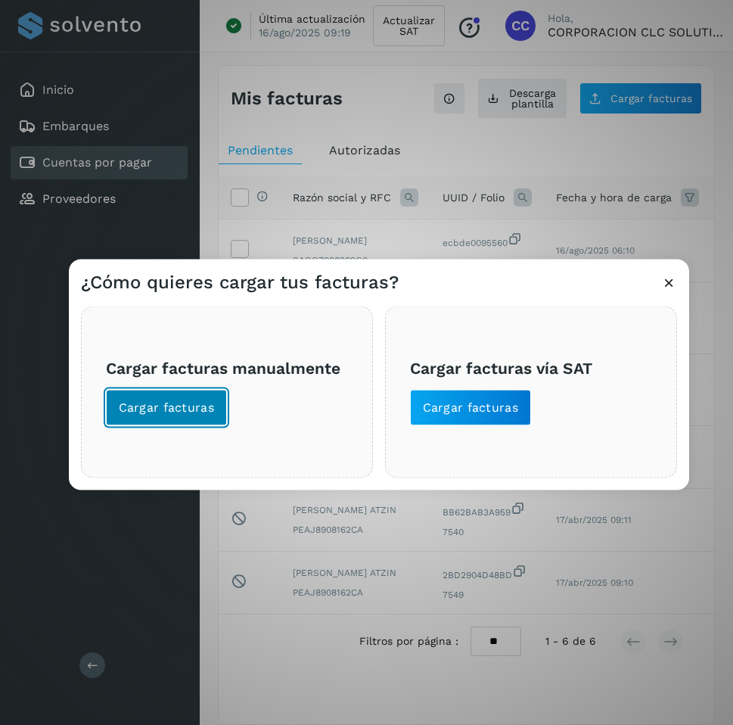
click at [197, 412] on span "Cargar facturas" at bounding box center [167, 408] width 96 height 17
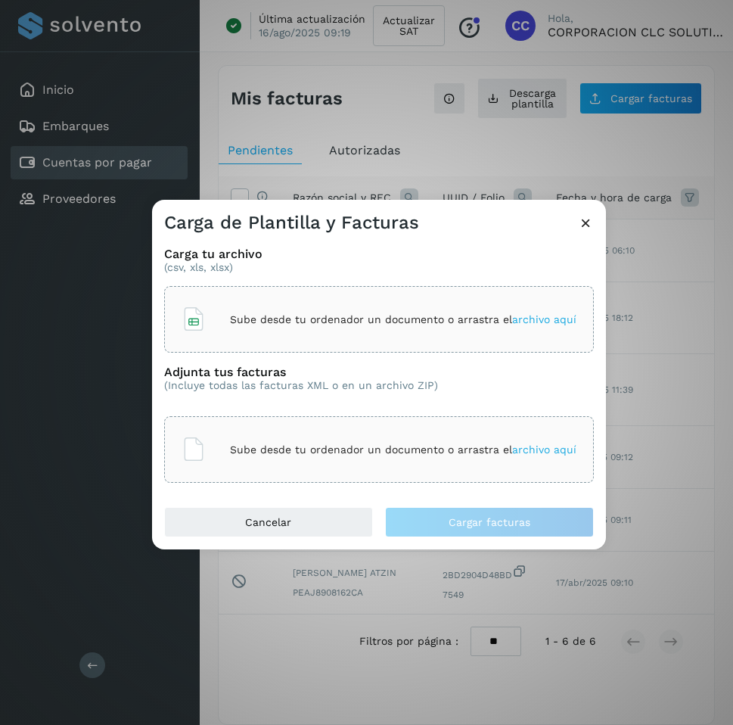
click at [272, 309] on div "Sube desde tu ordenador un documento o arrastra el archivo aquí" at bounding box center [379, 319] width 395 height 41
click at [337, 446] on p "Sube desde tu ordenador un documento o arrastra el archivo aquí" at bounding box center [403, 449] width 347 height 13
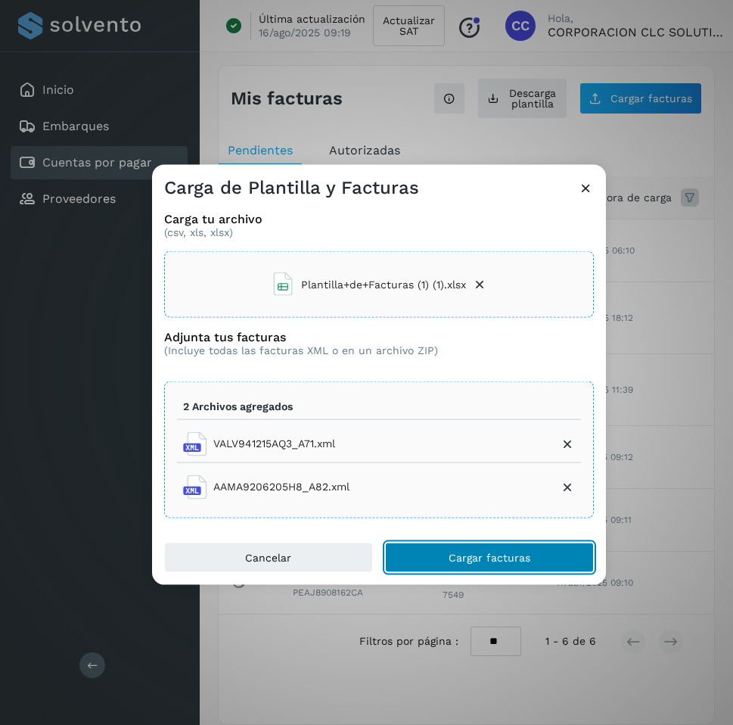
click at [458, 547] on button "Cargar facturas" at bounding box center [489, 557] width 209 height 30
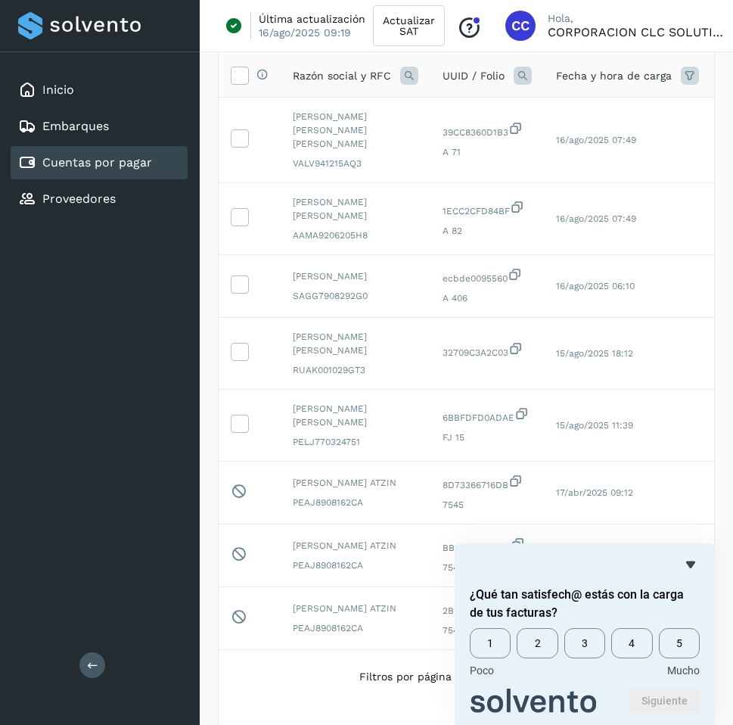
scroll to position [153, 0]
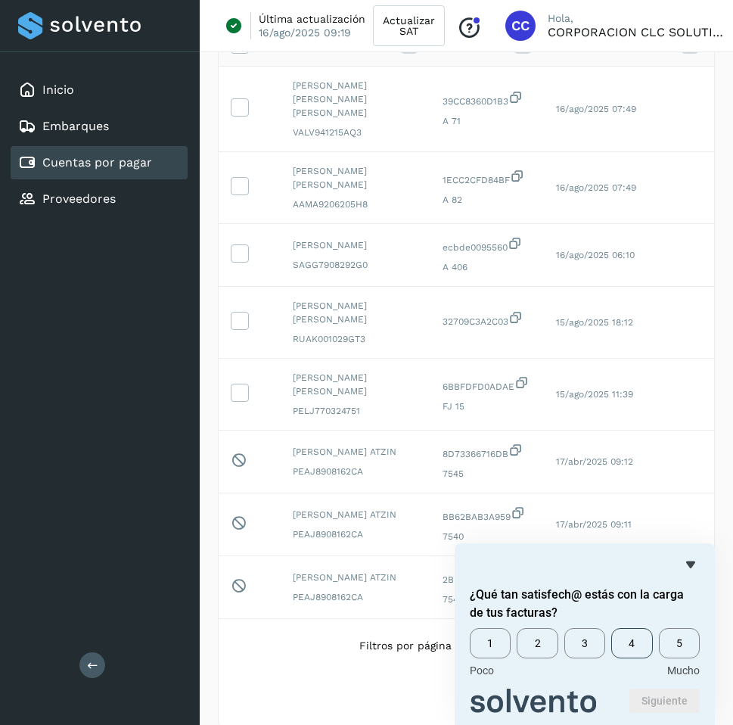
click at [633, 642] on span "4" at bounding box center [631, 643] width 41 height 30
click at [665, 705] on button "Siguiente" at bounding box center [665, 701] width 70 height 24
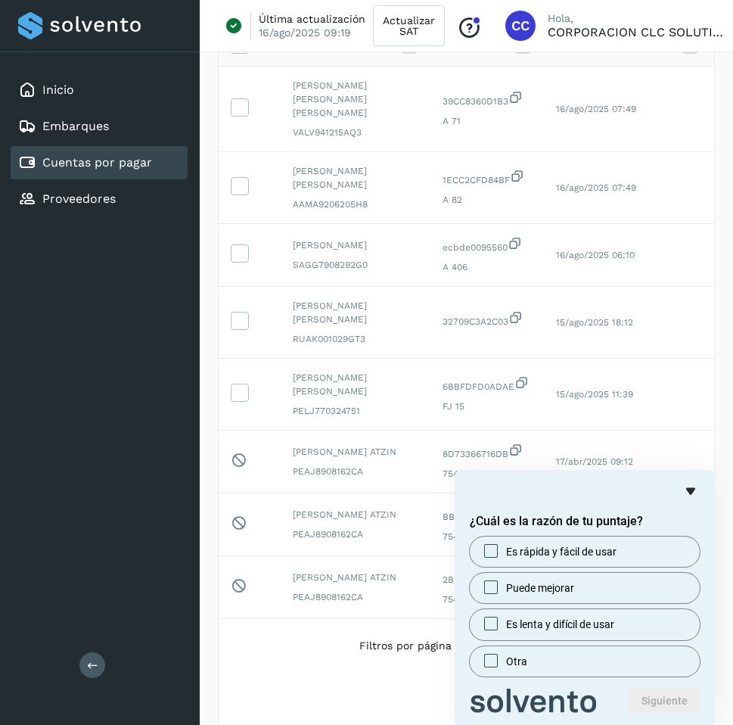
click at [699, 484] on icon "Ocultar encuesta" at bounding box center [691, 491] width 18 height 18
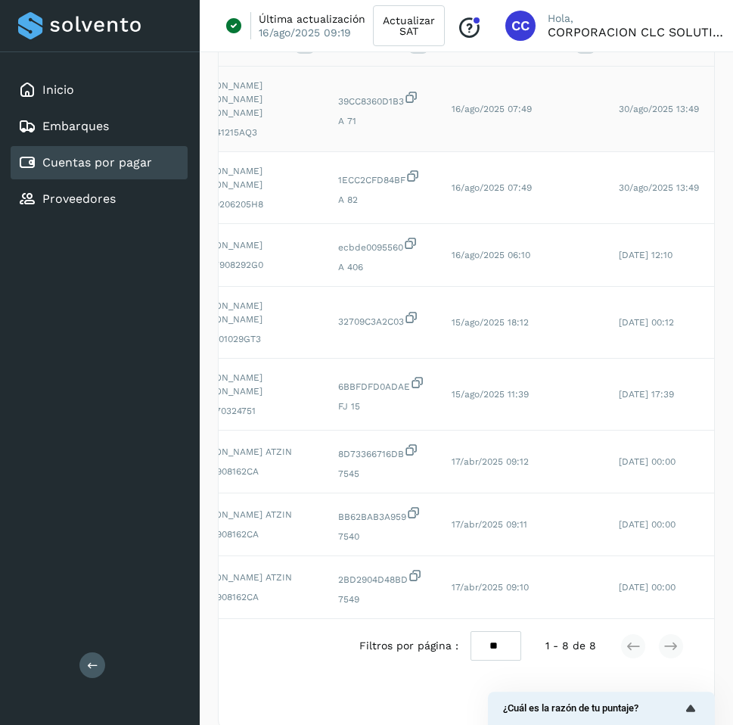
scroll to position [0, 0]
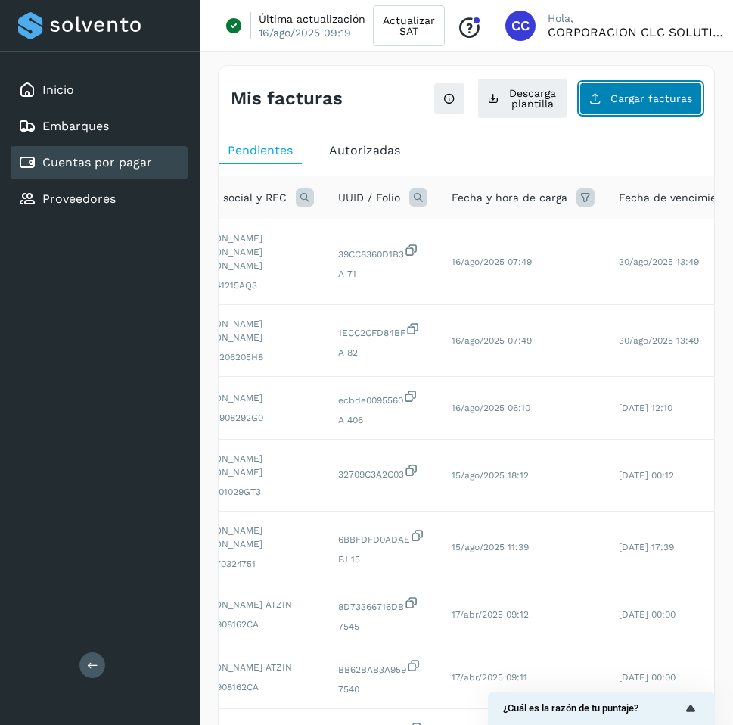
click at [632, 93] on span "Cargar facturas" at bounding box center [652, 98] width 82 height 11
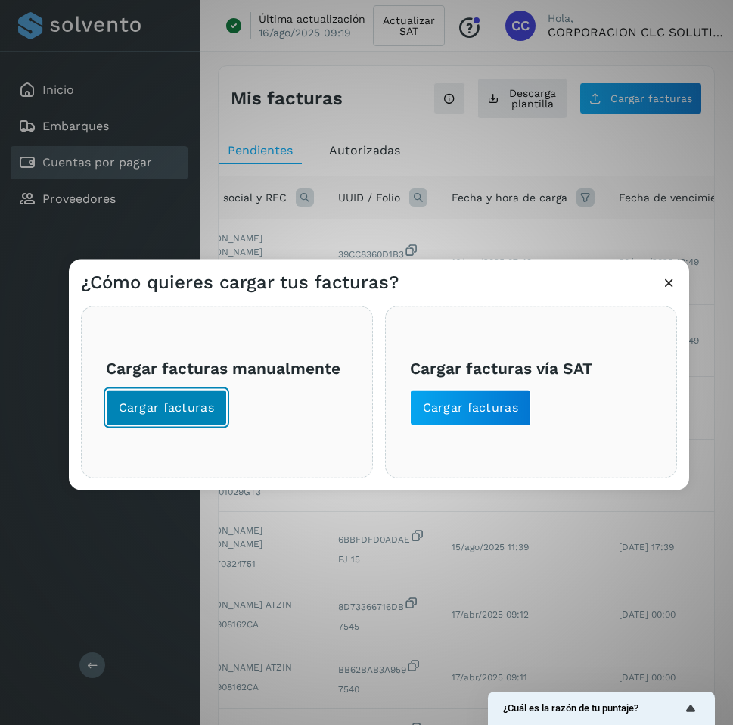
click at [193, 396] on button "Cargar facturas" at bounding box center [167, 408] width 122 height 36
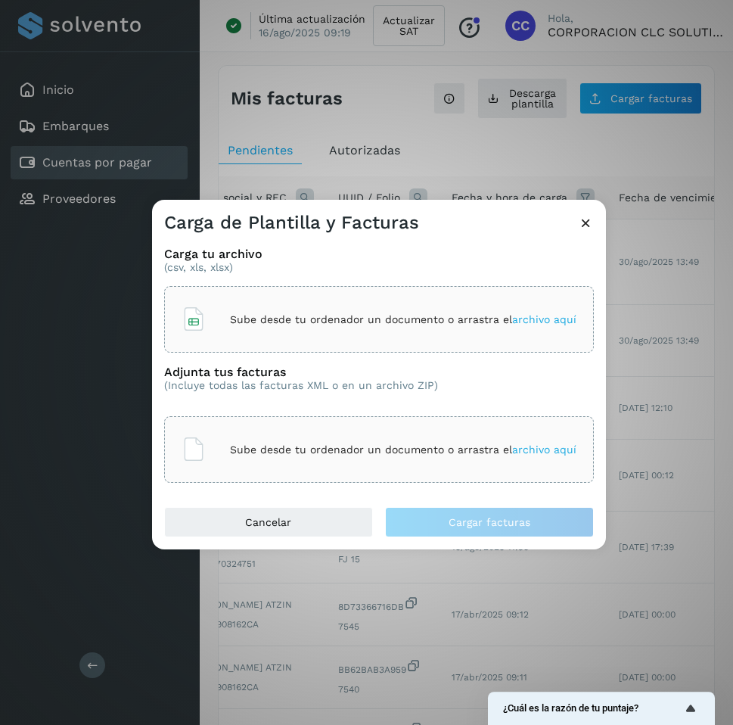
click at [267, 321] on p "Sube desde tu ordenador un documento o arrastra el archivo aquí" at bounding box center [403, 319] width 347 height 13
click at [447, 440] on div "Sube desde tu ordenador un documento o arrastra el archivo aquí" at bounding box center [379, 449] width 395 height 41
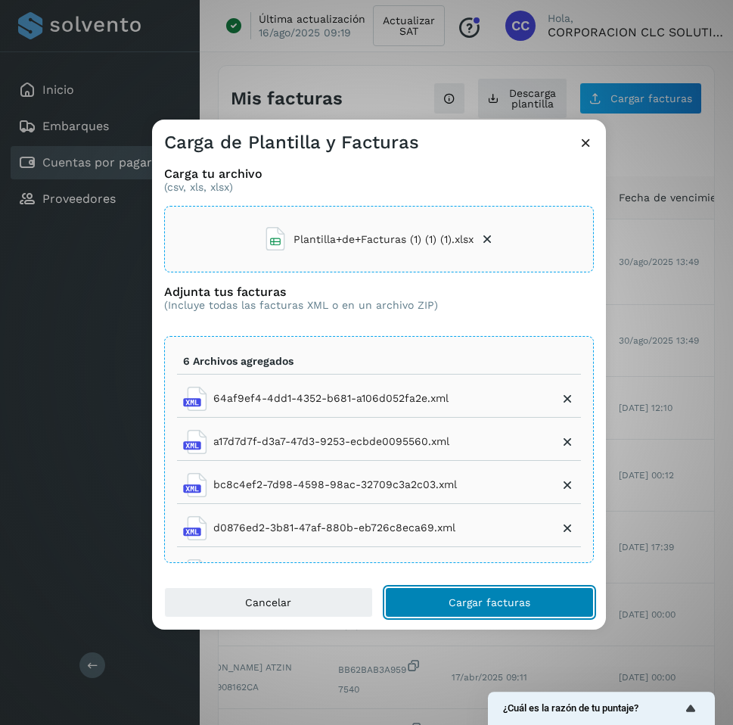
click at [479, 600] on span "Cargar facturas" at bounding box center [490, 602] width 82 height 11
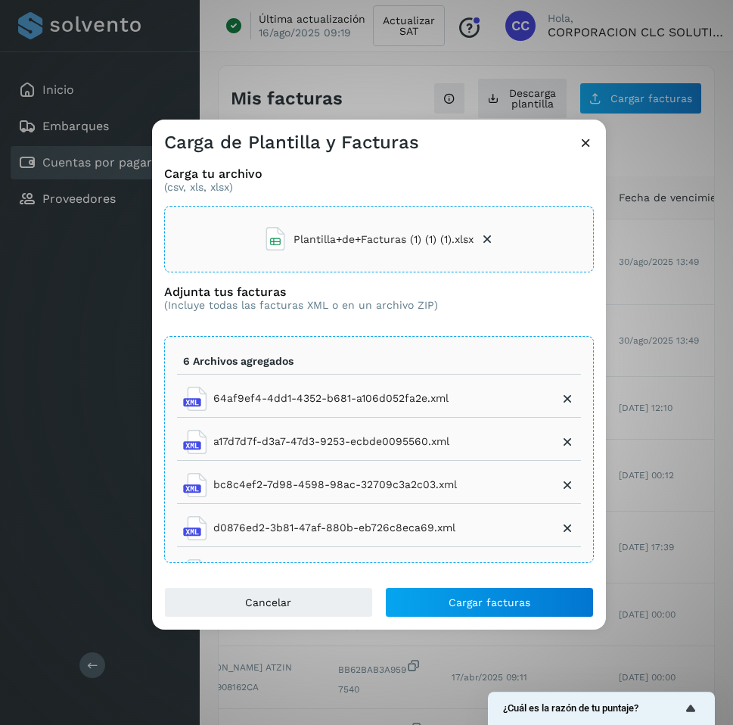
click at [585, 140] on icon at bounding box center [586, 143] width 16 height 16
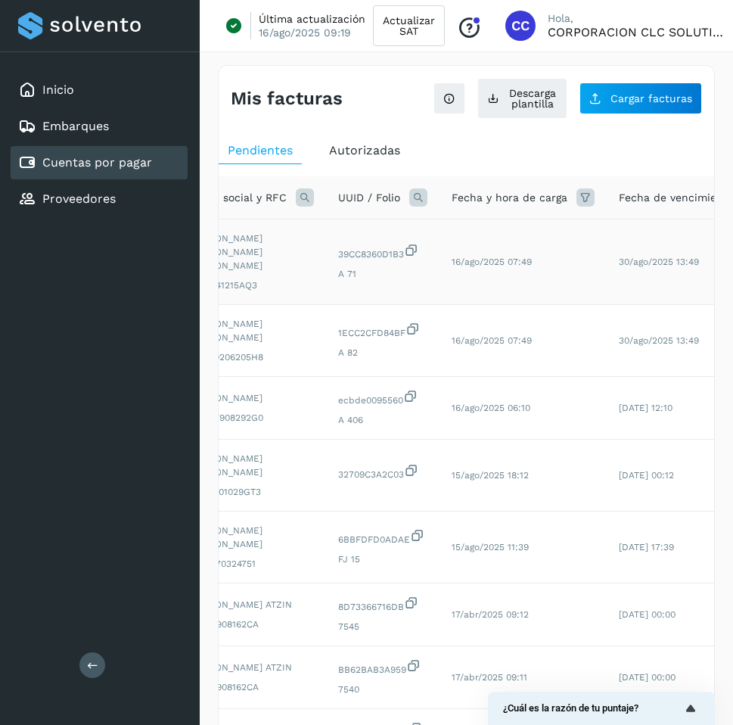
scroll to position [1, 0]
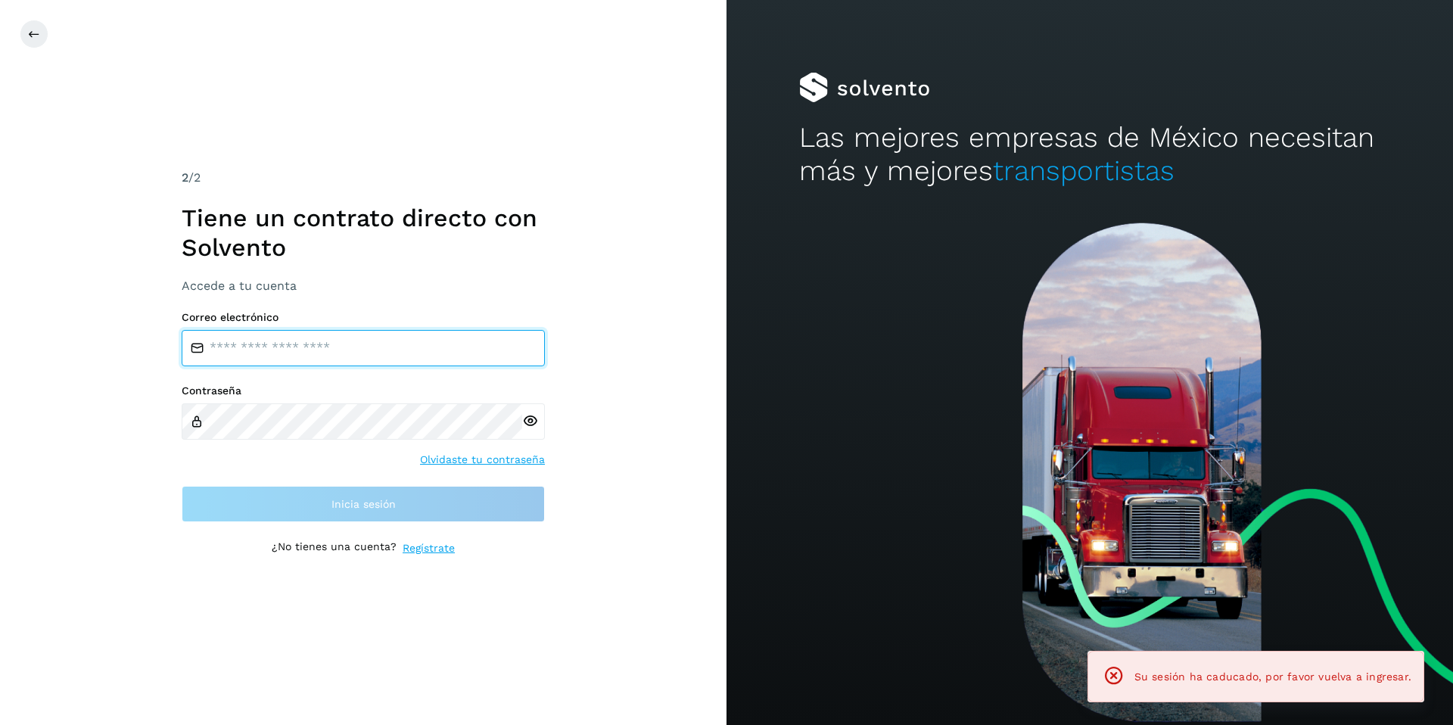
click at [263, 356] on input "email" at bounding box center [363, 348] width 363 height 36
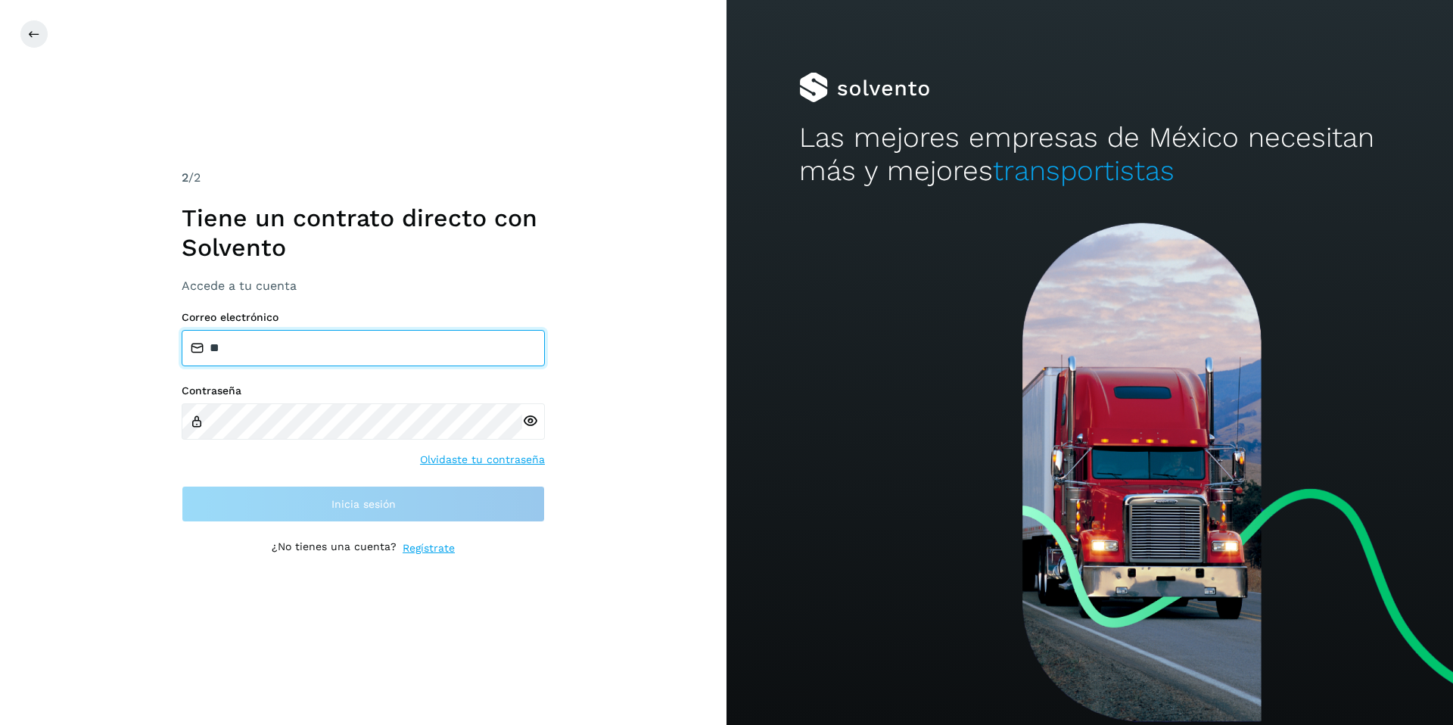
click at [353, 361] on input "**" at bounding box center [363, 348] width 363 height 36
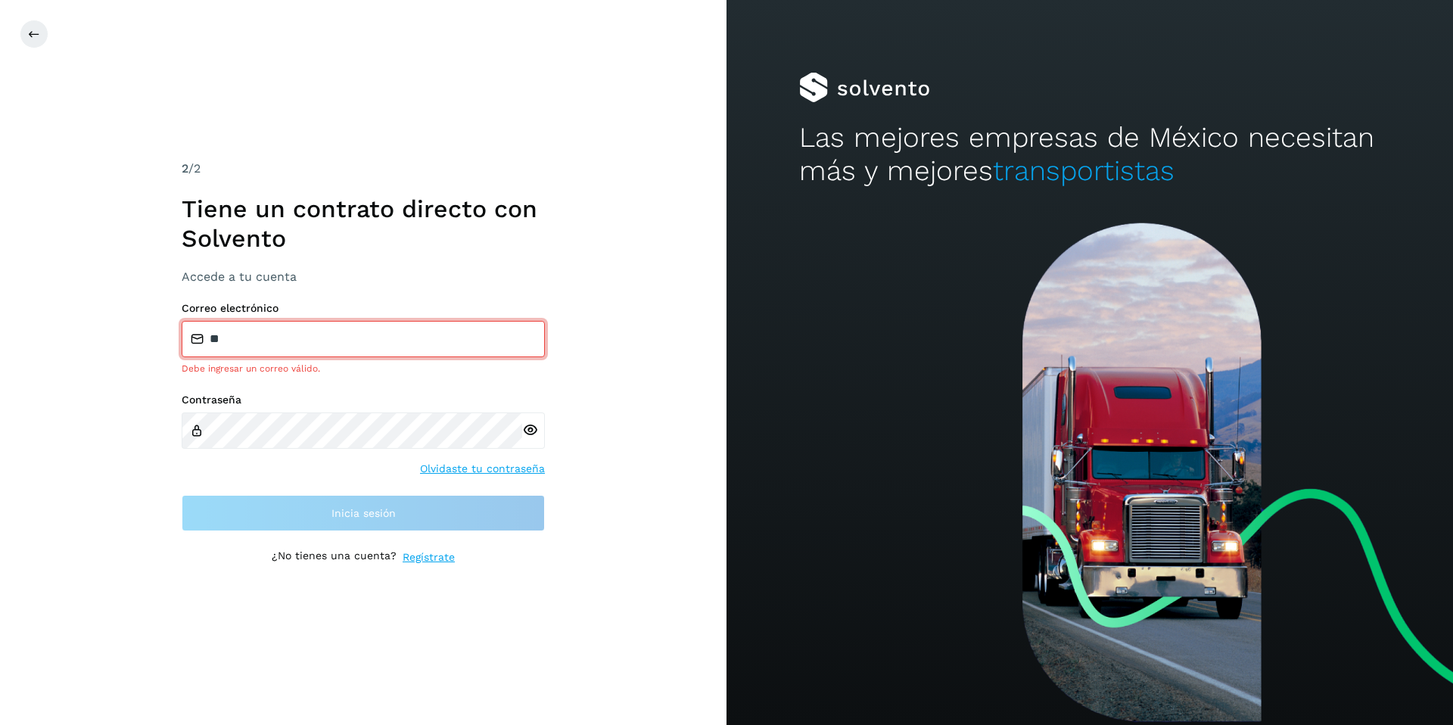
type input "**********"
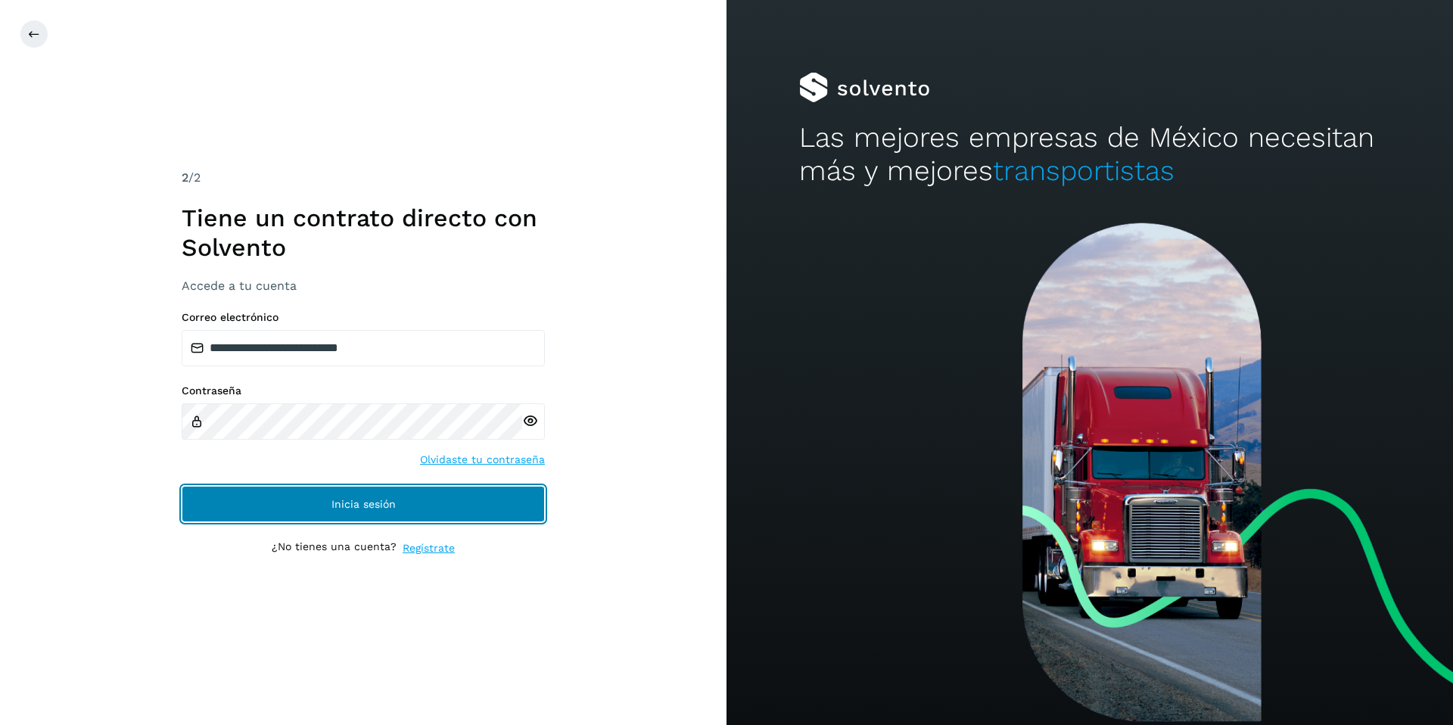
click at [425, 508] on button "Inicia sesión" at bounding box center [363, 504] width 363 height 36
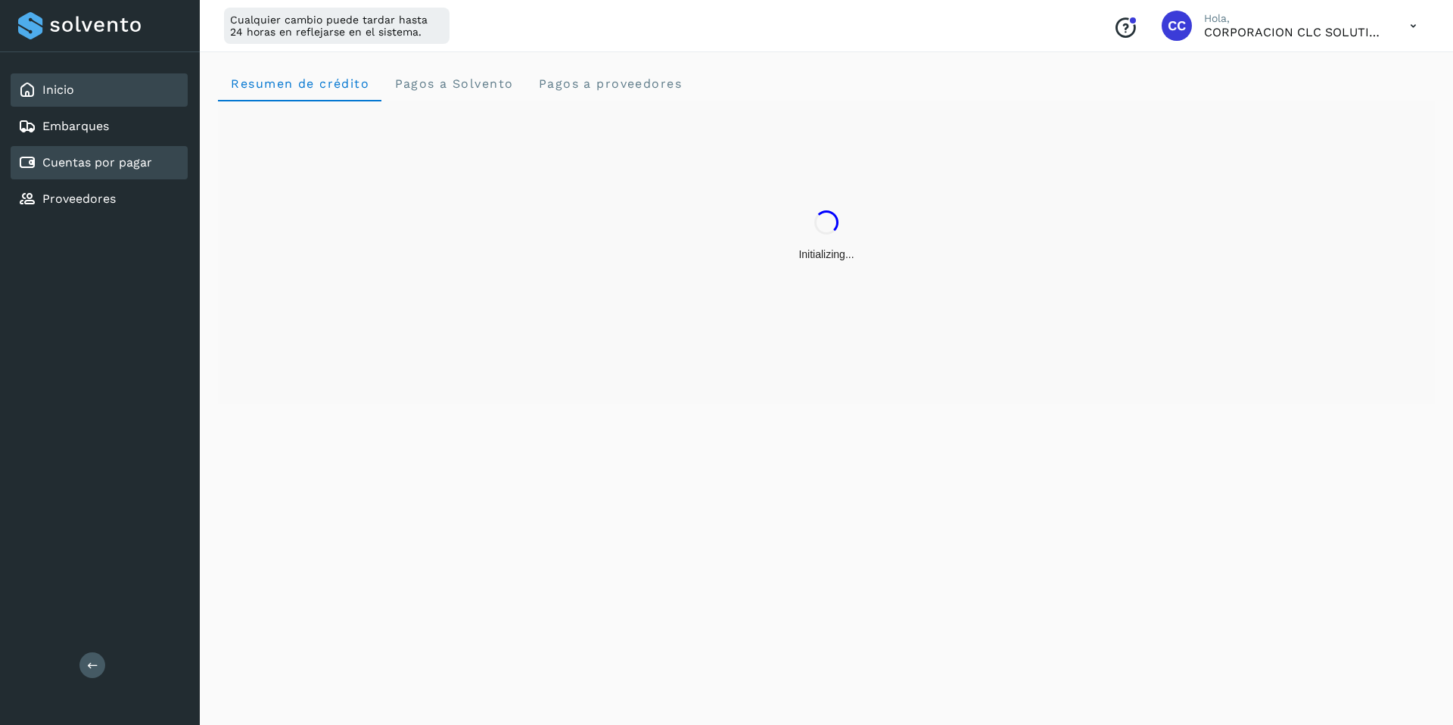
click at [117, 171] on div "Cuentas por pagar" at bounding box center [85, 163] width 134 height 18
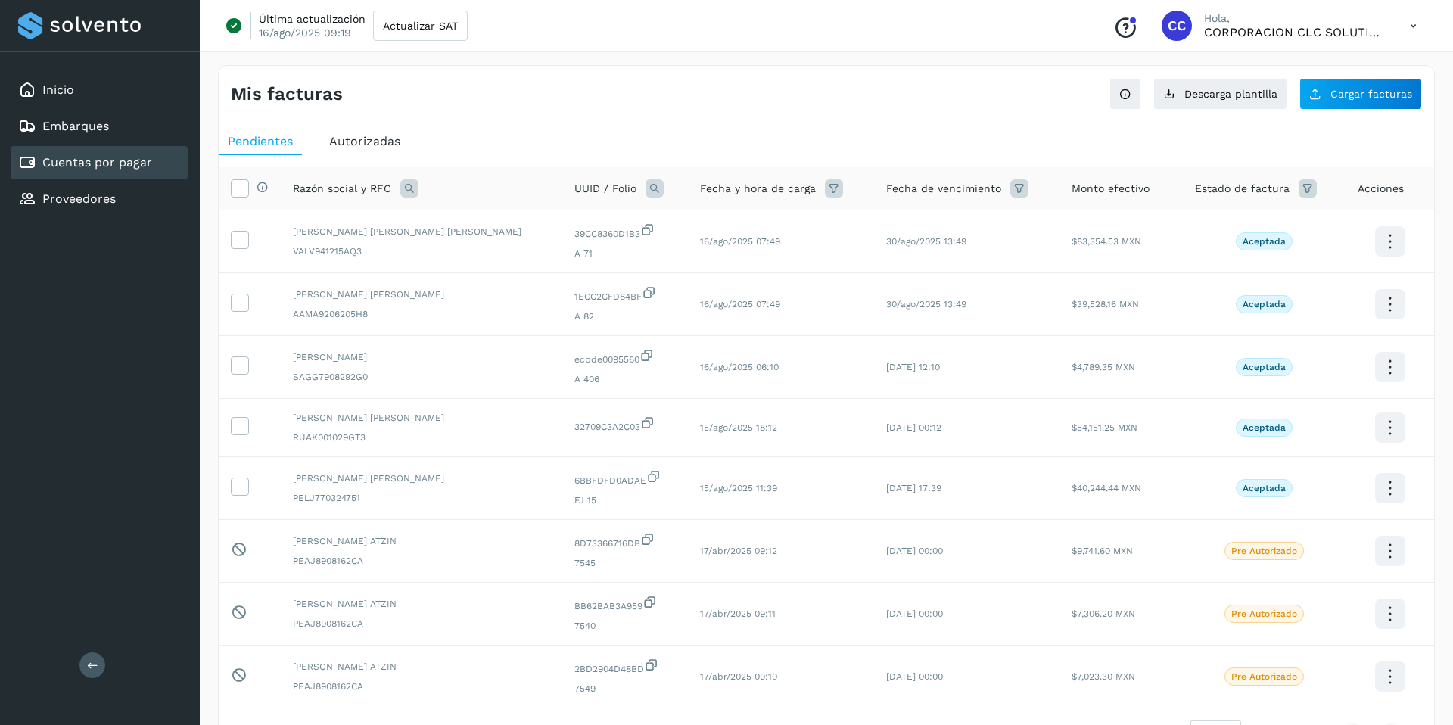
click at [645, 187] on icon at bounding box center [654, 188] width 18 height 18
click at [630, 238] on div "UUID Folio" at bounding box center [693, 238] width 186 height 49
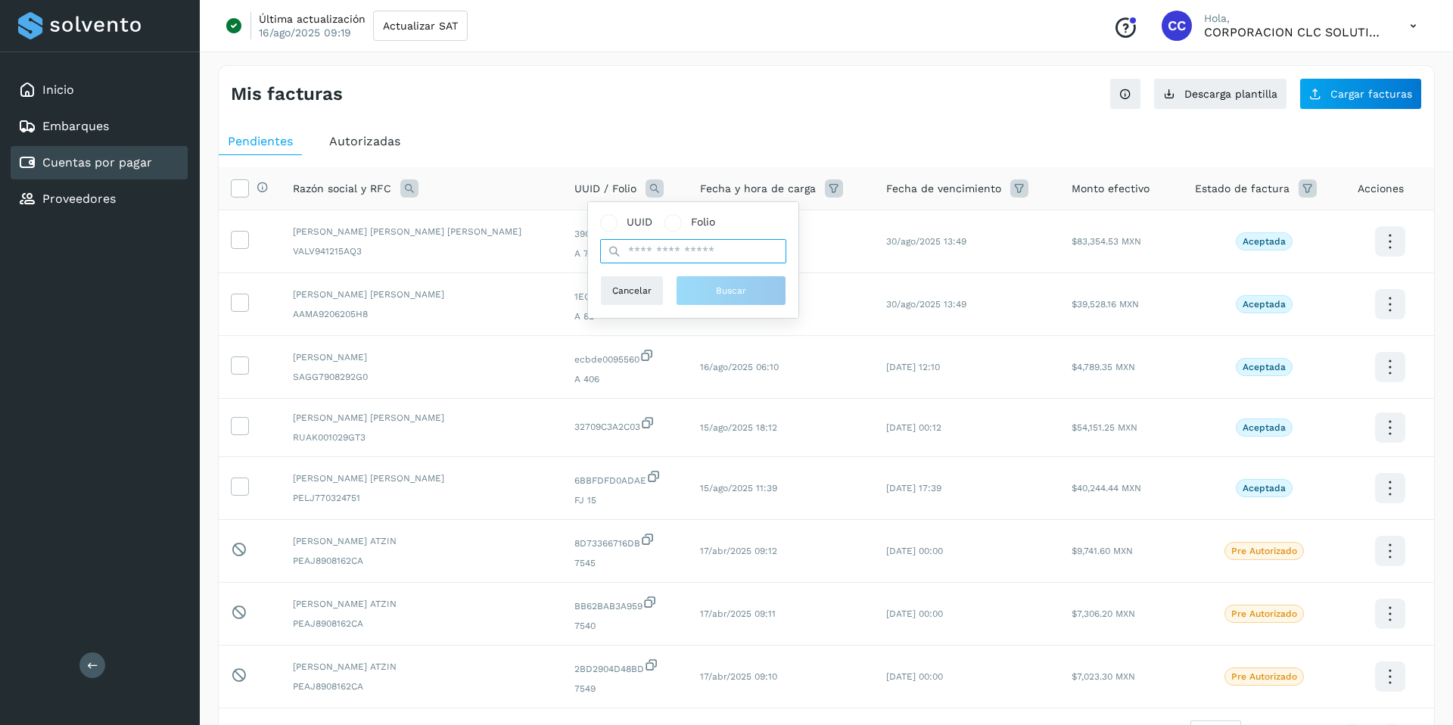
click at [631, 247] on input "text" at bounding box center [693, 251] width 186 height 24
paste input "**********"
type input "**********"
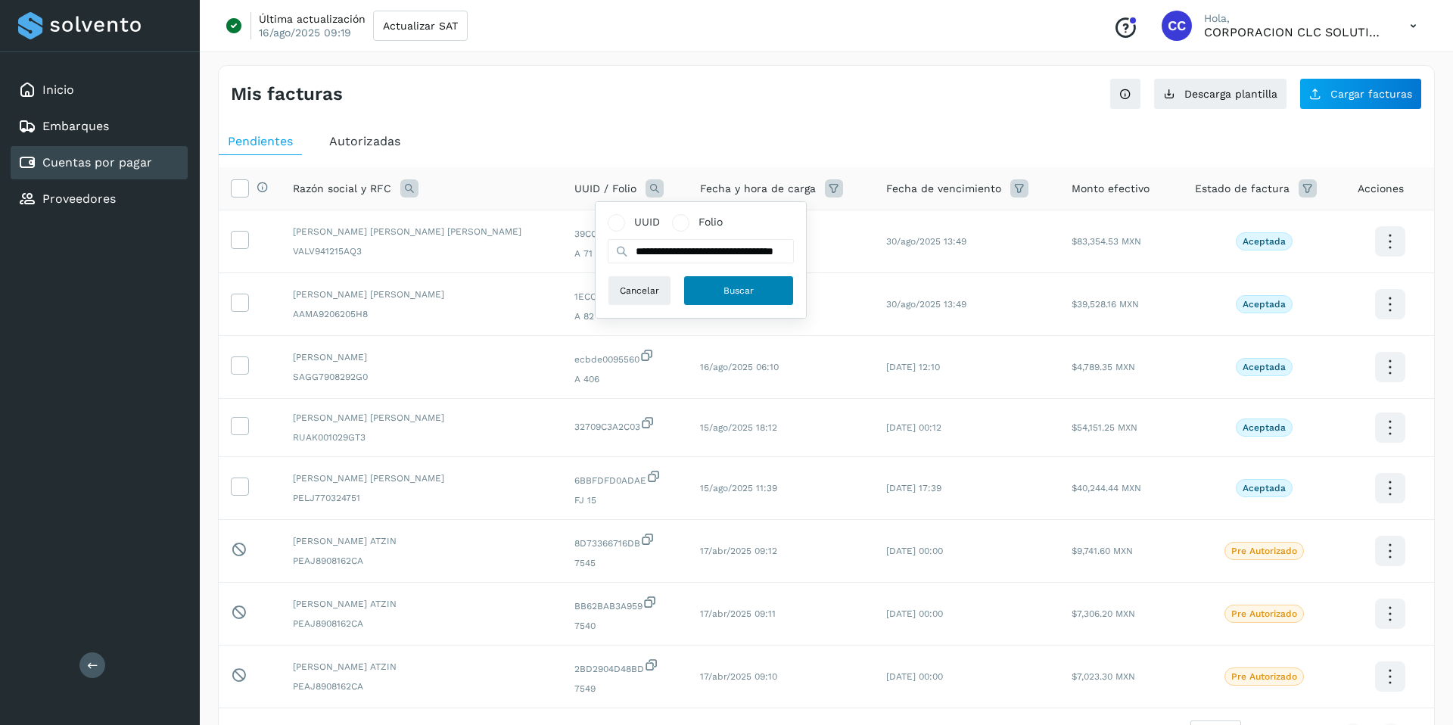
click at [701, 282] on button "Buscar" at bounding box center [738, 290] width 110 height 30
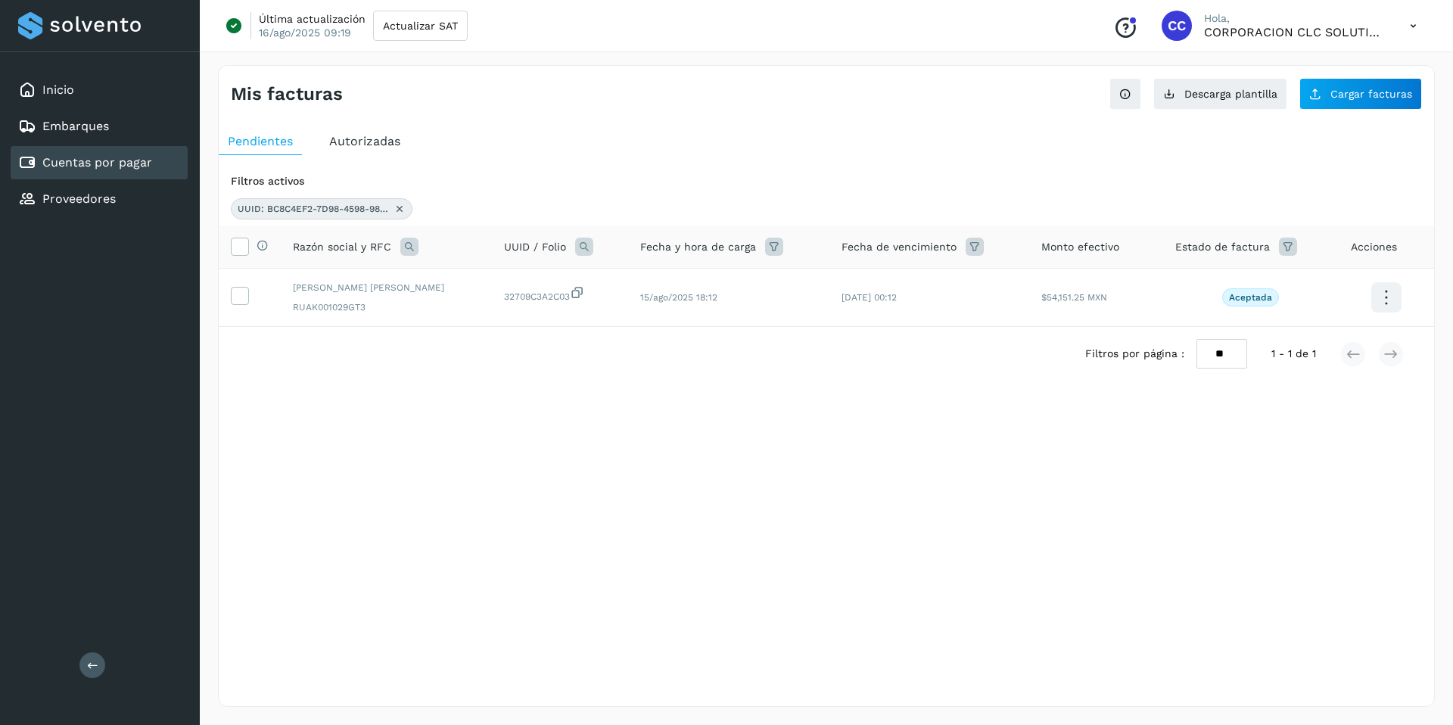
click at [400, 207] on icon at bounding box center [399, 209] width 12 height 12
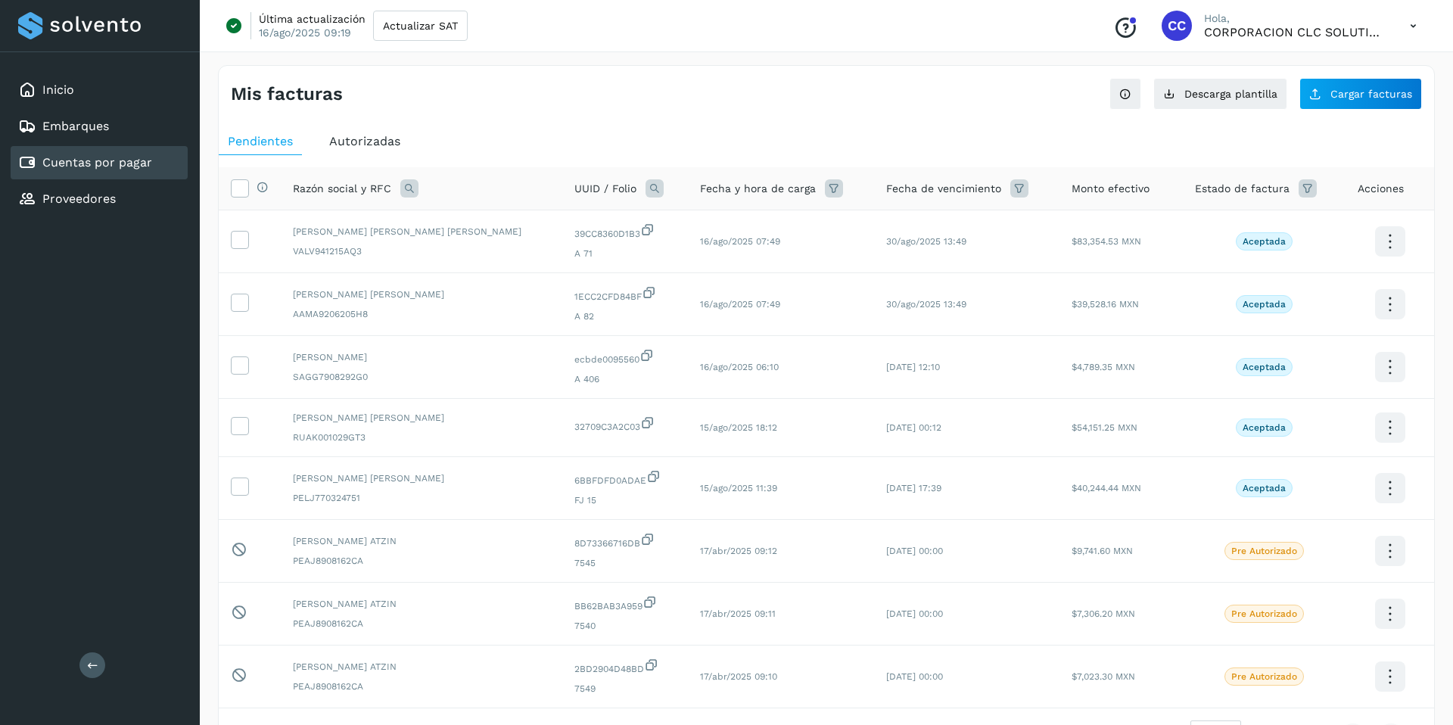
click at [645, 190] on icon at bounding box center [654, 188] width 18 height 18
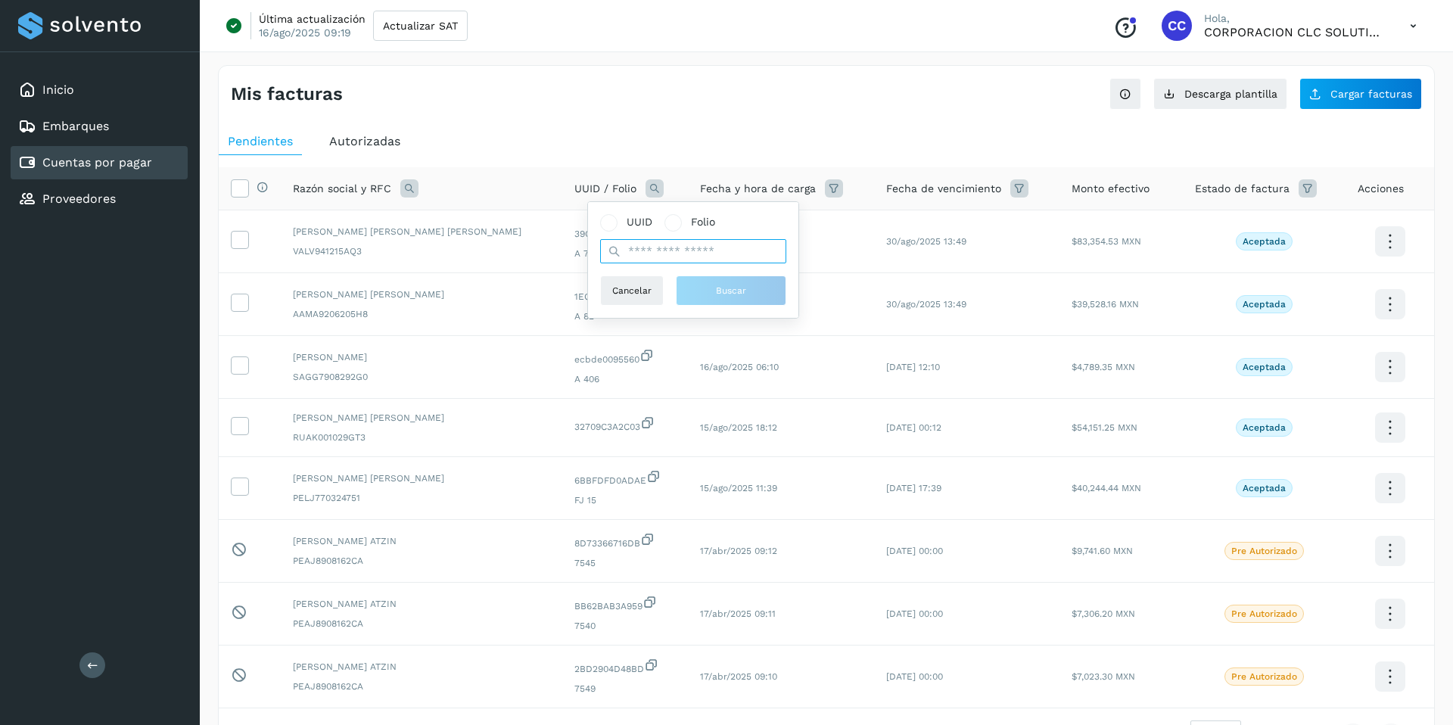
click at [622, 257] on input "text" at bounding box center [693, 251] width 186 height 24
paste input "**********"
type input "**********"
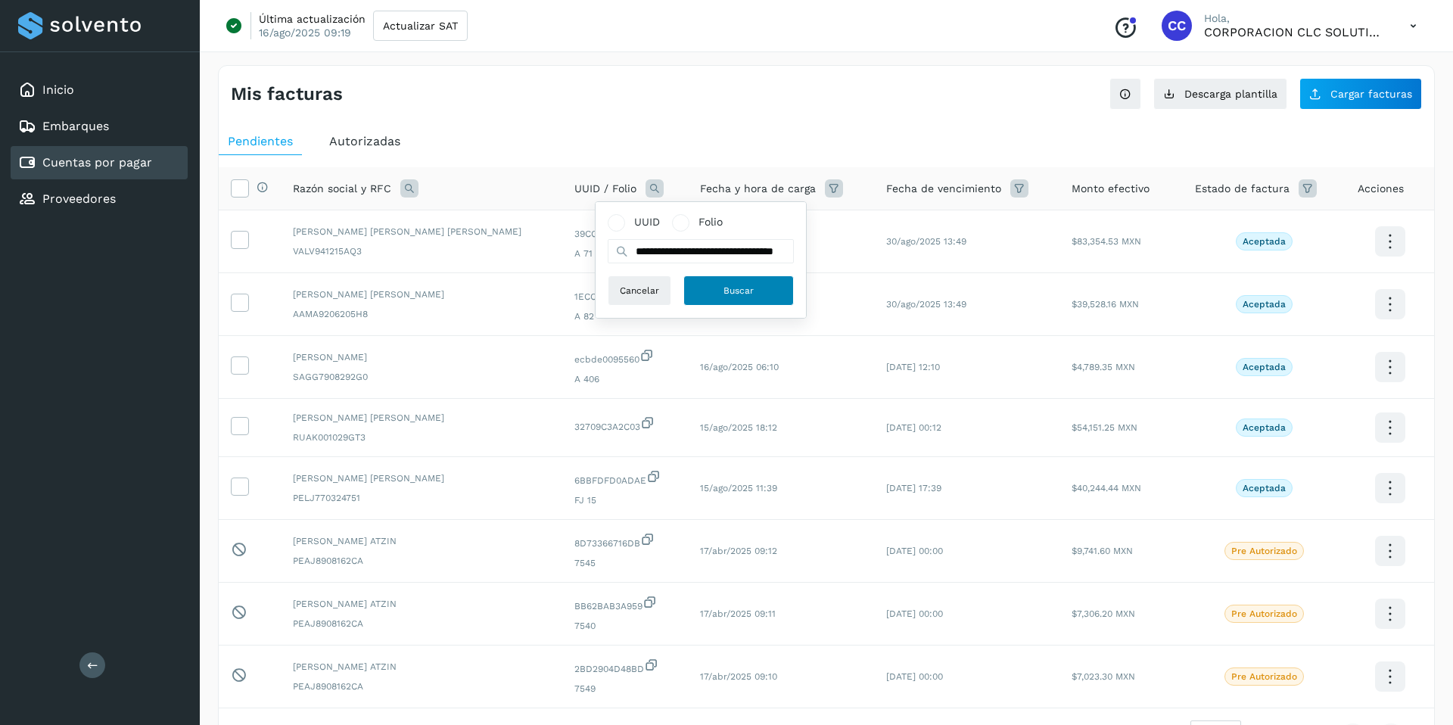
click at [735, 290] on span "Buscar" at bounding box center [738, 291] width 30 height 14
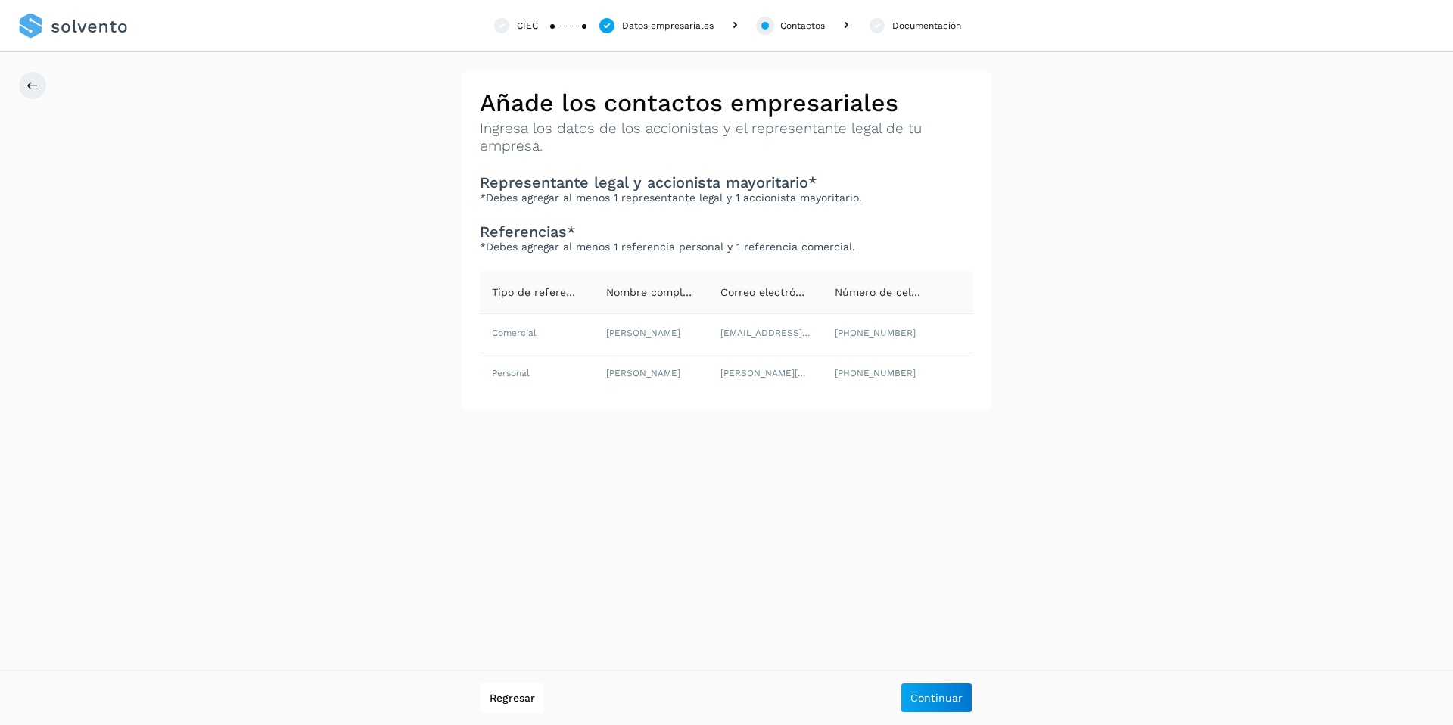
click at [101, 35] on link at bounding box center [73, 26] width 110 height 52
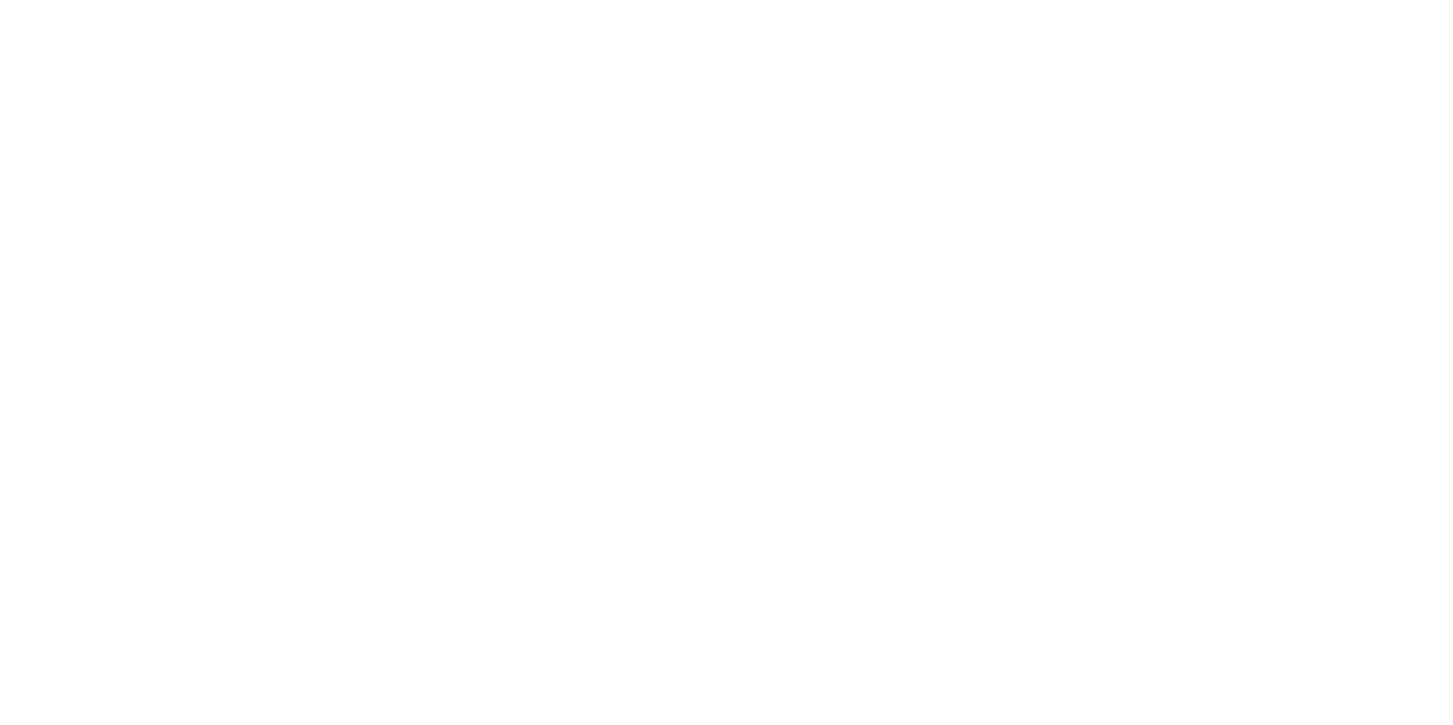
click at [101, 28] on div at bounding box center [726, 362] width 1453 height 725
